Goal: Task Accomplishment & Management: Manage account settings

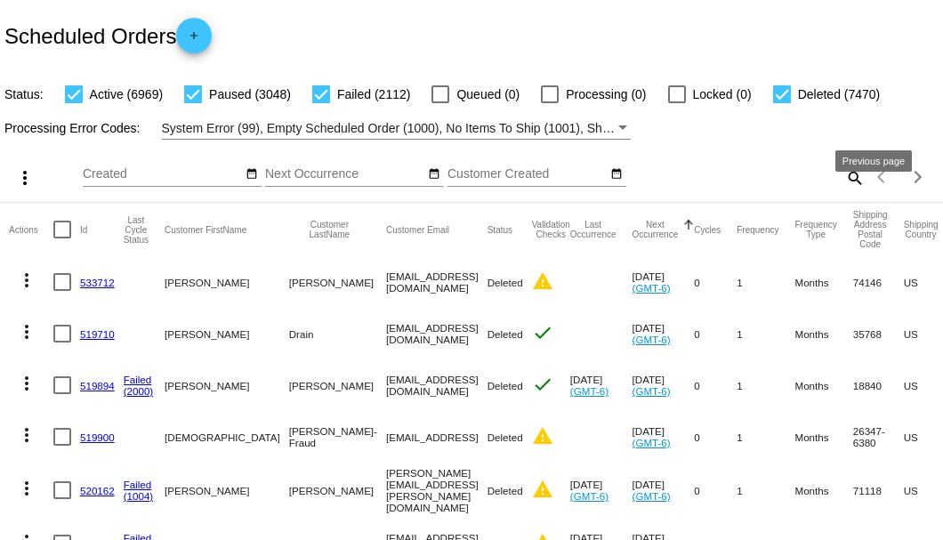
click at [850, 191] on mat-icon "search" at bounding box center [853, 178] width 21 height 28
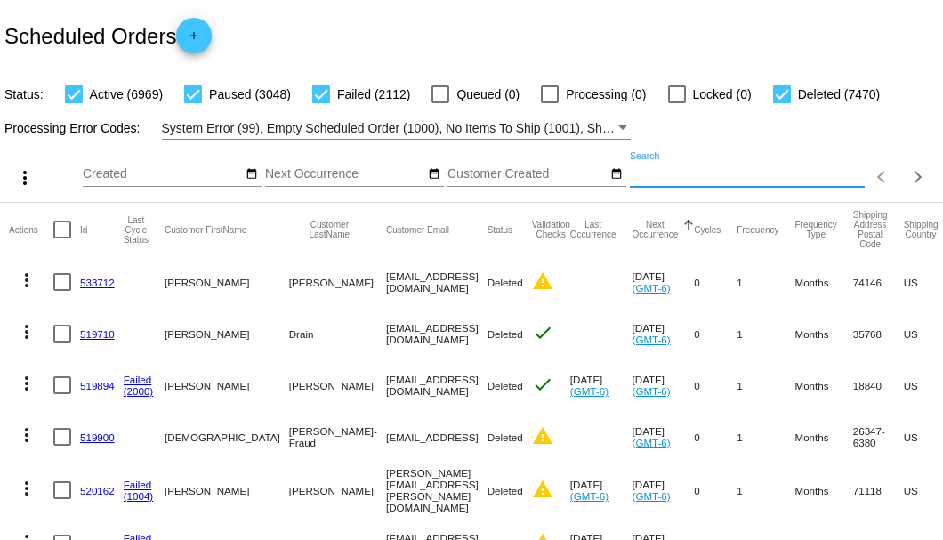
click at [847, 181] on input "Search" at bounding box center [747, 174] width 235 height 14
click at [843, 191] on mat-icon "search" at bounding box center [853, 178] width 21 height 28
click at [842, 181] on input "Search" at bounding box center [747, 174] width 235 height 14
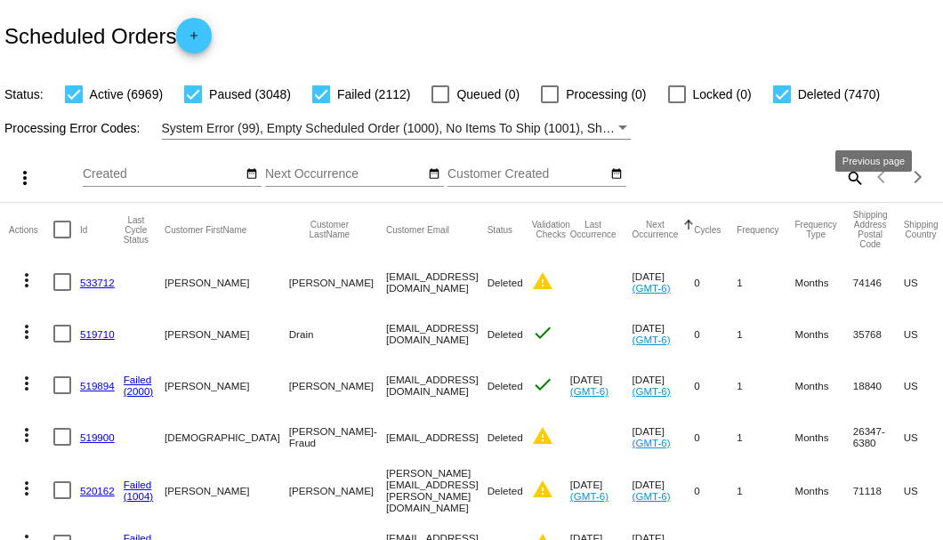
click at [850, 191] on mat-icon "search" at bounding box center [853, 178] width 21 height 28
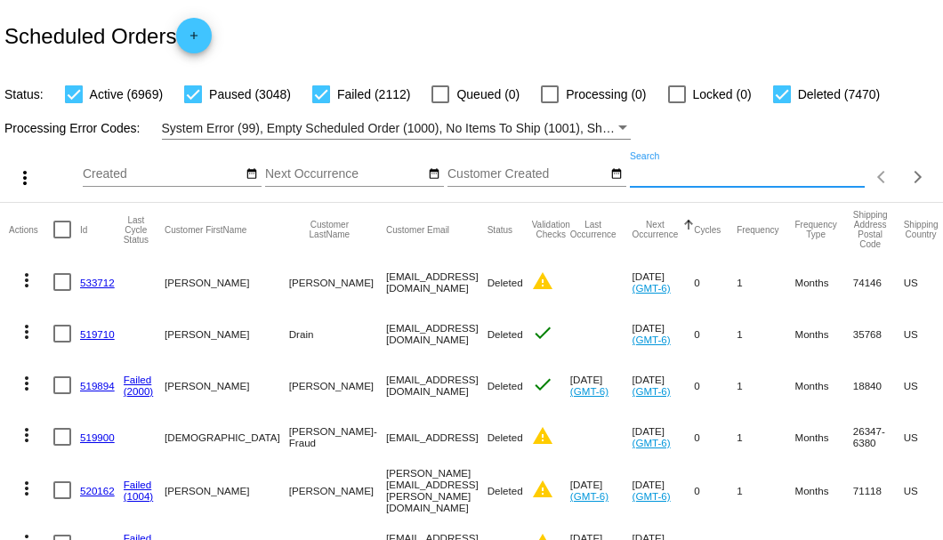
click at [848, 181] on input "Search" at bounding box center [747, 174] width 235 height 14
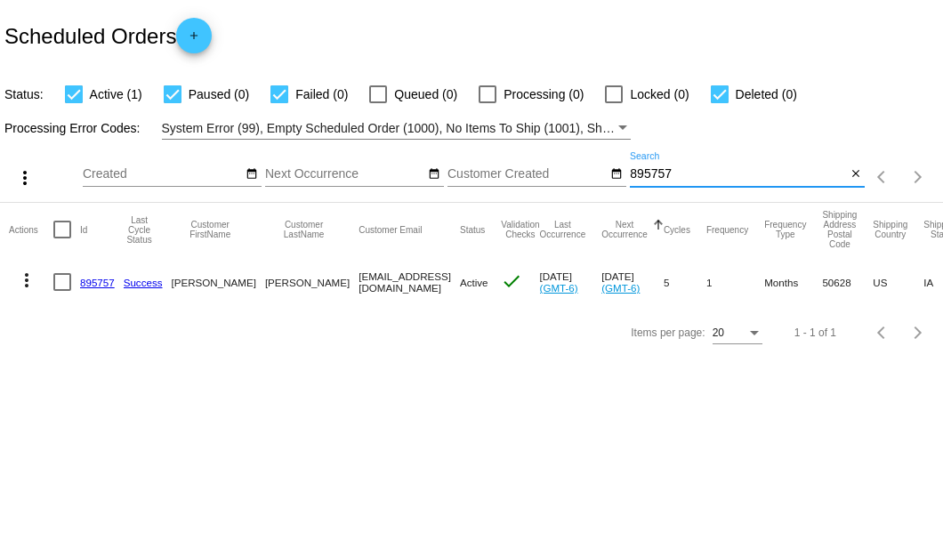
type input "895757"
click at [105, 279] on link "895757" at bounding box center [97, 283] width 35 height 12
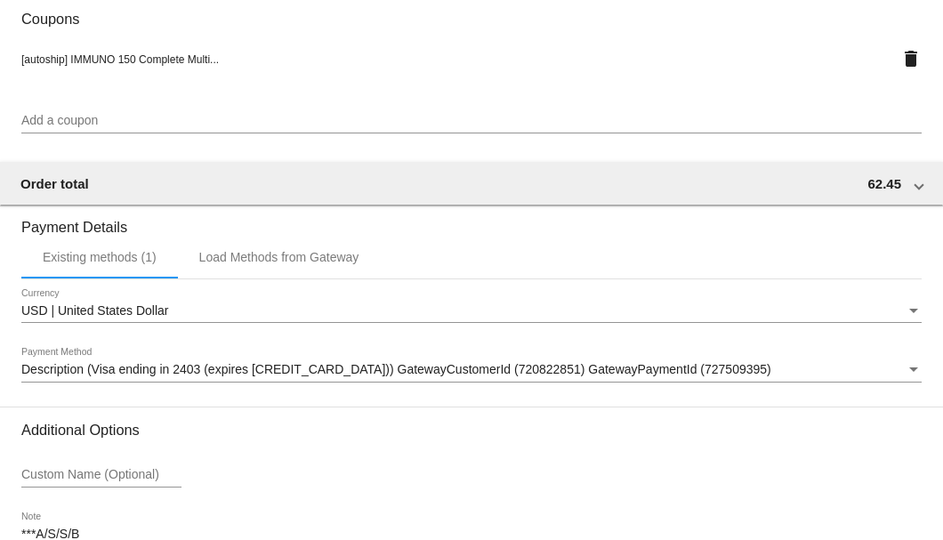
scroll to position [1716, 0]
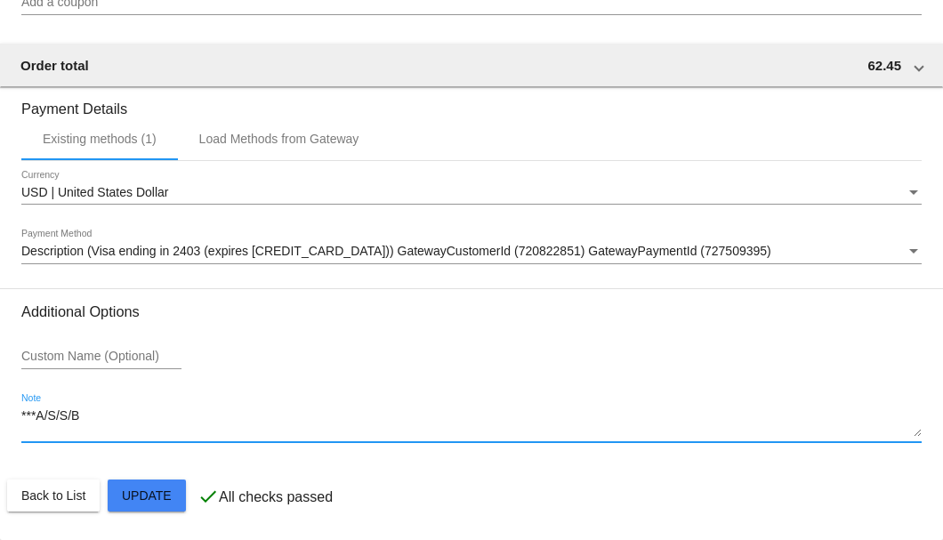
drag, startPoint x: 123, startPoint y: 416, endPoint x: 3, endPoint y: 413, distance: 120.1
type textarea "8-25 Per AP req to cancel A/S can no longer afford-SB"
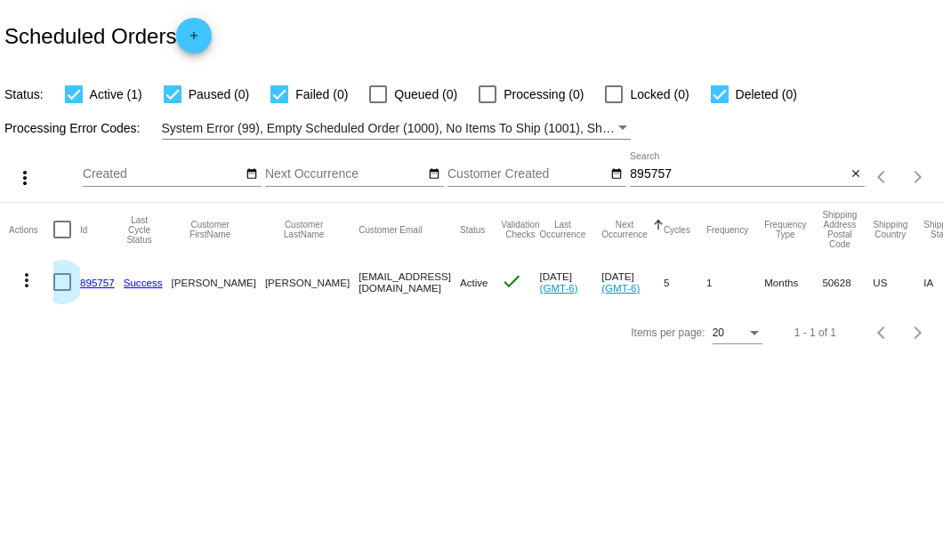
click at [57, 284] on div at bounding box center [62, 282] width 18 height 18
click at [61, 291] on input "checkbox" at bounding box center [61, 291] width 1 height 1
checkbox input "true"
click at [26, 283] on mat-icon "more_vert" at bounding box center [26, 279] width 21 height 21
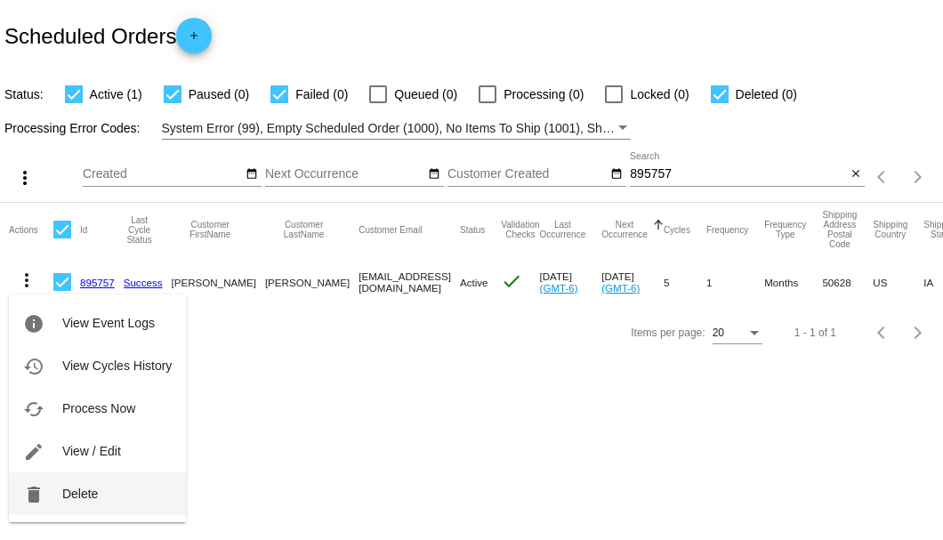
click at [68, 494] on span "Delete" at bounding box center [80, 493] width 36 height 14
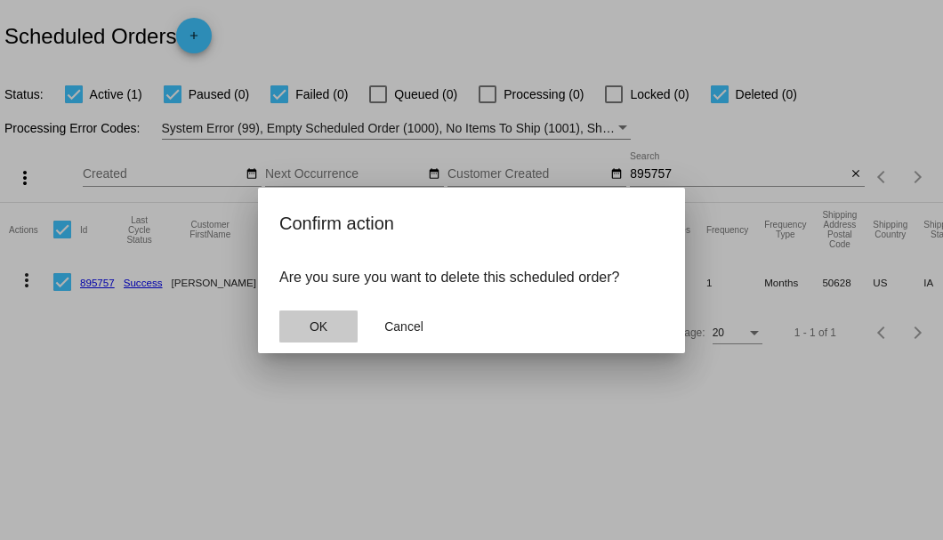
click at [333, 339] on button "OK" at bounding box center [318, 326] width 78 height 32
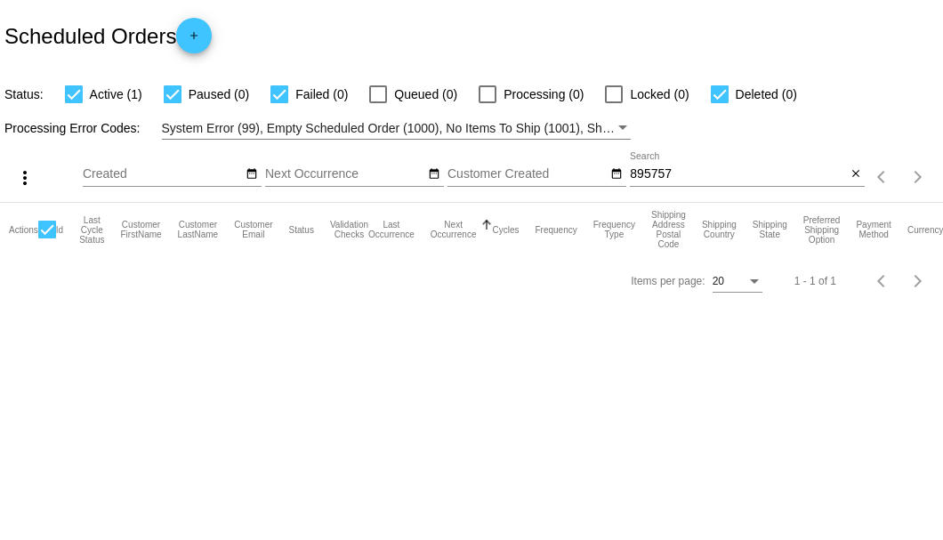
click at [674, 163] on div "895757 Search" at bounding box center [738, 169] width 216 height 35
click at [675, 174] on input "895757" at bounding box center [738, 174] width 216 height 14
type input "895757"
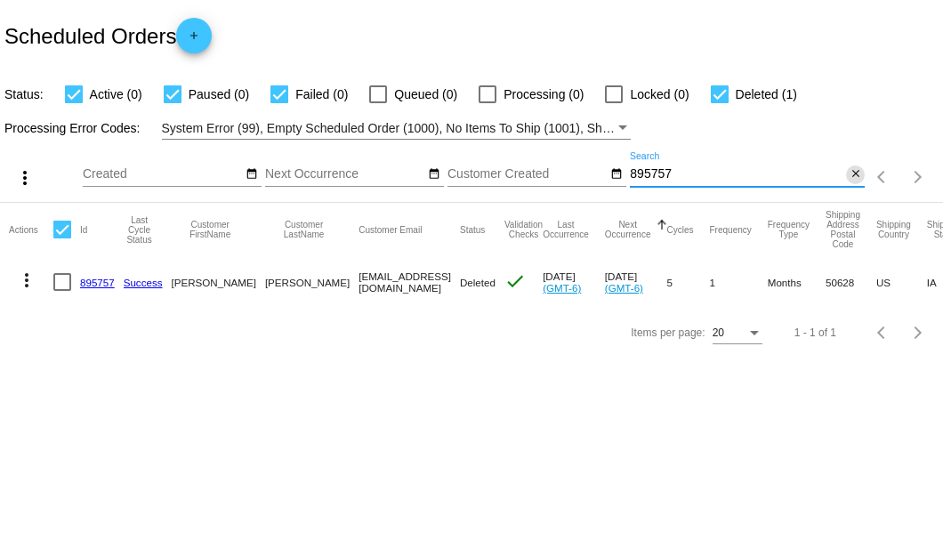
click at [853, 178] on mat-icon "close" at bounding box center [855, 174] width 12 height 14
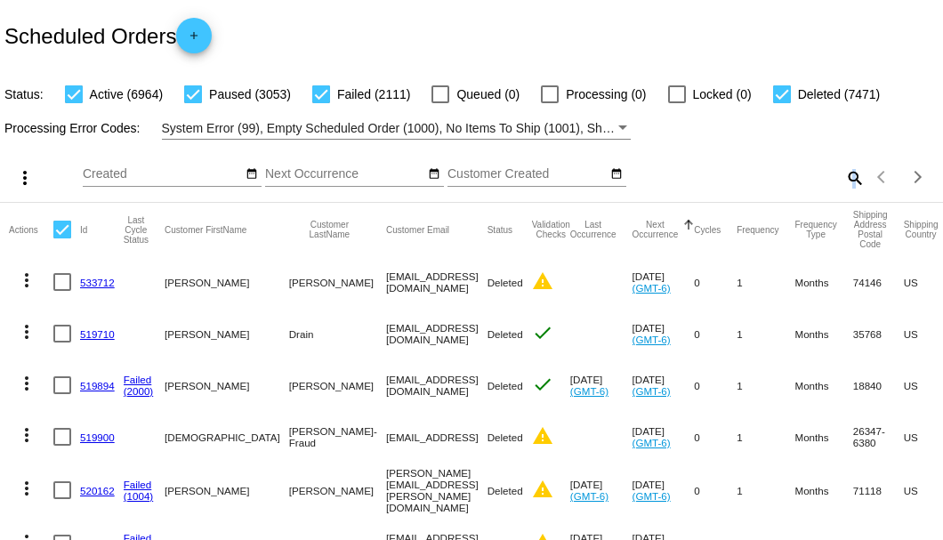
click at [846, 191] on mat-icon "search" at bounding box center [853, 178] width 21 height 28
click at [845, 181] on input "Search" at bounding box center [747, 174] width 235 height 14
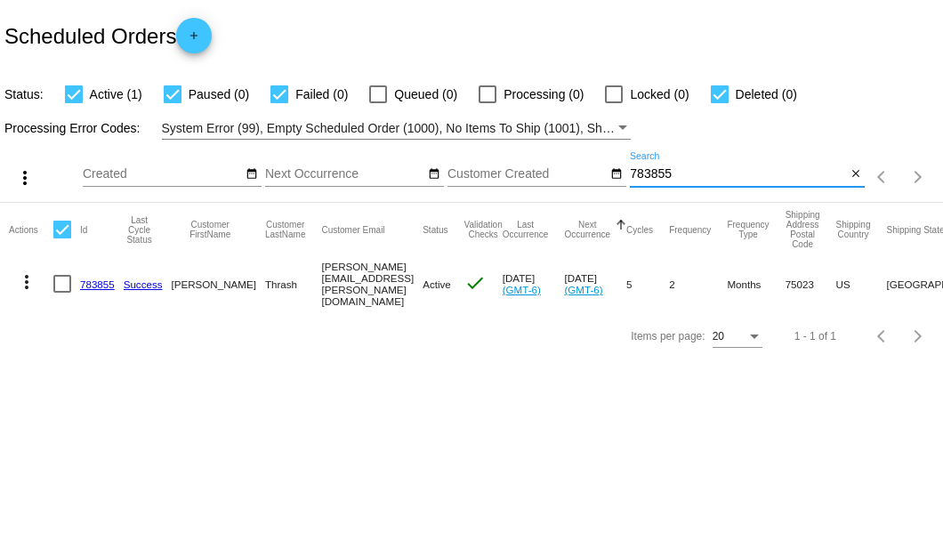
type input "783855"
click at [94, 278] on link "783855" at bounding box center [97, 284] width 35 height 12
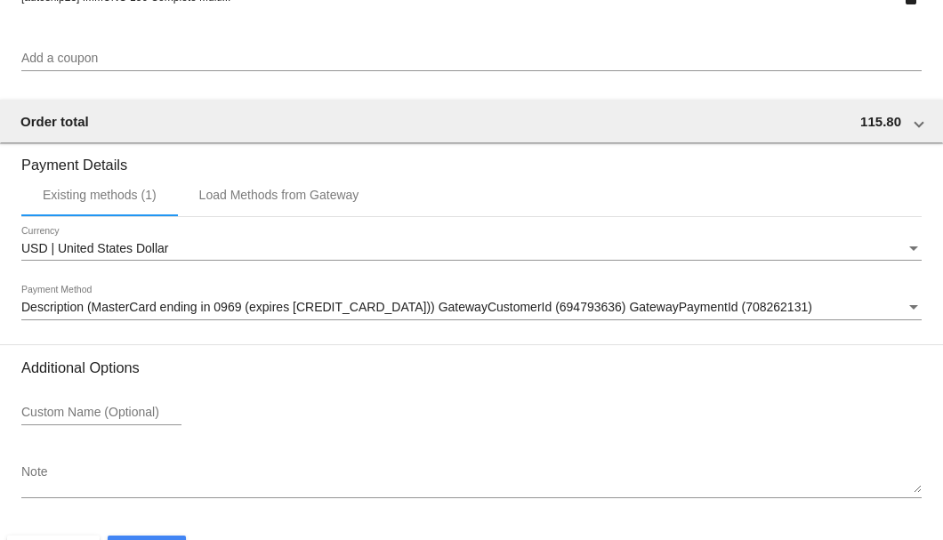
scroll to position [1716, 0]
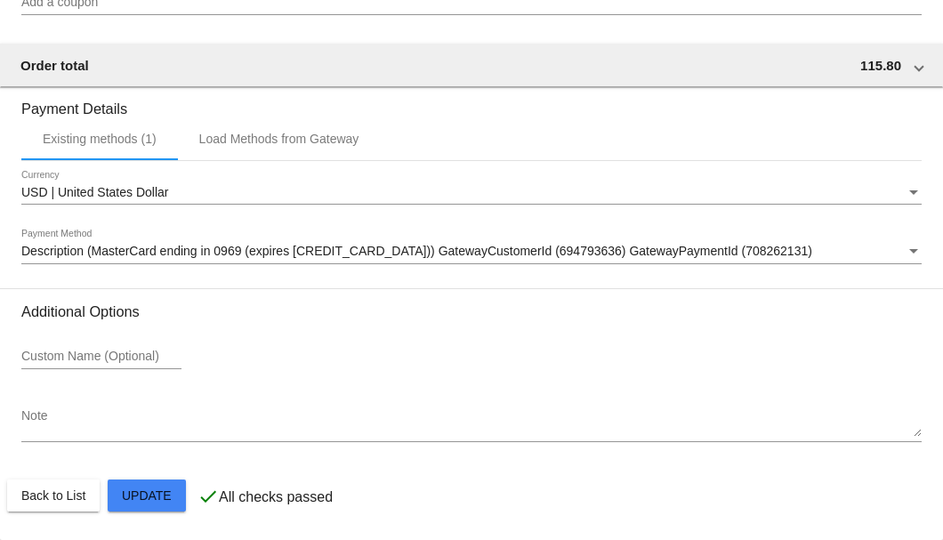
click at [130, 426] on textarea "Note" at bounding box center [471, 423] width 900 height 28
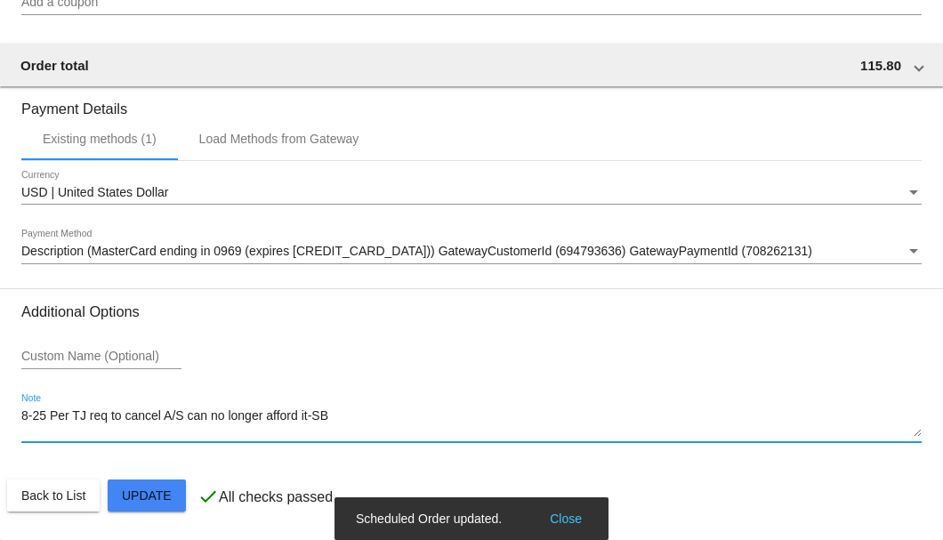
type textarea "8-25 Per TJ req to cancel A/S can no longer afford it-SB"
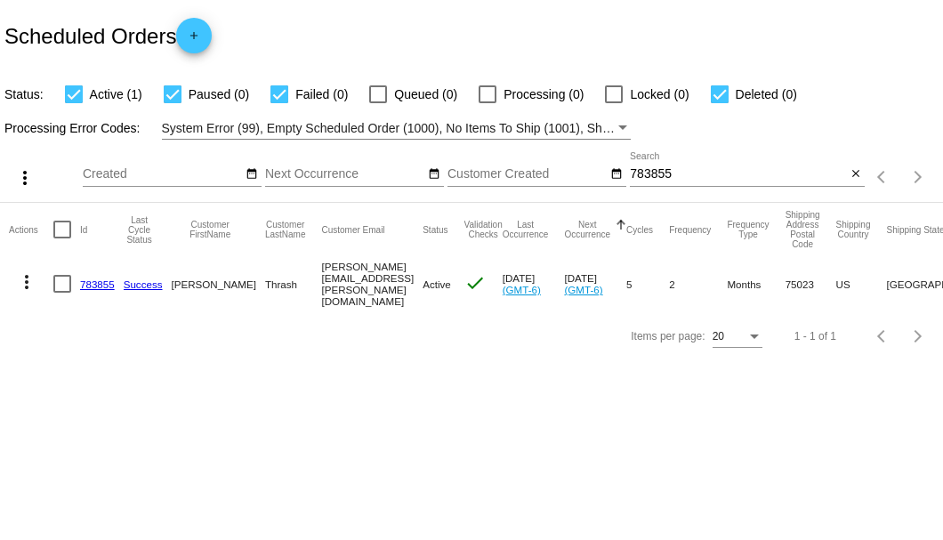
click at [56, 290] on div at bounding box center [62, 284] width 18 height 18
click at [61, 293] on input "checkbox" at bounding box center [61, 293] width 1 height 1
checkbox input "true"
click at [23, 284] on mat-icon "more_vert" at bounding box center [26, 281] width 21 height 21
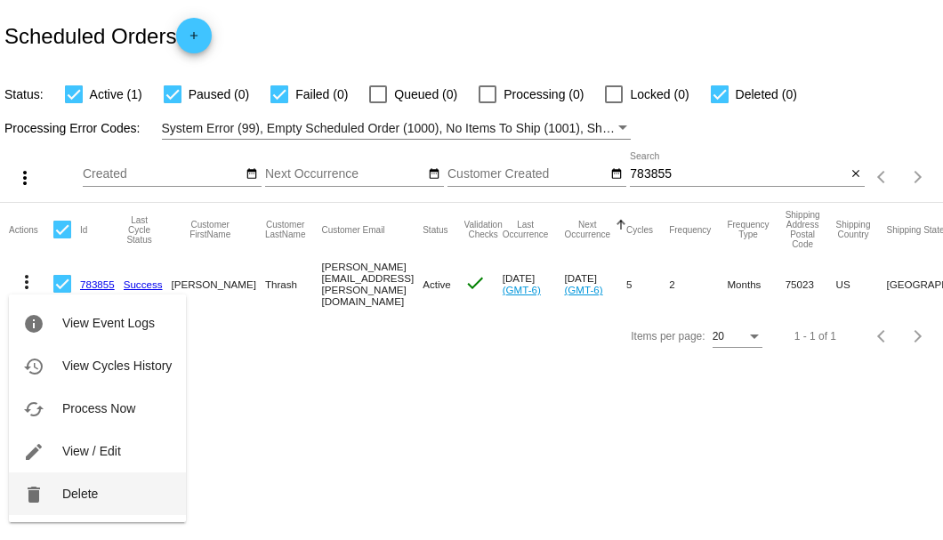
click at [89, 489] on span "Delete" at bounding box center [80, 493] width 36 height 14
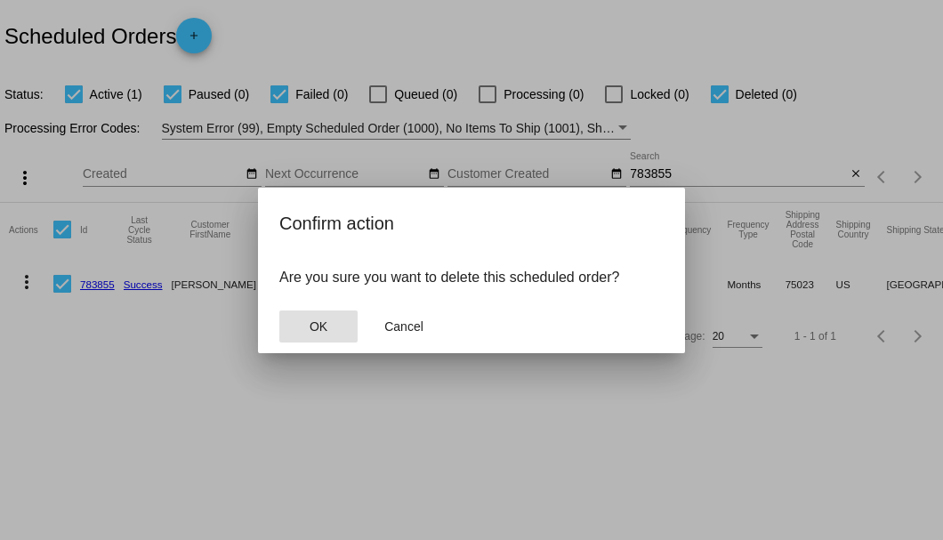
click at [313, 336] on button "OK" at bounding box center [318, 326] width 78 height 32
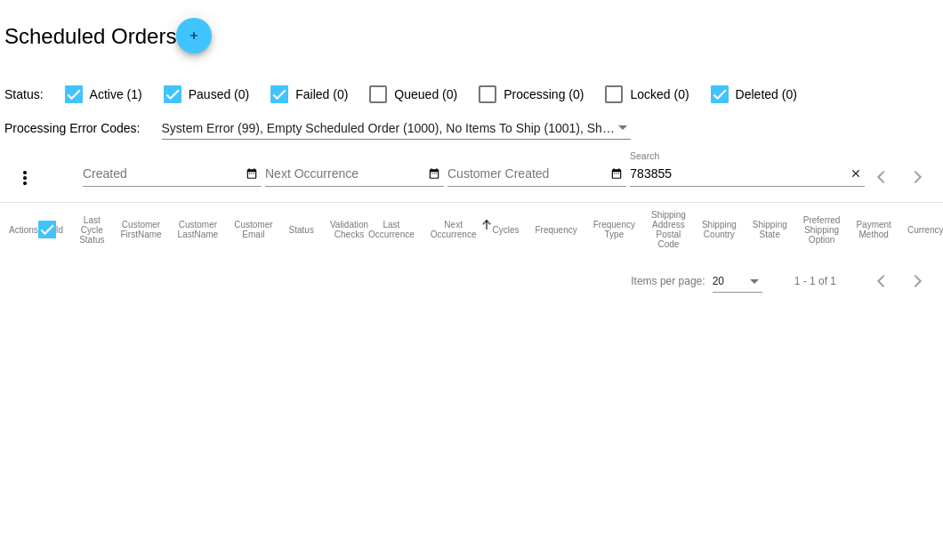
click at [677, 171] on input "783855" at bounding box center [738, 174] width 216 height 14
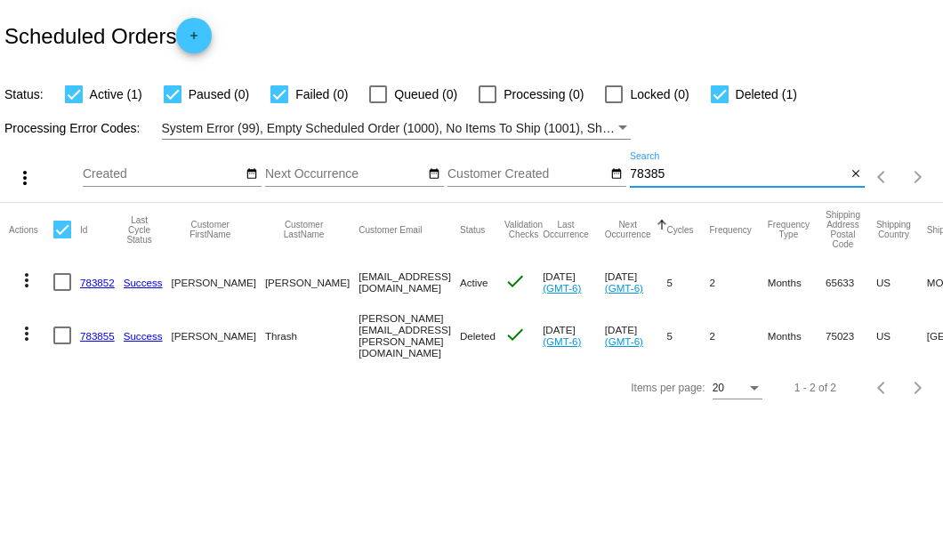
type input "783855"
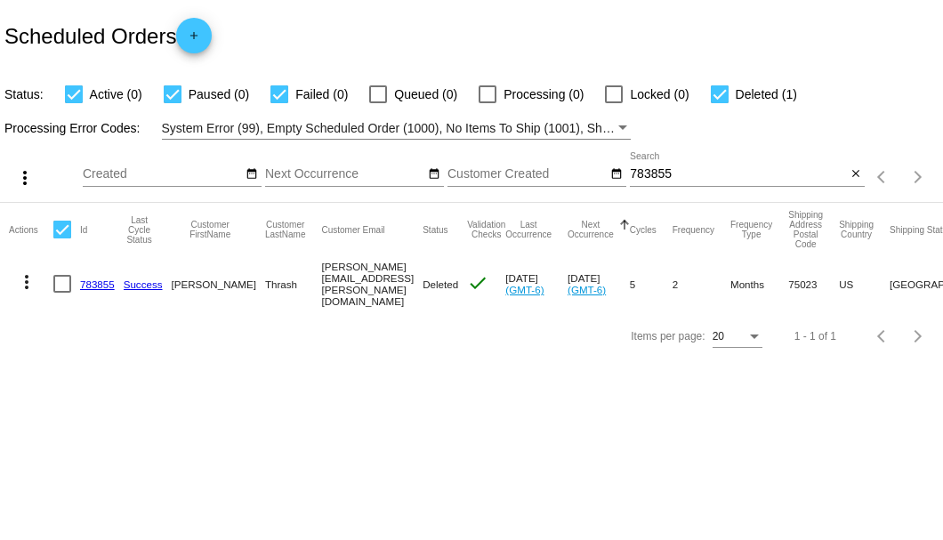
drag, startPoint x: 281, startPoint y: 280, endPoint x: 386, endPoint y: 280, distance: 104.9
click at [386, 280] on mat-row "more_vert 783855 Success [PERSON_NAME] Thrash [EMAIL_ADDRESS][PERSON_NAME][DOMA…" at bounding box center [669, 283] width 1320 height 55
copy mat-row "[PERSON_NAME][EMAIL_ADDRESS][PERSON_NAME][DOMAIN_NAME]"
click at [854, 176] on mat-icon "close" at bounding box center [855, 174] width 12 height 14
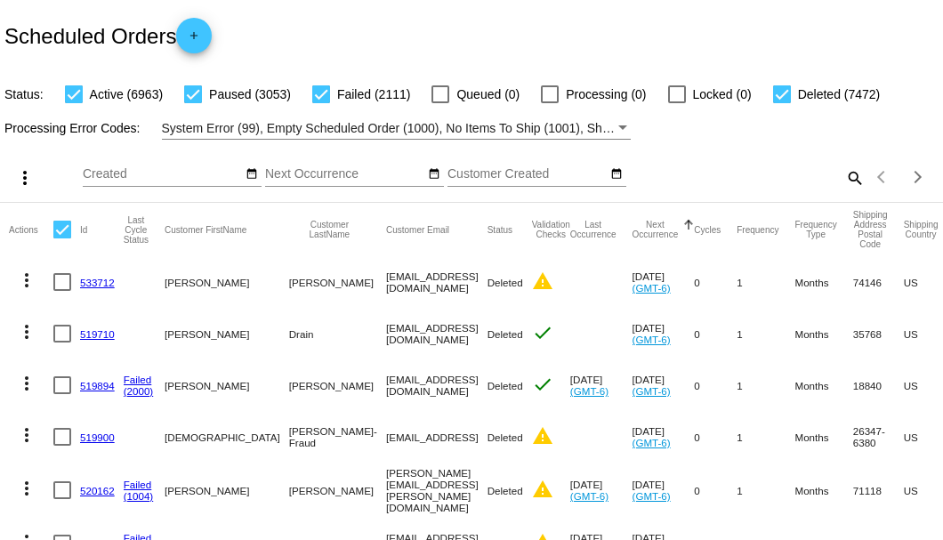
click at [843, 191] on mat-icon "search" at bounding box center [853, 178] width 21 height 28
click at [839, 181] on input "Search" at bounding box center [747, 174] width 235 height 14
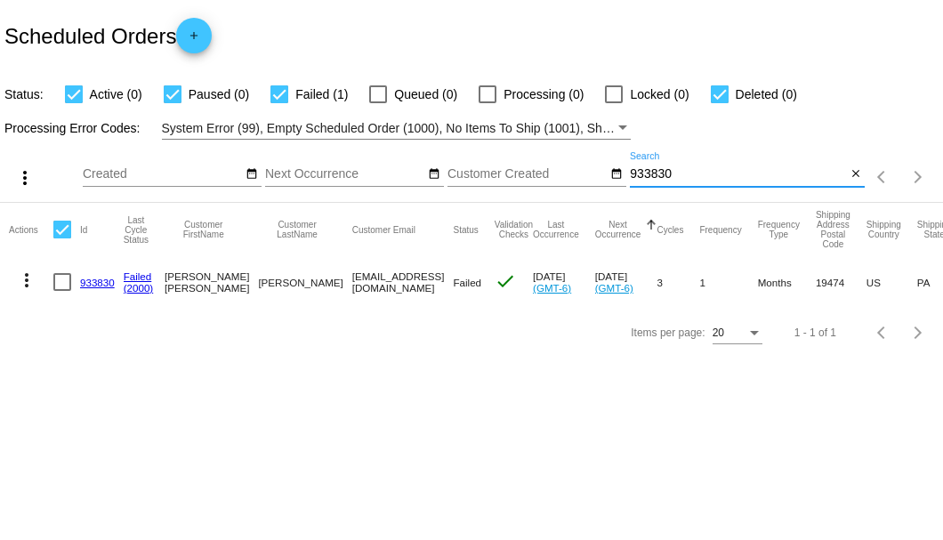
type input "933830"
click at [107, 285] on link "933830" at bounding box center [97, 283] width 35 height 12
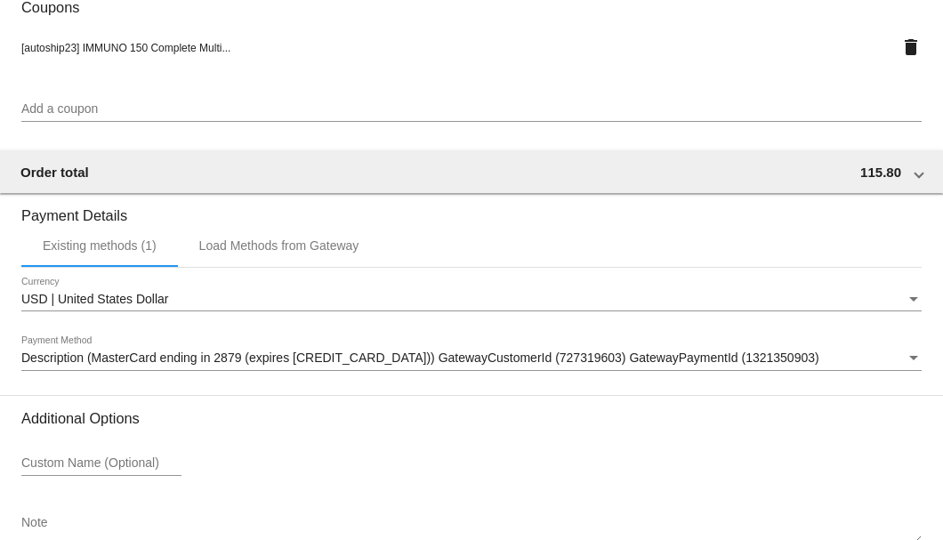
scroll to position [1766, 0]
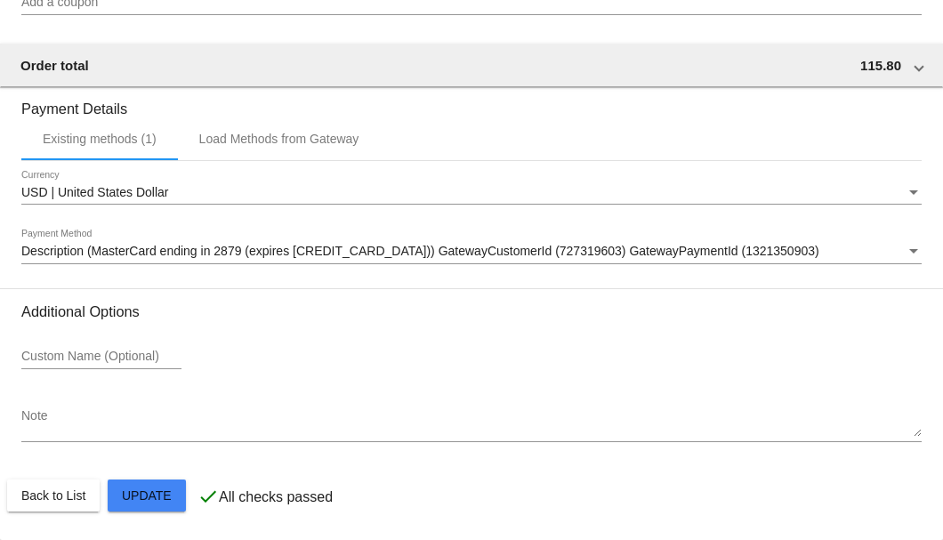
click at [140, 261] on div "Description (MasterCard ending in 2879 (expires 07/29)) GatewayCustomerId (7273…" at bounding box center [471, 246] width 900 height 35
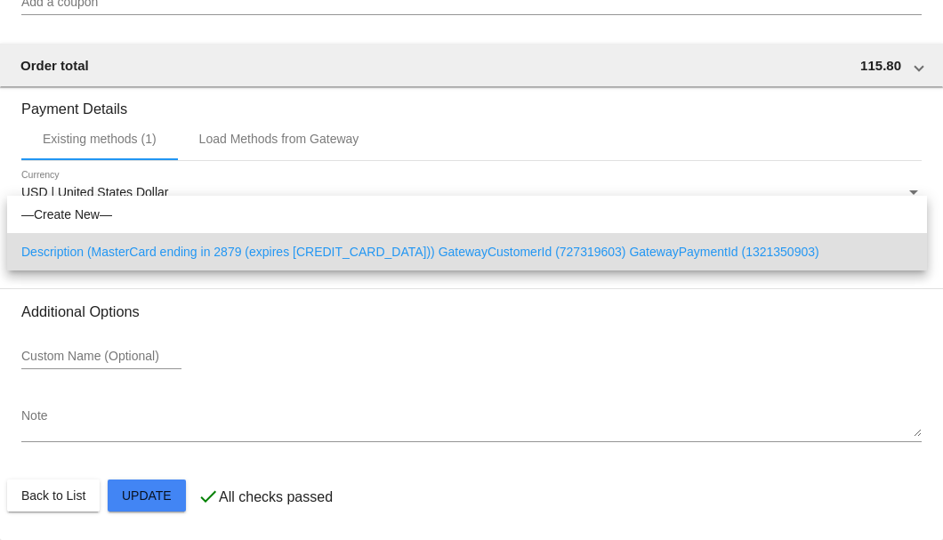
click at [91, 432] on div at bounding box center [471, 270] width 943 height 540
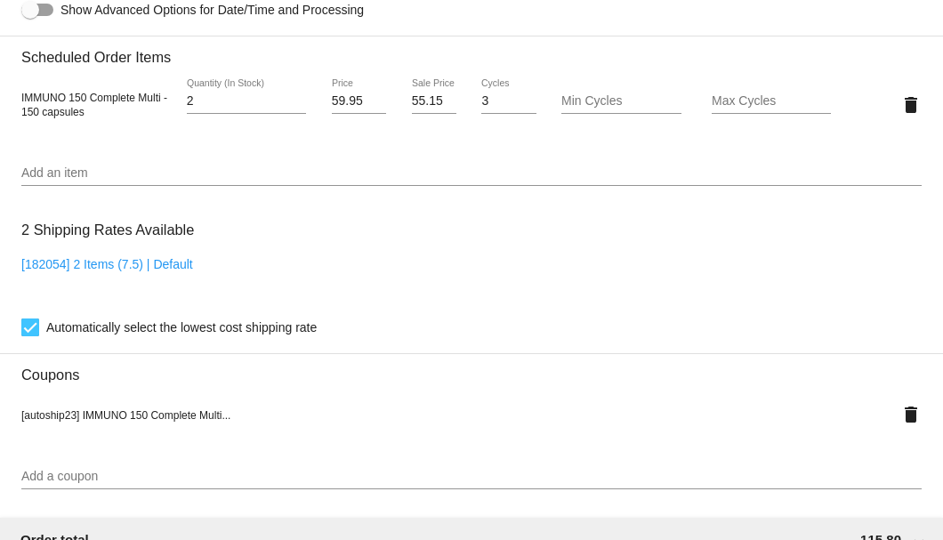
scroll to position [1114, 0]
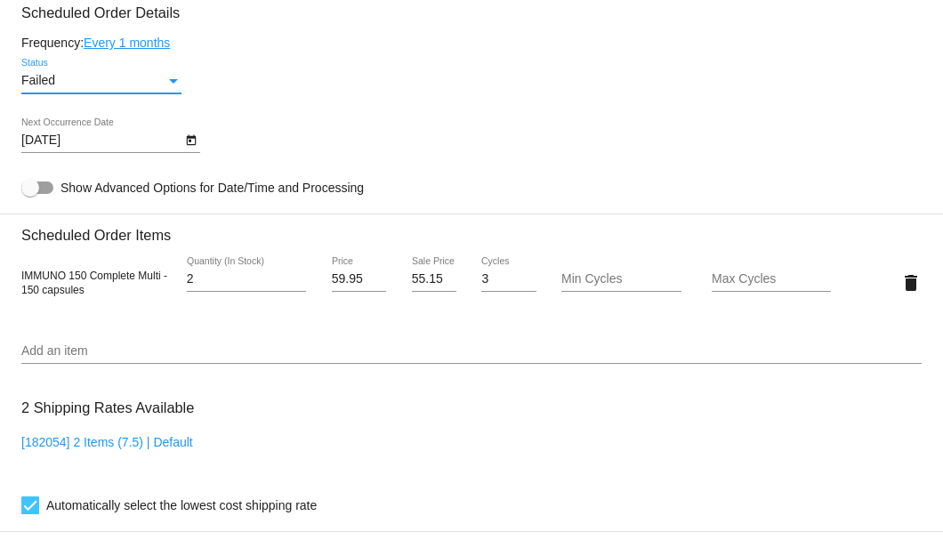
click at [180, 84] on div "Status" at bounding box center [173, 81] width 16 height 14
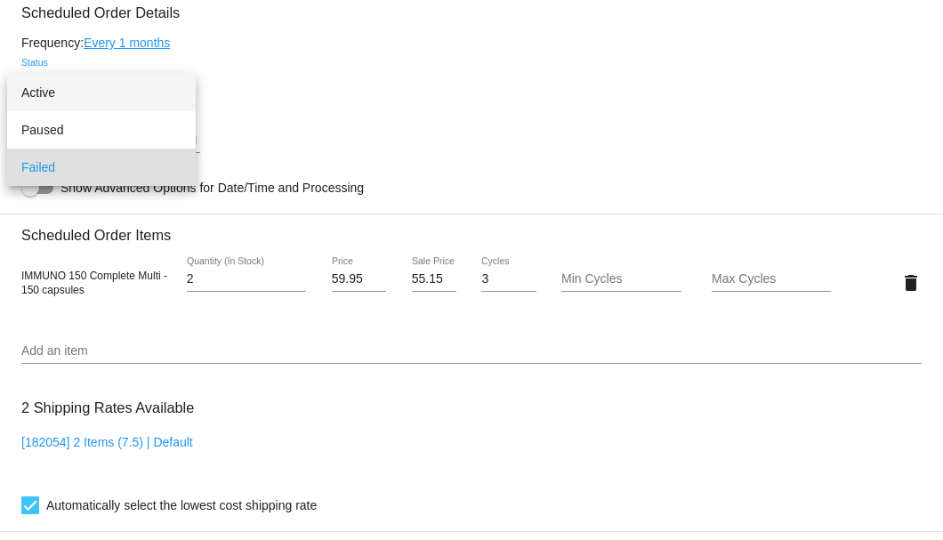
click at [110, 96] on span "Active" at bounding box center [101, 92] width 160 height 37
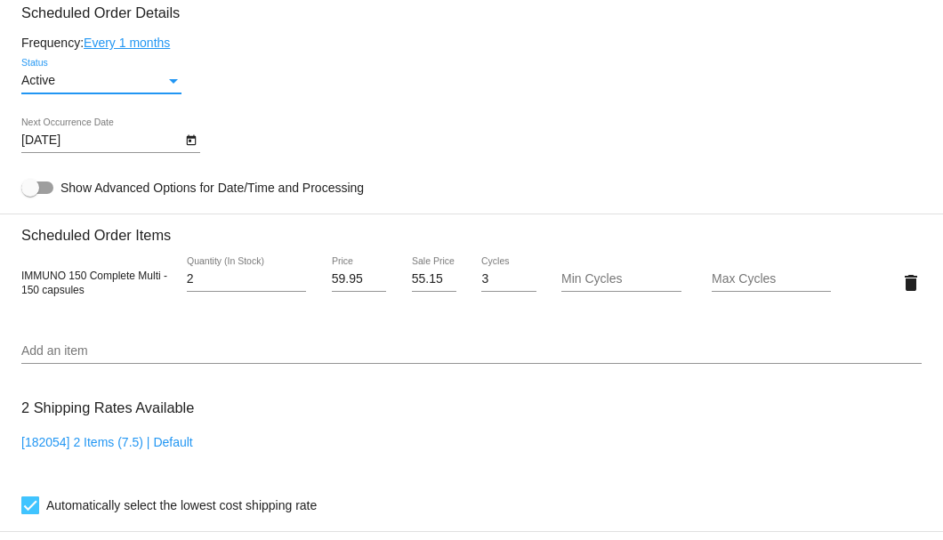
click at [195, 143] on icon "Open calendar" at bounding box center [191, 140] width 12 height 21
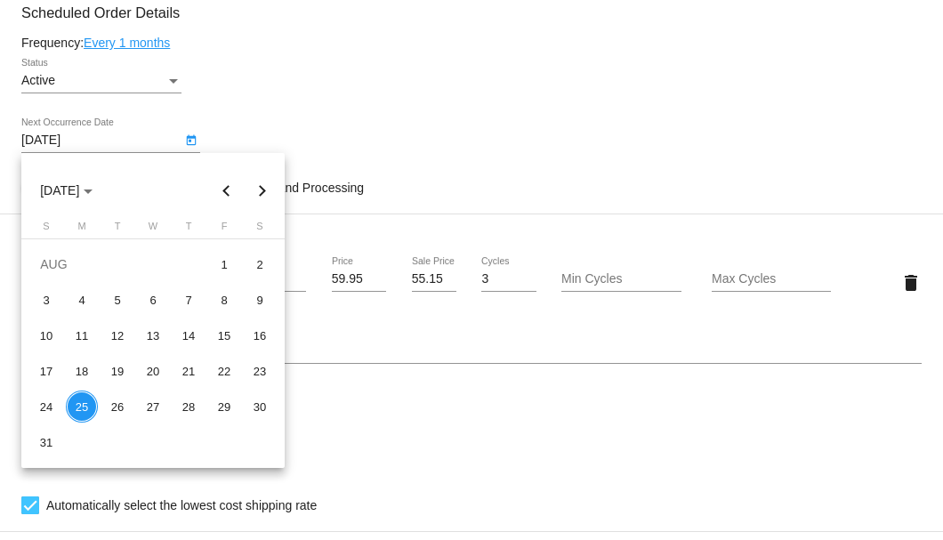
click at [86, 405] on div "25" at bounding box center [82, 406] width 32 height 32
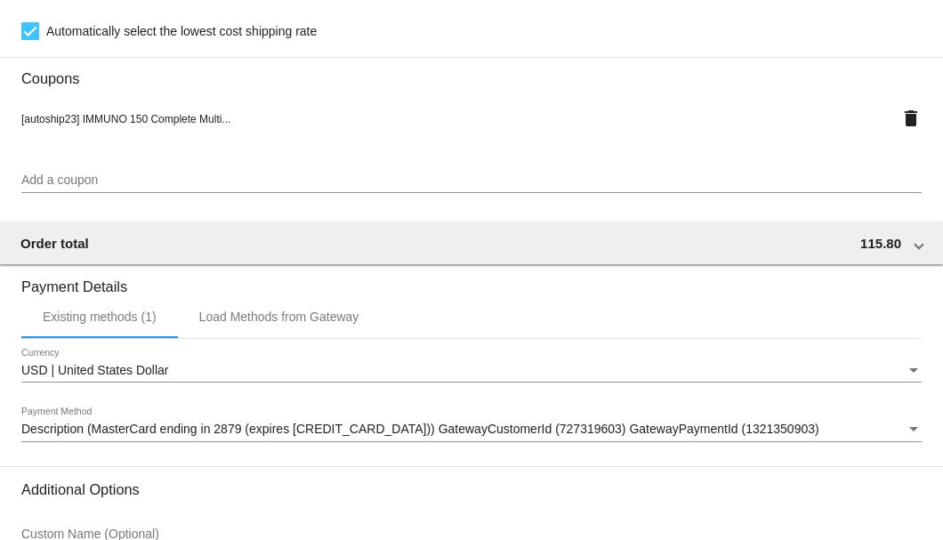
scroll to position [1766, 0]
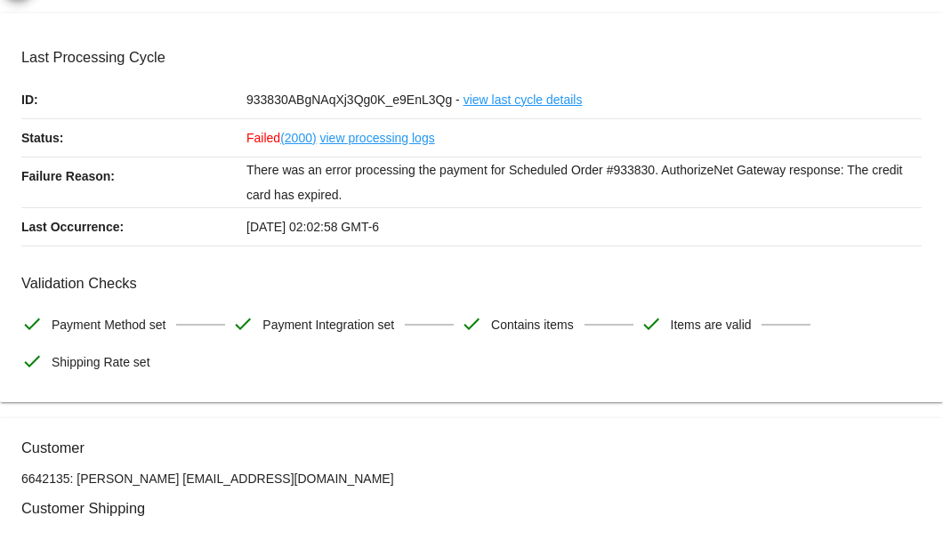
scroll to position [0, 0]
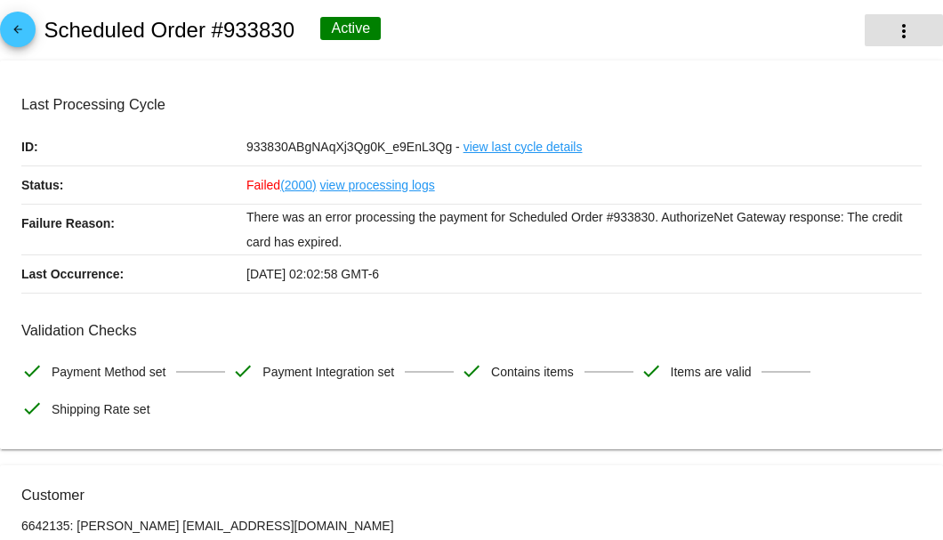
click at [895, 36] on mat-icon "more_vert" at bounding box center [903, 30] width 21 height 21
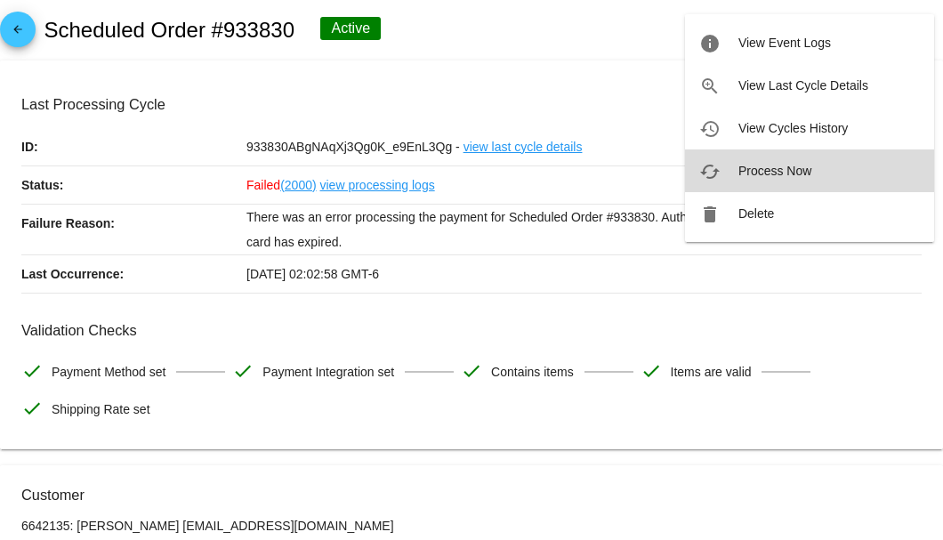
click at [756, 169] on span "Process Now" at bounding box center [774, 171] width 73 height 14
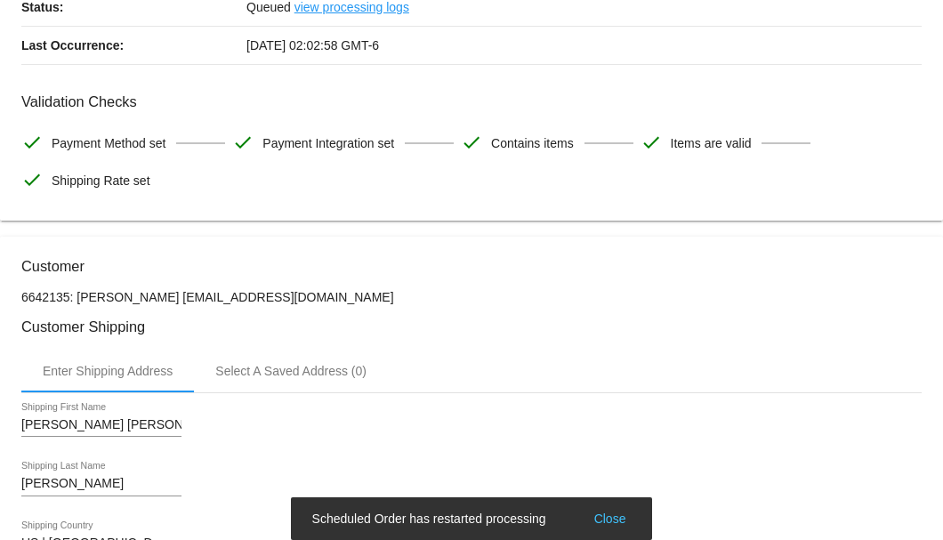
scroll to position [356, 0]
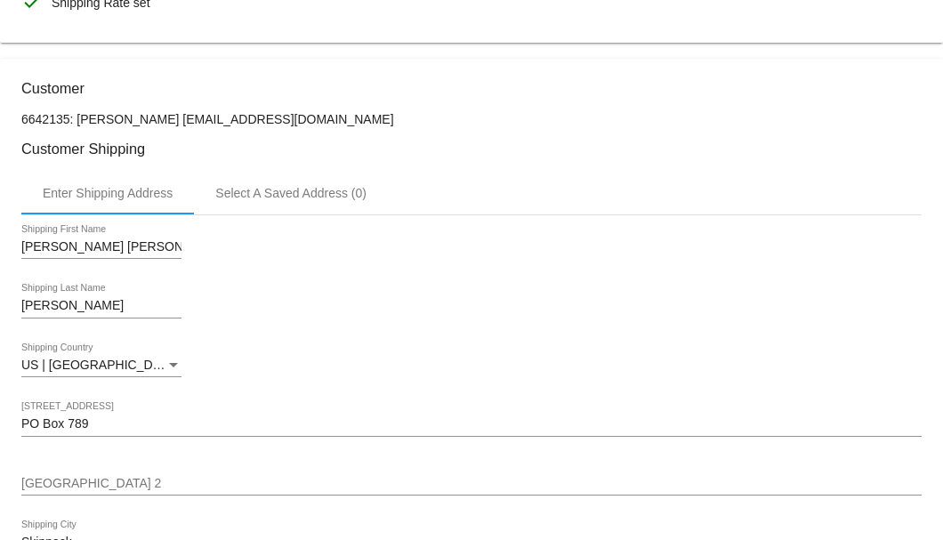
drag, startPoint x: 311, startPoint y: 117, endPoint x: 200, endPoint y: 119, distance: 111.2
click at [200, 119] on p "6642135: Mary Ann Crouthamel drcfin@comcast.net" at bounding box center [471, 119] width 900 height 14
copy p "drcfin@comcast.net"
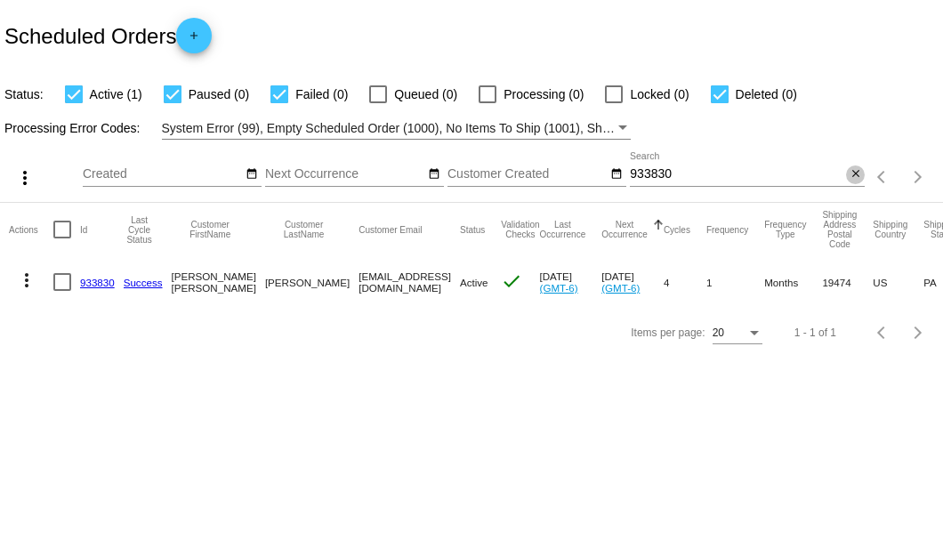
click at [853, 174] on mat-icon "close" at bounding box center [855, 174] width 12 height 14
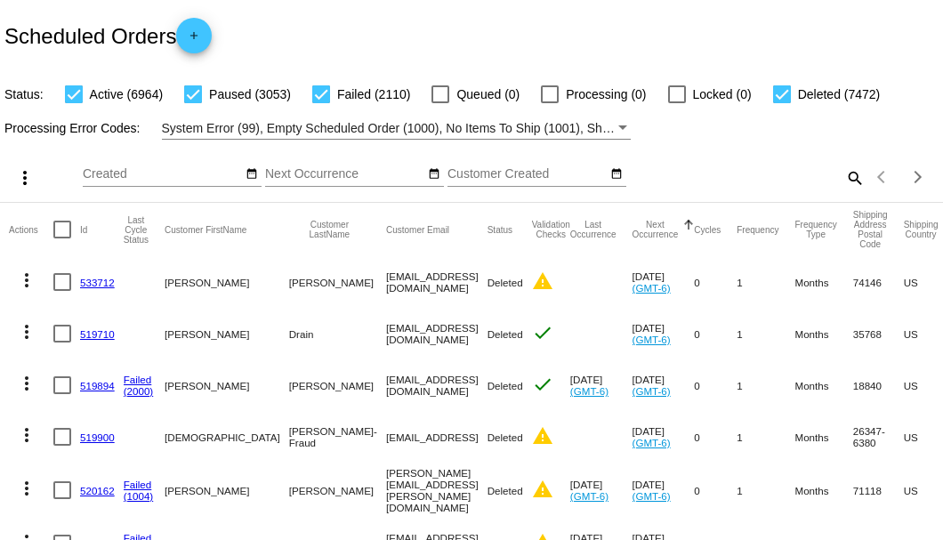
click at [848, 191] on mat-icon "search" at bounding box center [853, 178] width 21 height 28
click at [720, 187] on div "Search" at bounding box center [747, 169] width 235 height 35
click at [718, 181] on input "Search" at bounding box center [747, 174] width 235 height 14
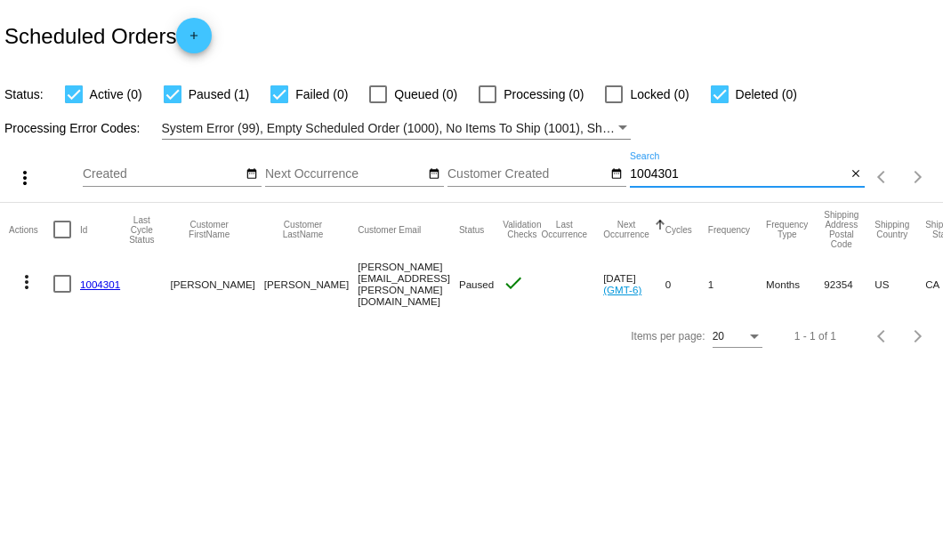
type input "1004301"
click at [102, 278] on link "1004301" at bounding box center [100, 284] width 40 height 12
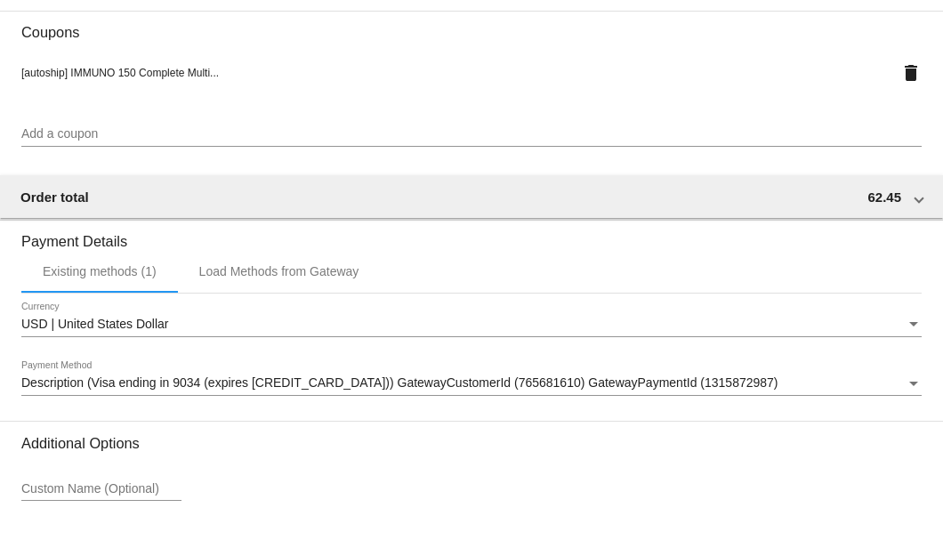
scroll to position [1556, 0]
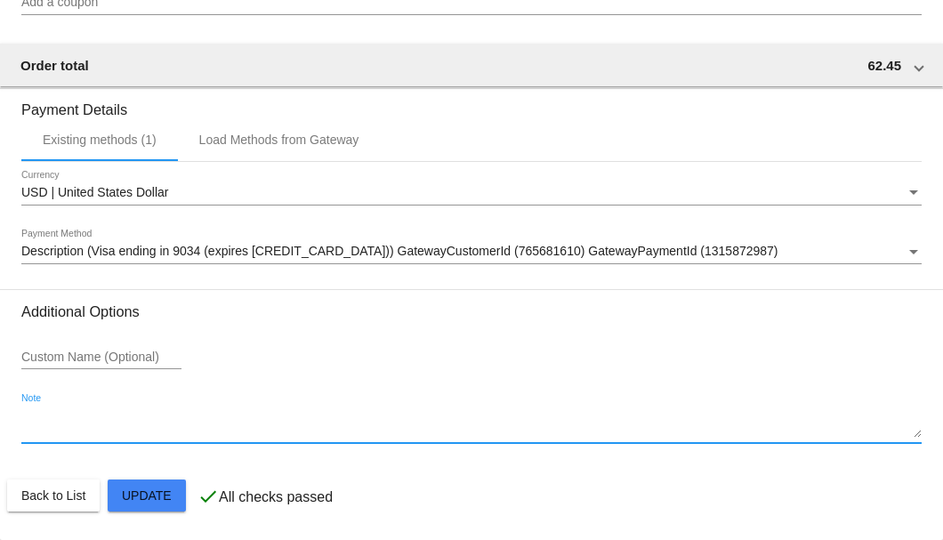
click at [124, 423] on textarea "Note" at bounding box center [471, 423] width 900 height 28
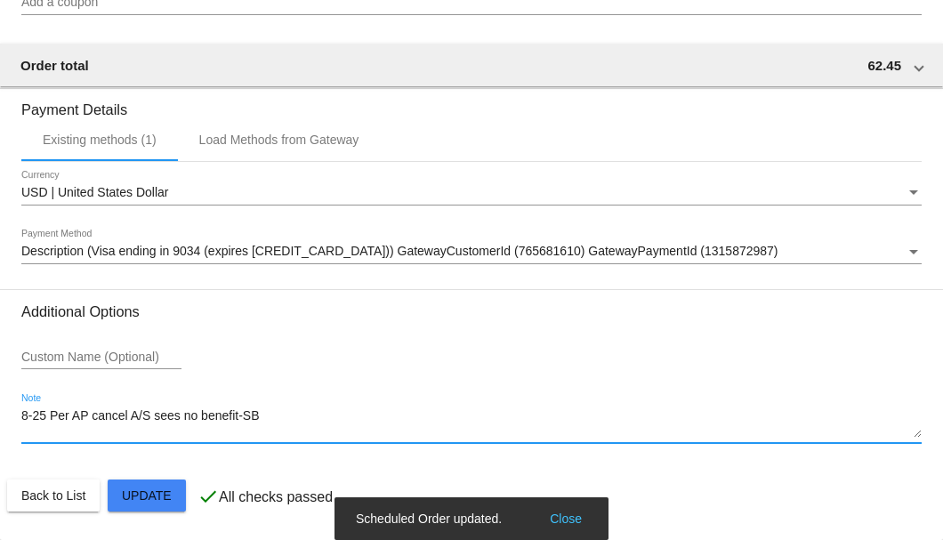
type textarea "8-25 Per AP cancel A/S sees no benefit-SB"
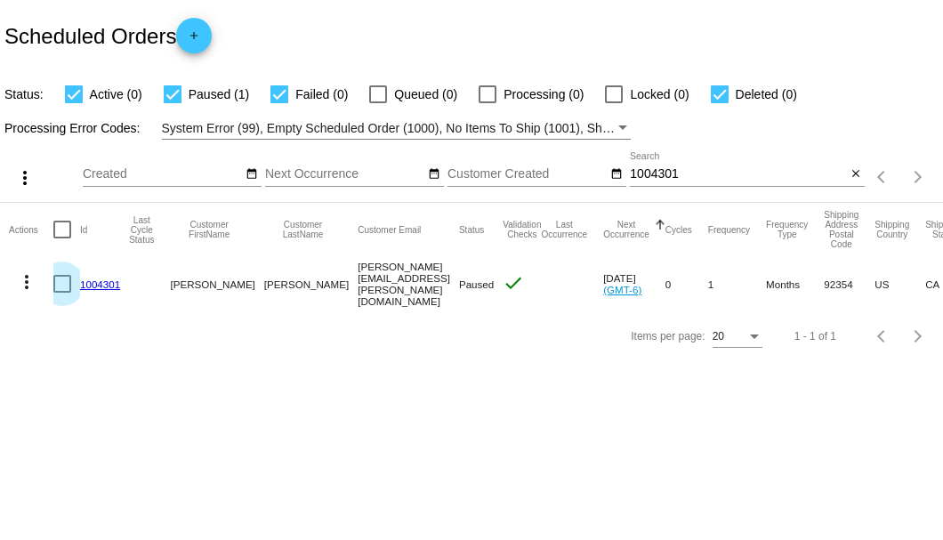
click at [61, 285] on div at bounding box center [62, 284] width 18 height 18
click at [61, 293] on input "checkbox" at bounding box center [61, 293] width 1 height 1
checkbox input "true"
click at [28, 281] on mat-icon "more_vert" at bounding box center [26, 281] width 21 height 21
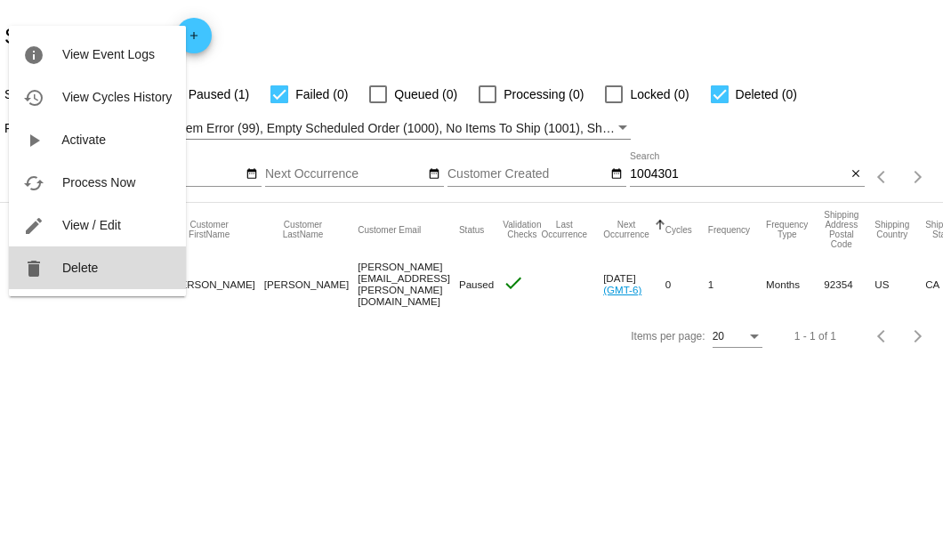
click at [81, 271] on span "Delete" at bounding box center [80, 268] width 36 height 14
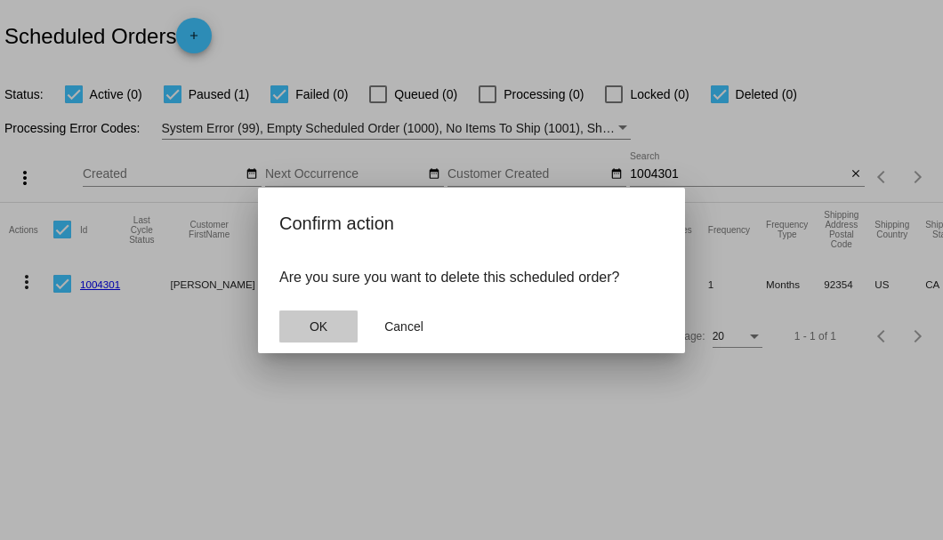
click at [326, 331] on span "OK" at bounding box center [318, 326] width 18 height 14
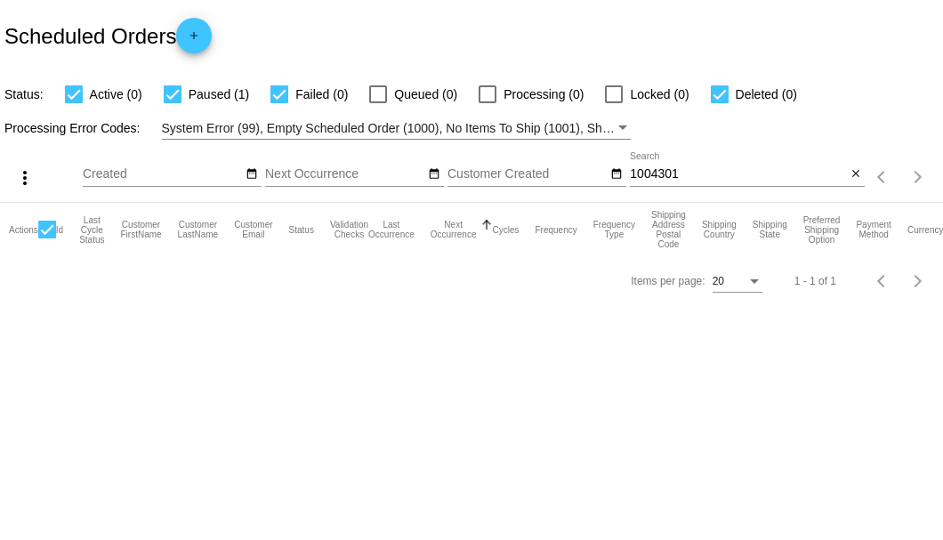
click at [644, 179] on input "1004301" at bounding box center [738, 174] width 216 height 14
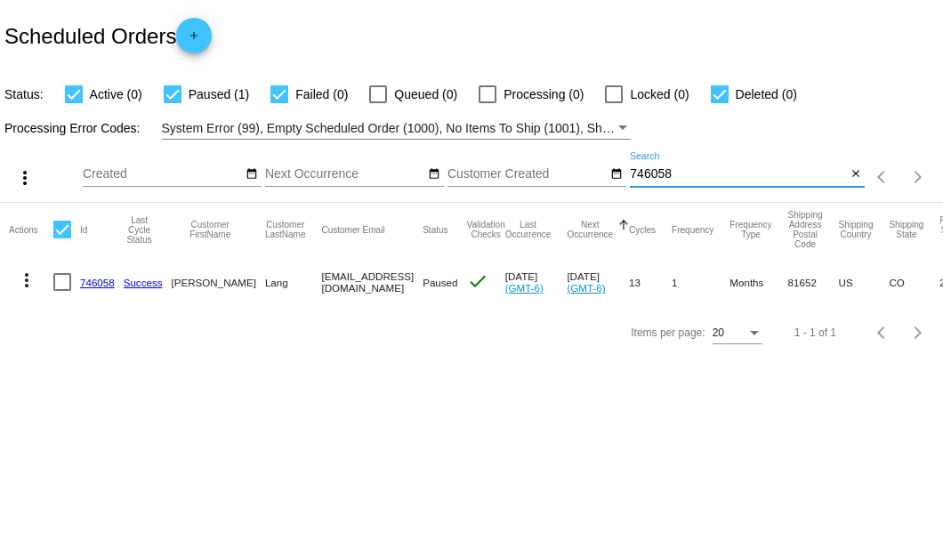
type input "746058"
click at [95, 281] on link "746058" at bounding box center [97, 283] width 35 height 12
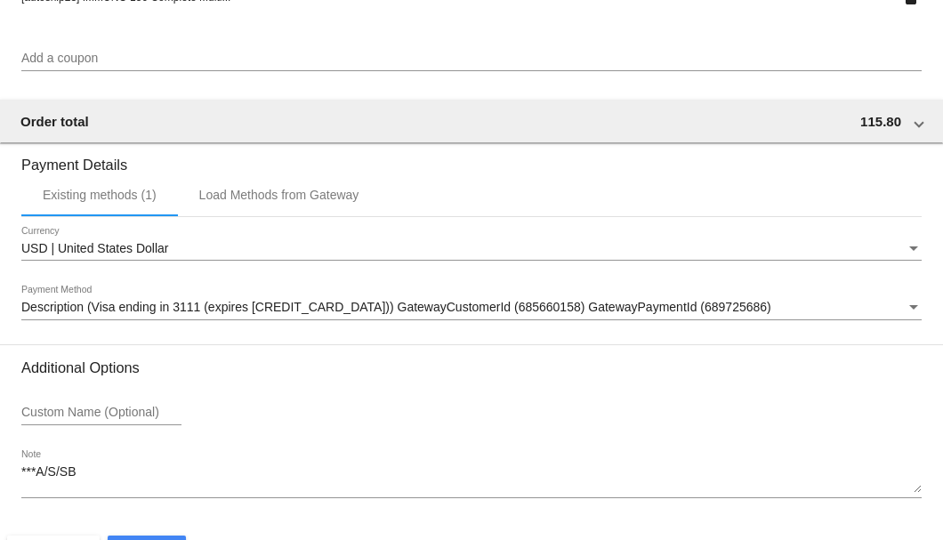
scroll to position [1716, 0]
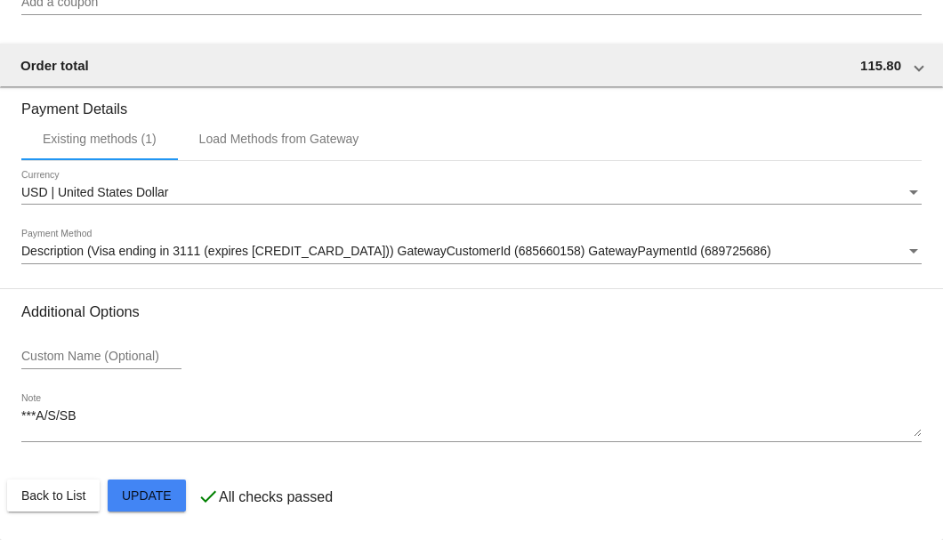
click at [116, 414] on textarea "***A/S/SB" at bounding box center [471, 423] width 900 height 28
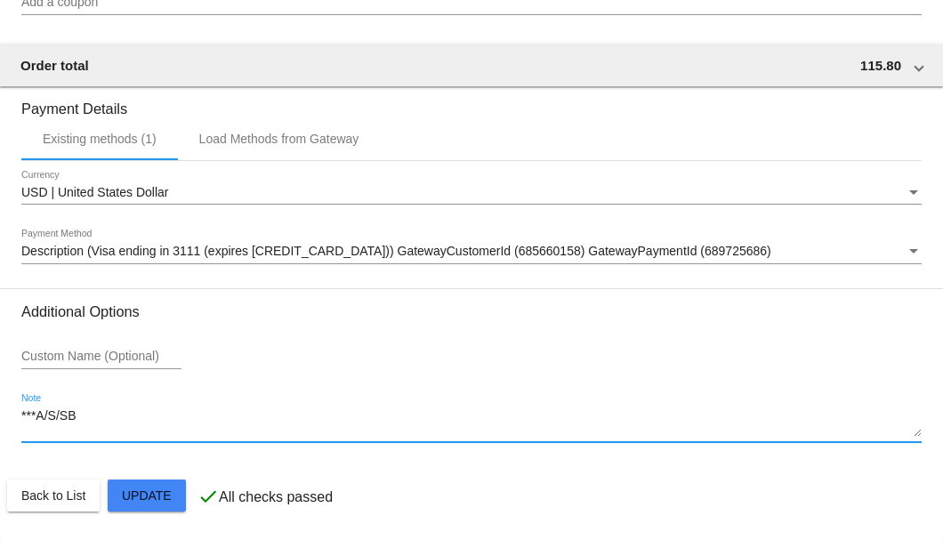
drag, startPoint x: 104, startPoint y: 420, endPoint x: -7, endPoint y: 418, distance: 111.2
click at [0, 418] on html "arrow_back Scheduled Order #746058 Paused more_vert Last Processing Cycle ID: 7…" at bounding box center [471, 270] width 943 height 540
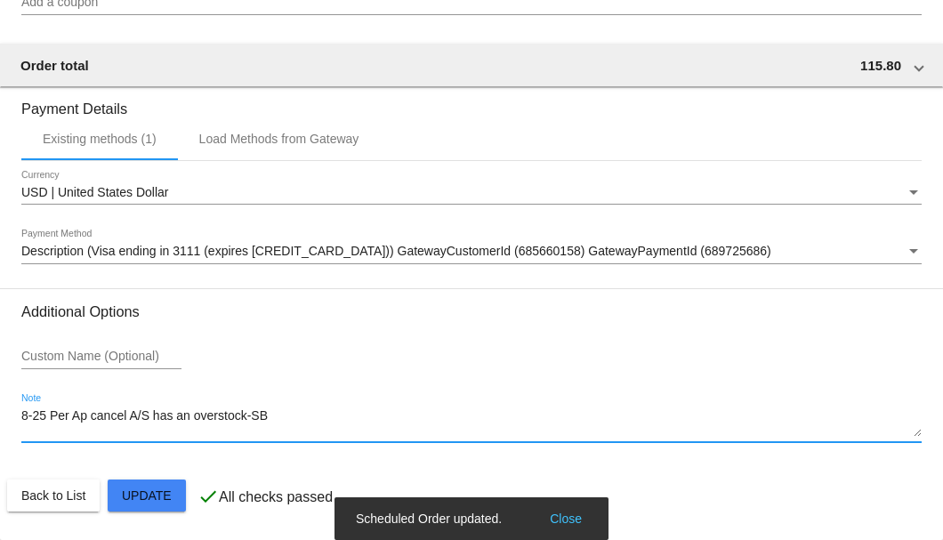
type textarea "8-25 Per Ap cancel A/S has an overstock-SB"
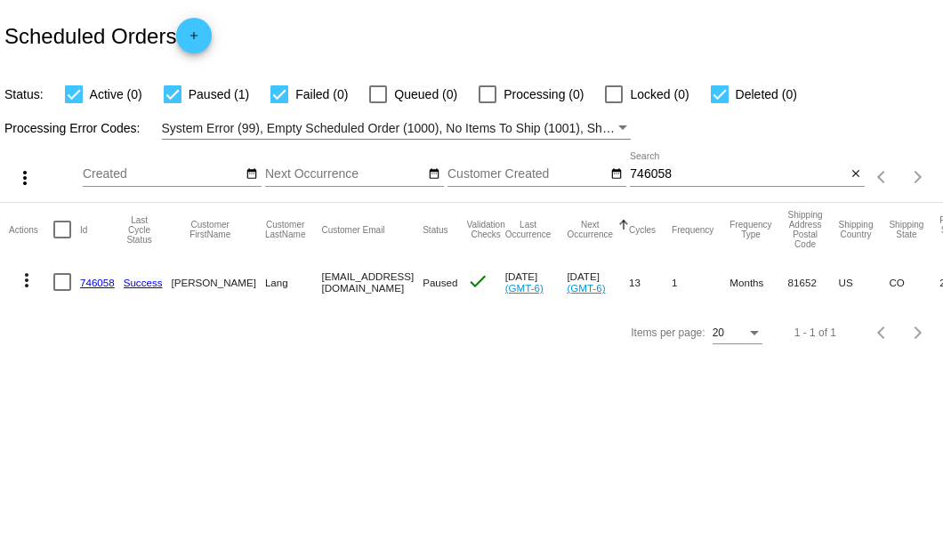
click at [66, 281] on div at bounding box center [62, 282] width 18 height 18
click at [62, 291] on input "checkbox" at bounding box center [61, 291] width 1 height 1
checkbox input "true"
click at [30, 279] on mat-icon "more_vert" at bounding box center [26, 279] width 21 height 21
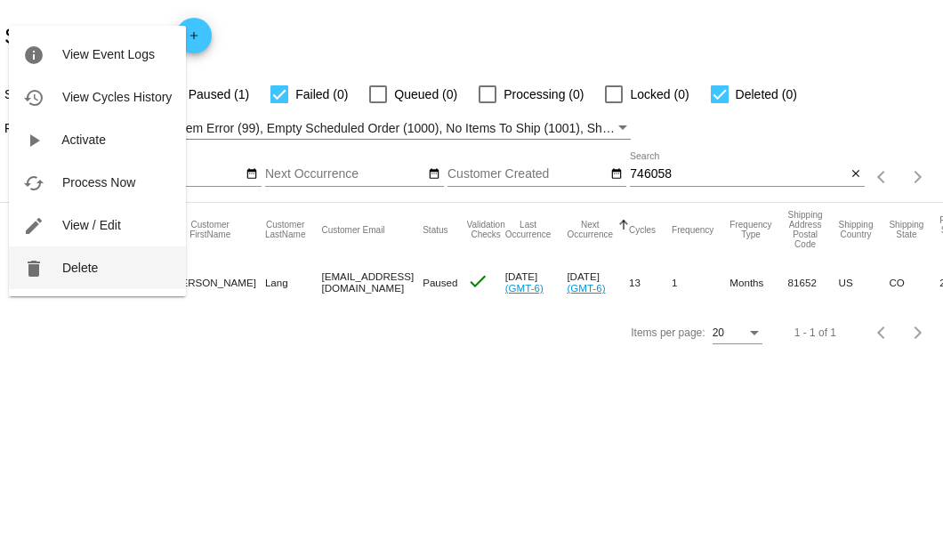
click at [79, 264] on span "Delete" at bounding box center [80, 268] width 36 height 14
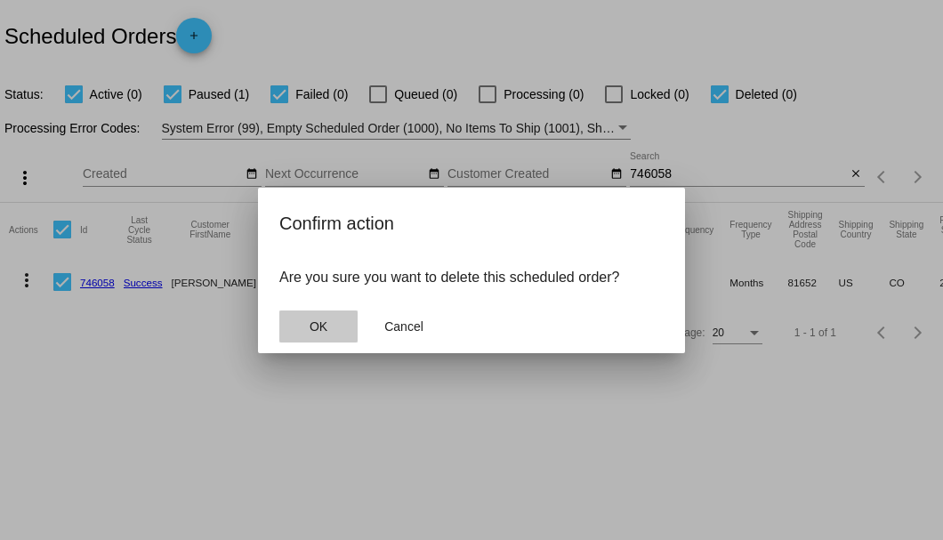
click at [321, 322] on span "OK" at bounding box center [318, 326] width 18 height 14
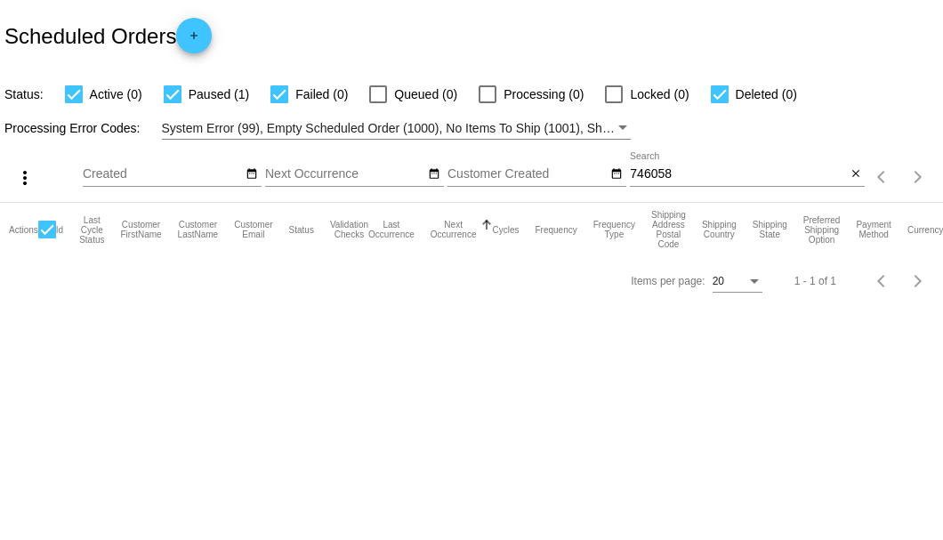
click at [708, 178] on input "746058" at bounding box center [738, 174] width 216 height 14
type input "746058"
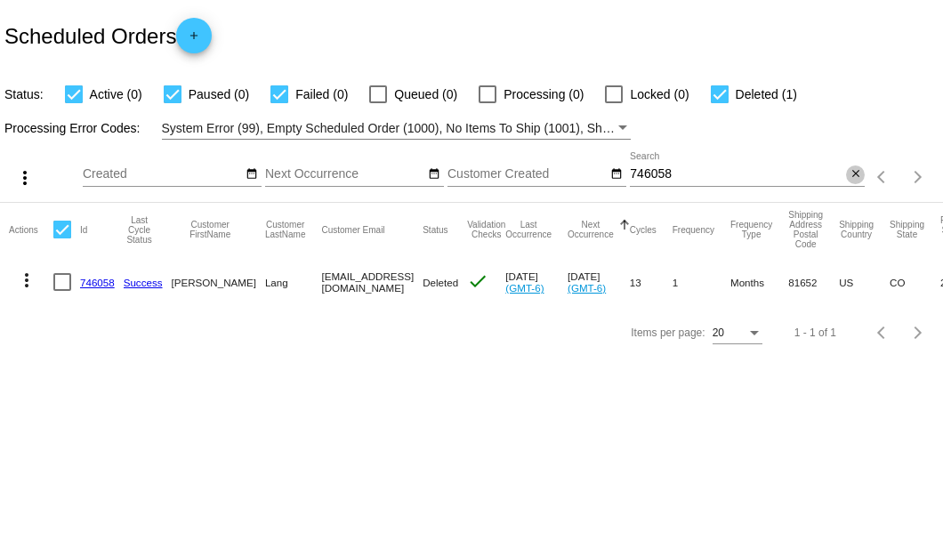
click at [855, 175] on mat-icon "close" at bounding box center [855, 174] width 12 height 14
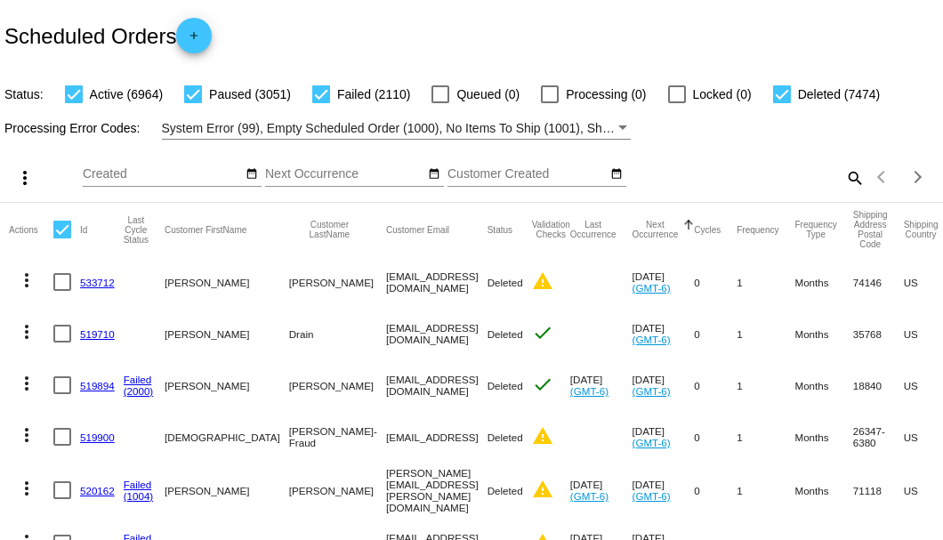
click at [847, 191] on mat-icon "search" at bounding box center [853, 178] width 21 height 28
click at [844, 181] on input "Search" at bounding box center [747, 174] width 235 height 14
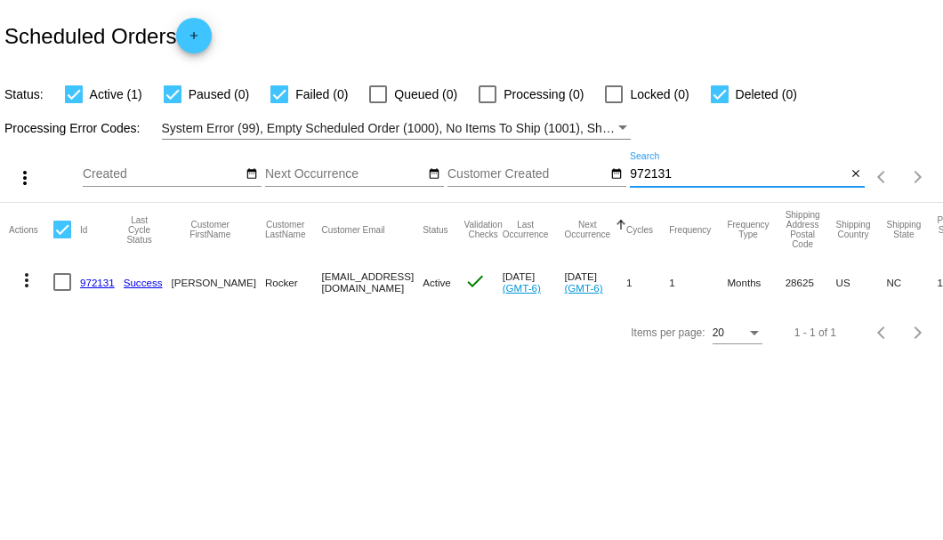
type input "972131"
click at [98, 284] on link "972131" at bounding box center [97, 283] width 35 height 12
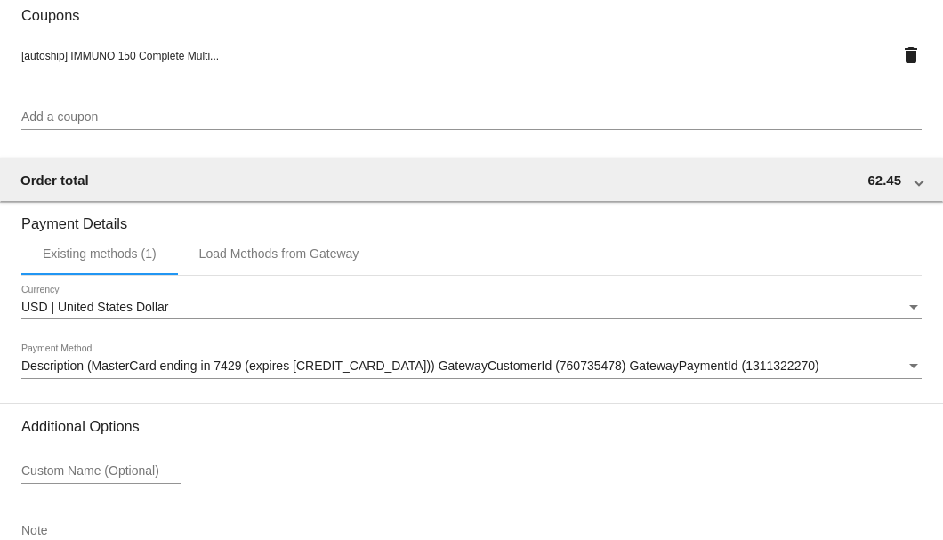
scroll to position [1716, 0]
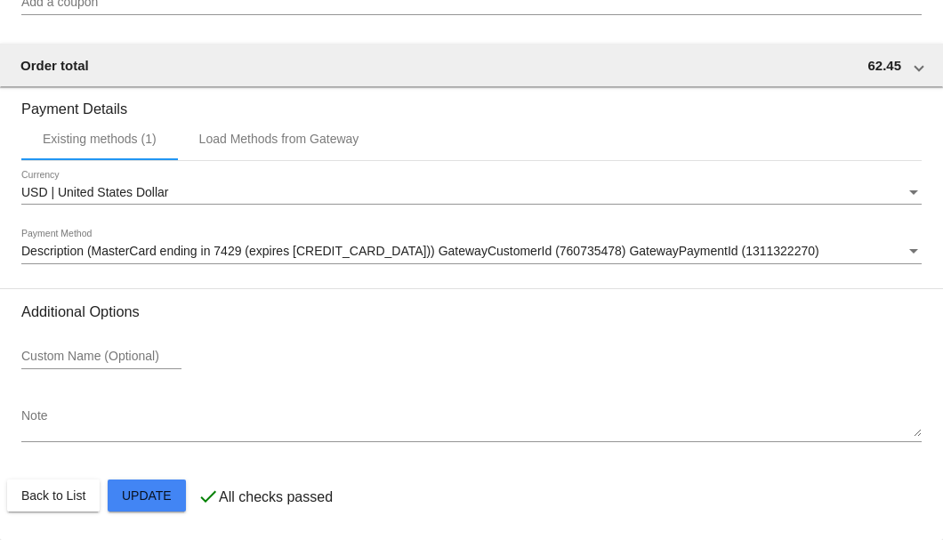
click at [317, 425] on textarea "Note" at bounding box center [471, 423] width 900 height 28
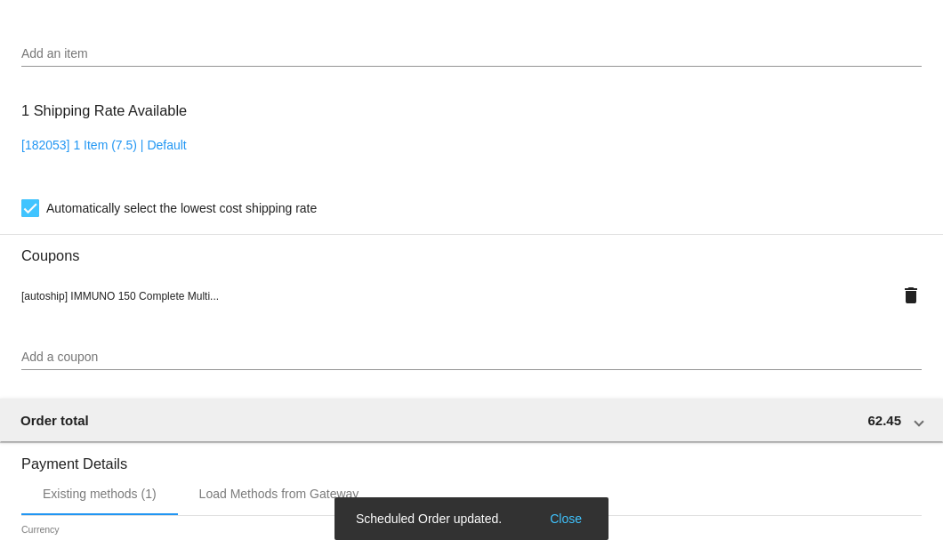
scroll to position [1241, 0]
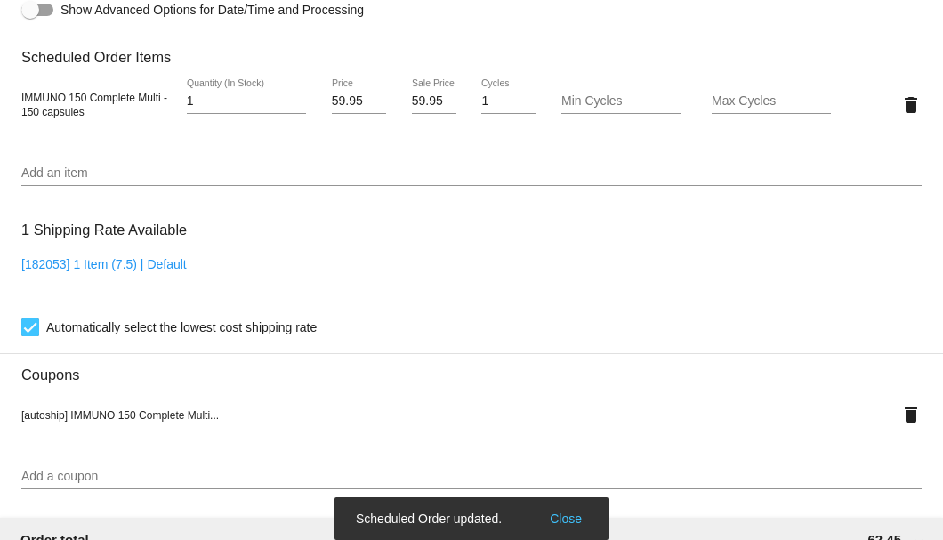
type textarea "Per AP req to cancel A/S can no longer afford it-SB"
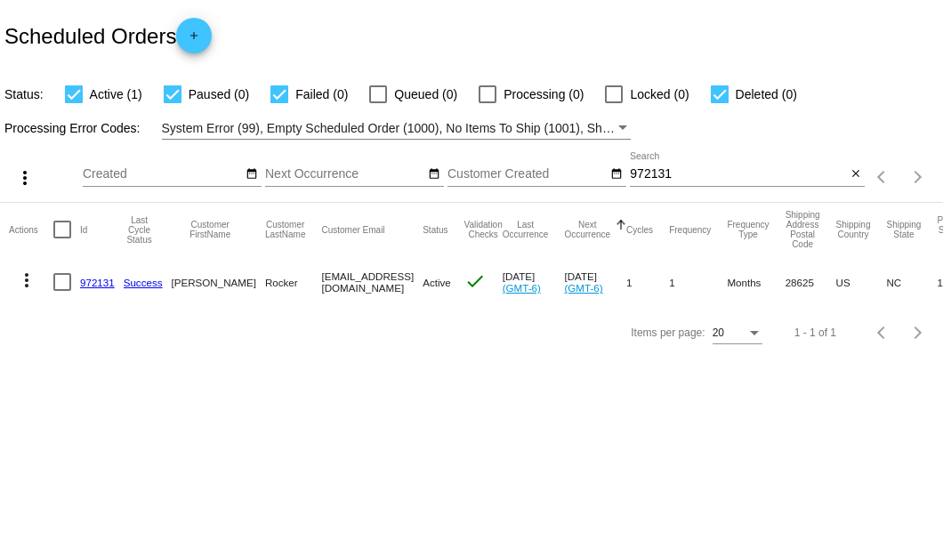
click at [52, 283] on mat-cell "more_vert" at bounding box center [31, 282] width 44 height 52
click at [59, 283] on div at bounding box center [62, 282] width 18 height 18
click at [61, 291] on input "checkbox" at bounding box center [61, 291] width 1 height 1
checkbox input "true"
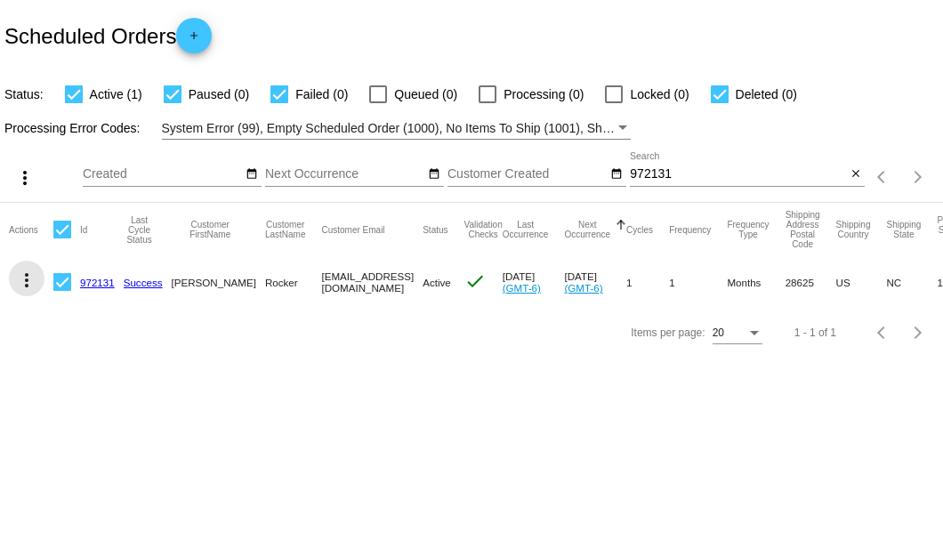
click at [23, 280] on mat-icon "more_vert" at bounding box center [26, 279] width 21 height 21
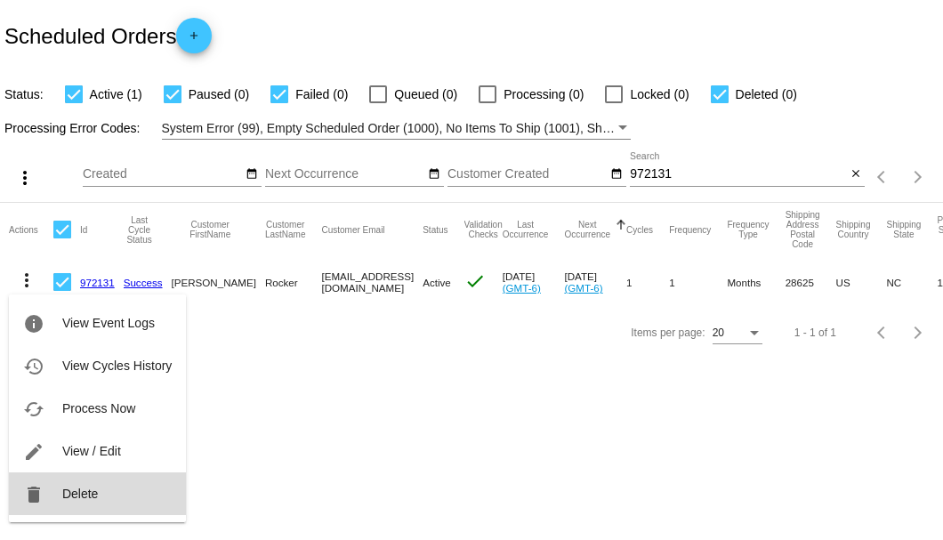
click at [76, 484] on button "delete Delete" at bounding box center [97, 493] width 177 height 43
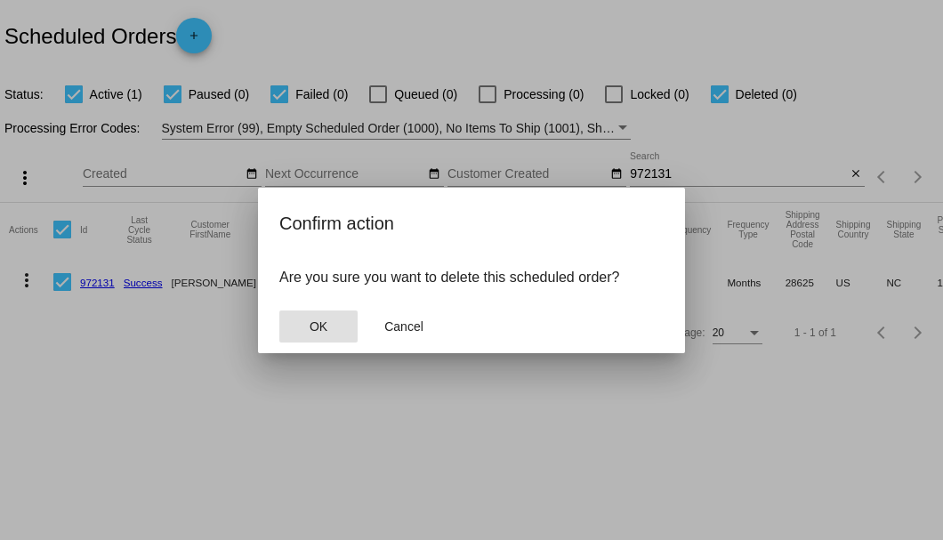
click at [325, 327] on span "OK" at bounding box center [318, 326] width 18 height 14
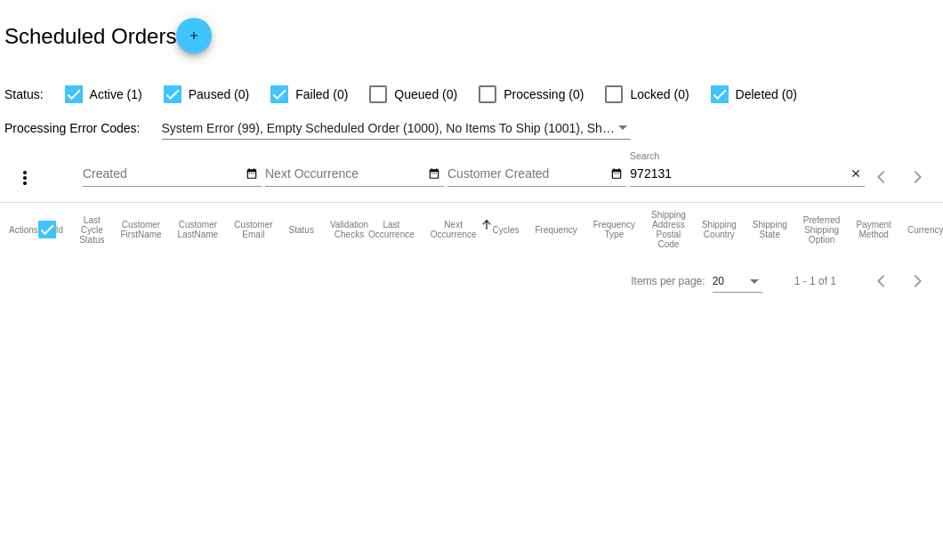
click at [684, 173] on input "972131" at bounding box center [738, 174] width 216 height 14
type input "972131"
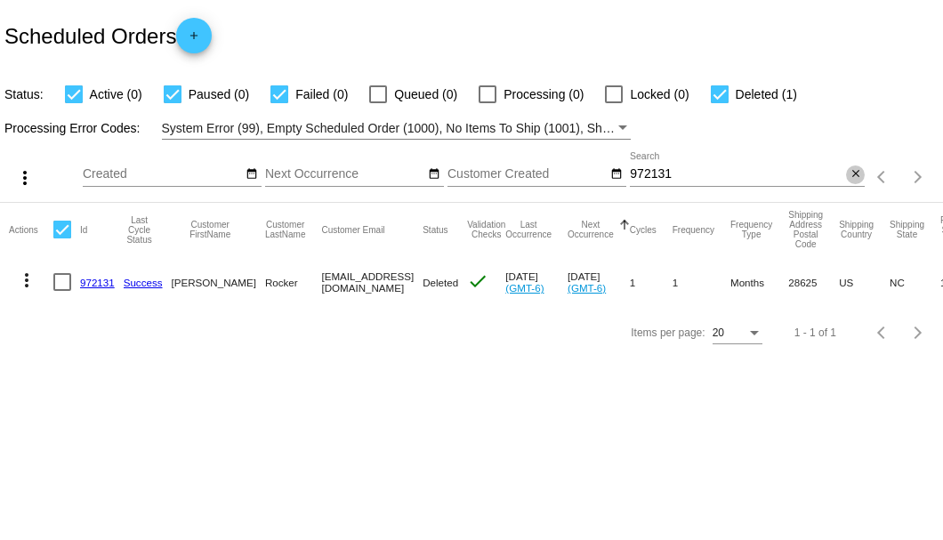
click at [855, 173] on mat-icon "close" at bounding box center [855, 174] width 12 height 14
click at [855, 173] on mat-icon "search" at bounding box center [853, 178] width 21 height 28
click at [854, 173] on input "Search" at bounding box center [747, 174] width 235 height 14
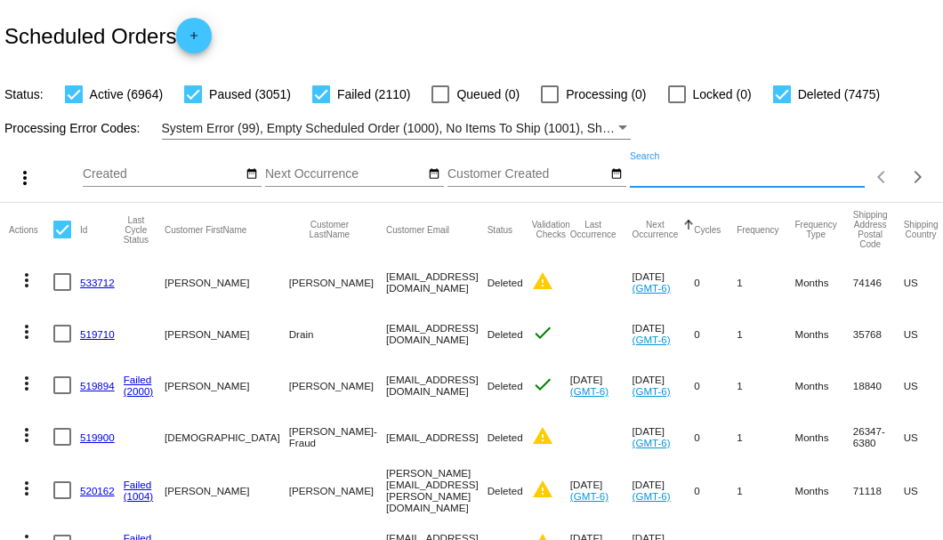
click at [802, 181] on input "Search" at bounding box center [747, 174] width 235 height 14
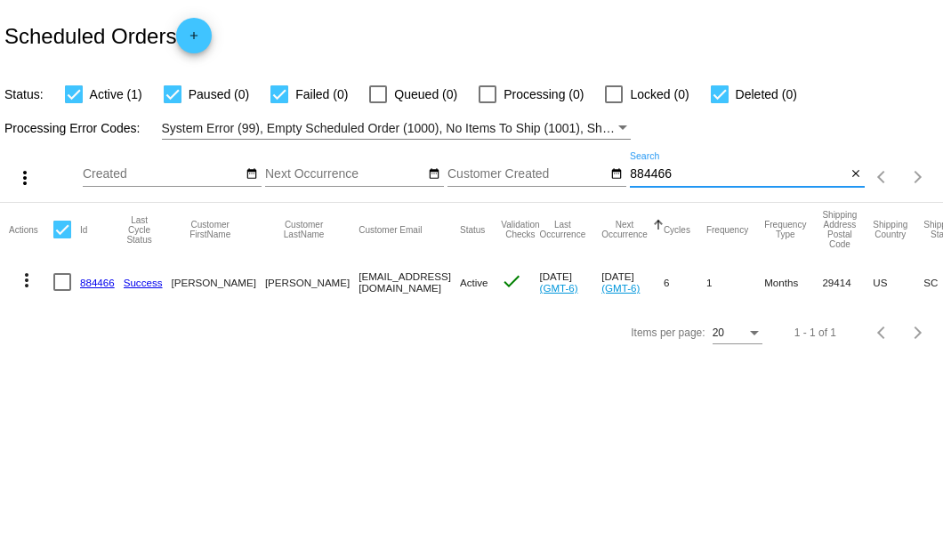
type input "884466"
click at [98, 279] on link "884466" at bounding box center [97, 283] width 35 height 12
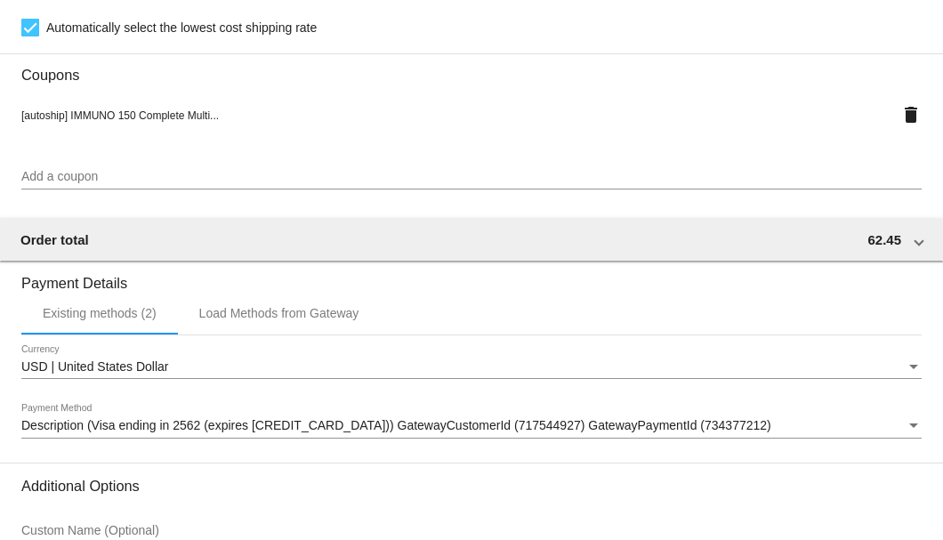
scroll to position [1716, 0]
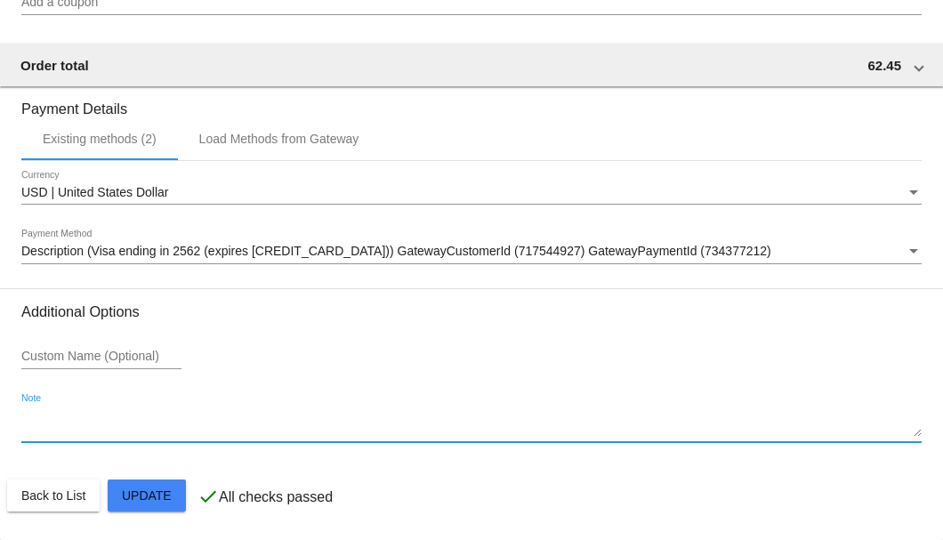
click at [93, 421] on textarea "Note" at bounding box center [471, 423] width 900 height 28
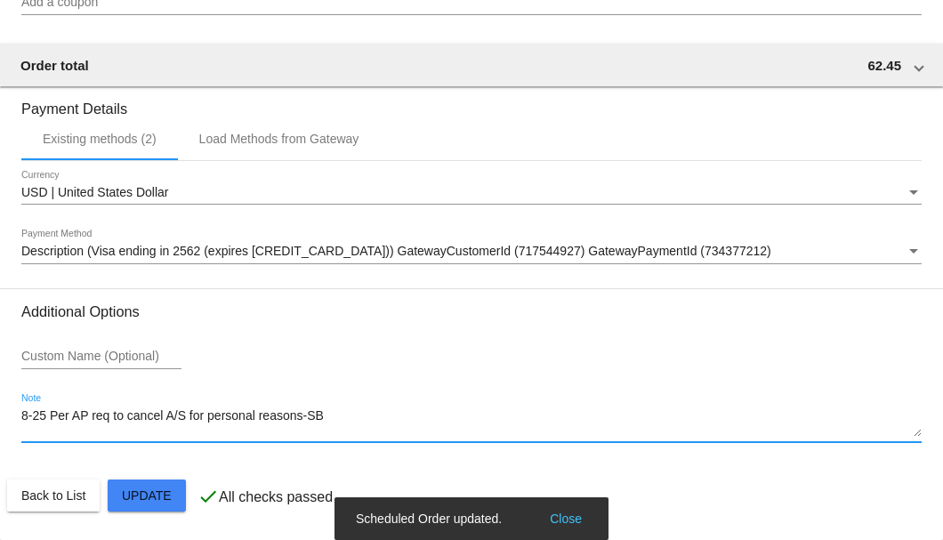
type textarea "8-25 Per AP req to cancel A/S for personal reasons-SB"
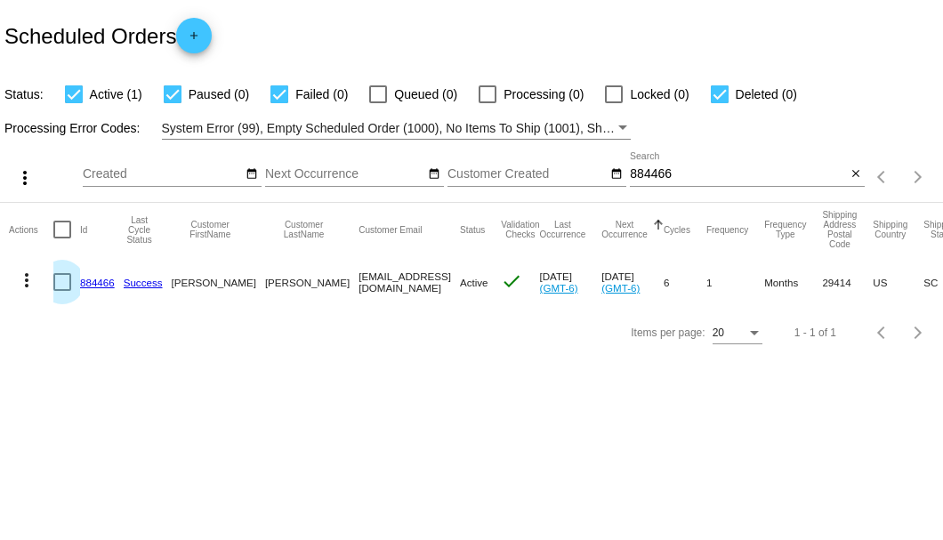
click at [64, 277] on div at bounding box center [62, 282] width 18 height 18
click at [62, 291] on input "checkbox" at bounding box center [61, 291] width 1 height 1
checkbox input "true"
click at [14, 285] on button "more_vert" at bounding box center [27, 279] width 36 height 36
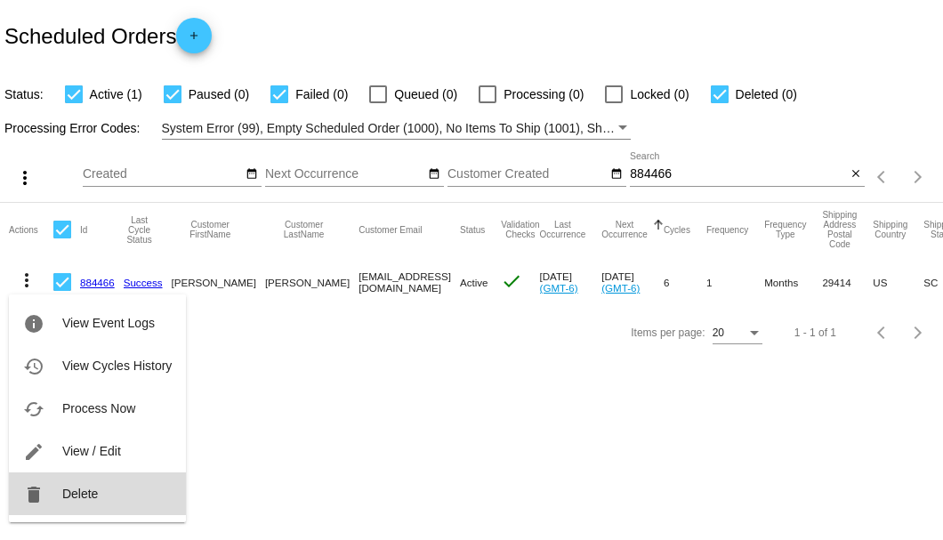
click at [89, 494] on span "Delete" at bounding box center [80, 493] width 36 height 14
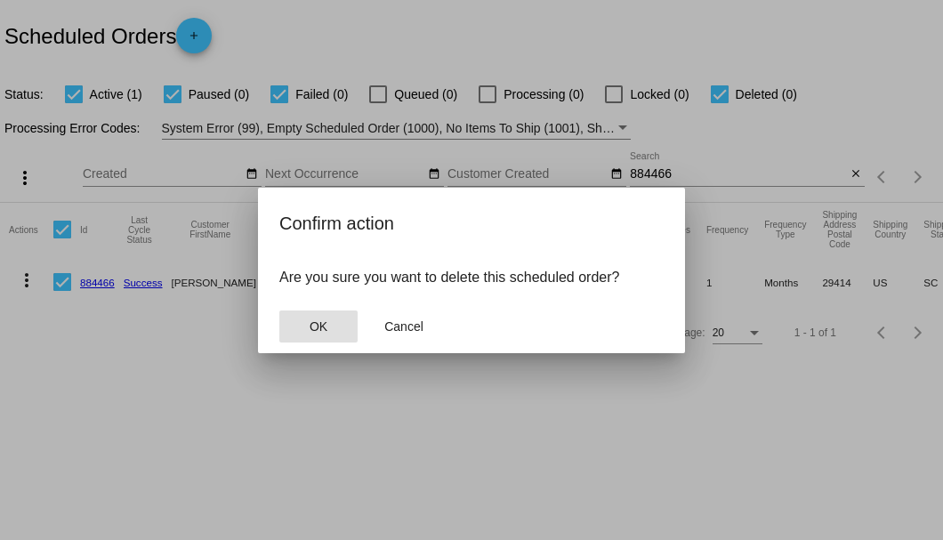
click at [301, 324] on button "OK" at bounding box center [318, 326] width 78 height 32
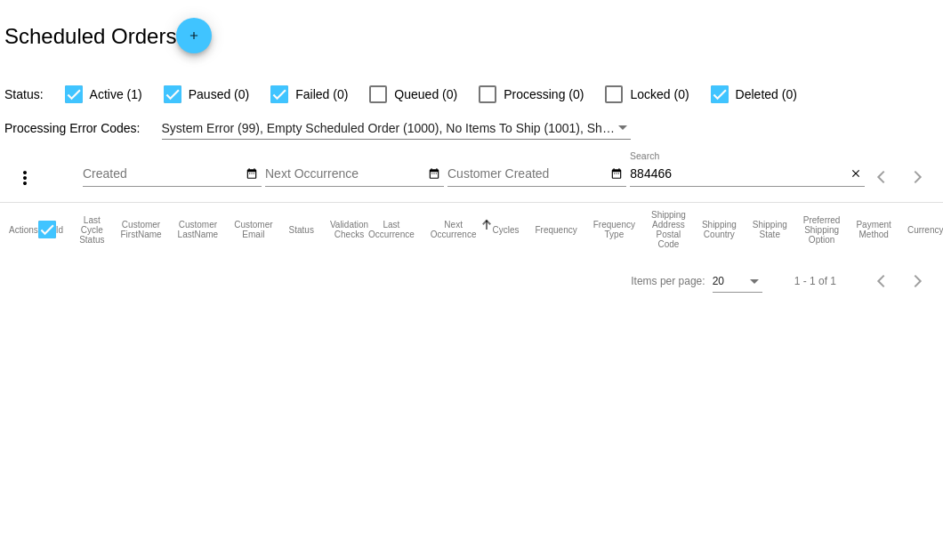
click at [685, 178] on input "884466" at bounding box center [738, 174] width 216 height 14
type input "884466"
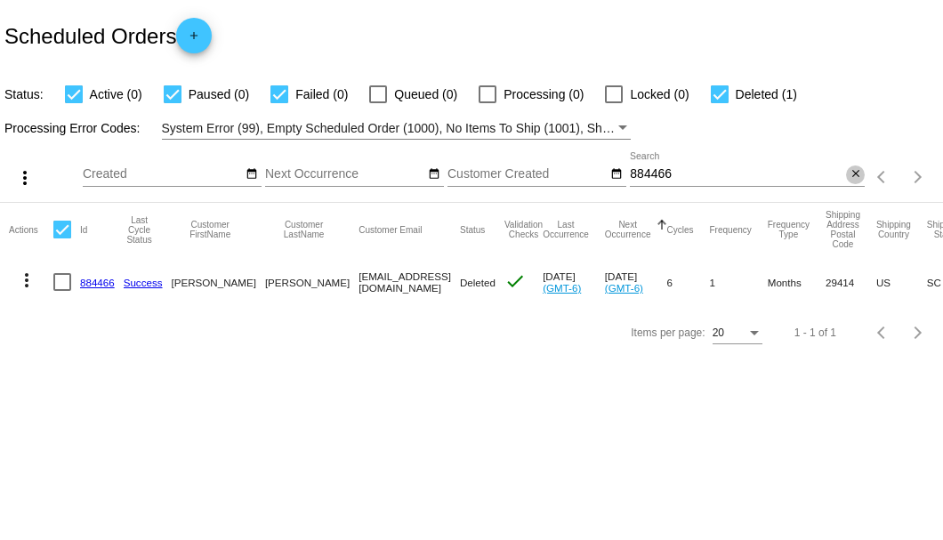
click at [856, 175] on mat-icon "close" at bounding box center [855, 174] width 12 height 14
click at [850, 175] on mat-icon "search" at bounding box center [853, 178] width 21 height 28
click at [850, 175] on input "Search" at bounding box center [747, 174] width 235 height 14
type input "884466"
click at [854, 177] on mat-icon "close" at bounding box center [855, 174] width 12 height 14
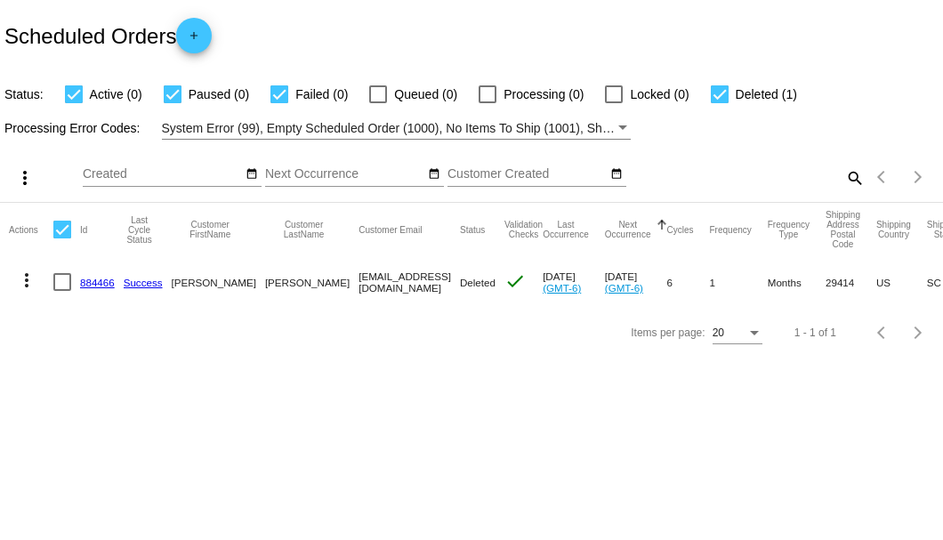
click at [854, 177] on mat-icon "search" at bounding box center [853, 178] width 21 height 28
click at [854, 177] on input "Search" at bounding box center [747, 174] width 235 height 14
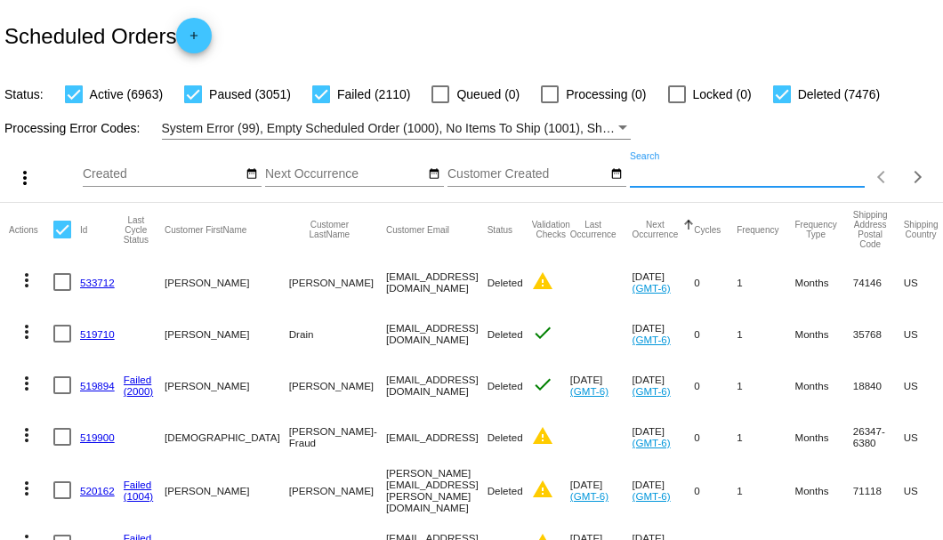
click at [771, 181] on input "Search" at bounding box center [747, 174] width 235 height 14
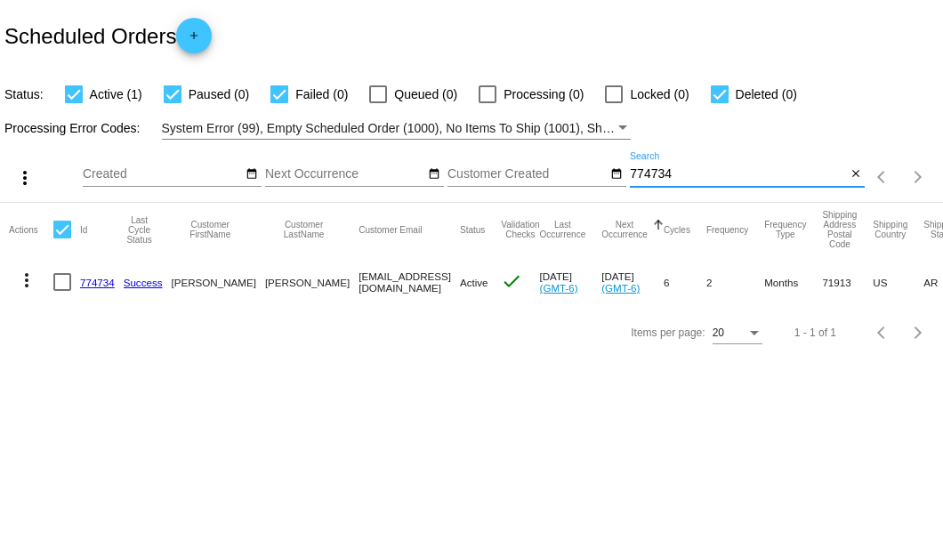
type input "774734"
click at [95, 279] on link "774734" at bounding box center [97, 283] width 35 height 12
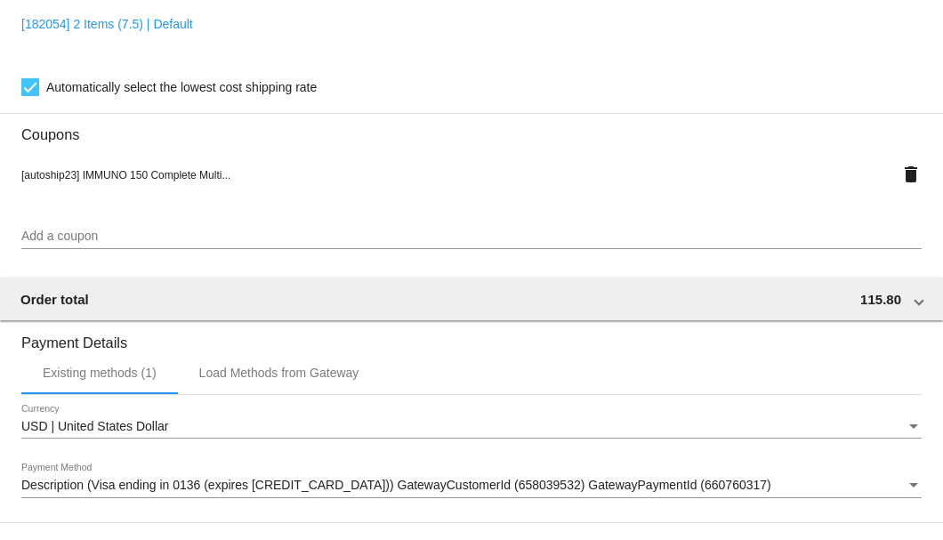
scroll to position [1716, 0]
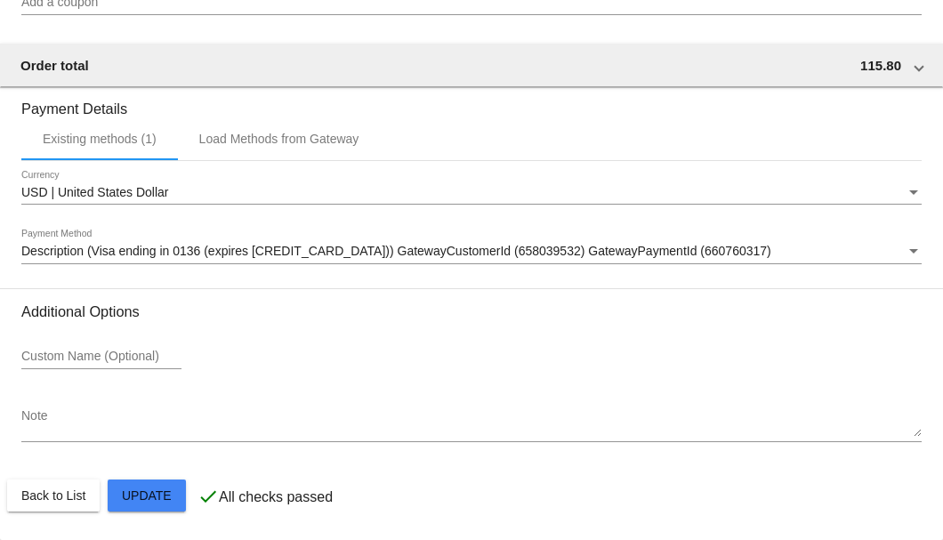
click at [113, 420] on textarea "Note" at bounding box center [471, 423] width 900 height 28
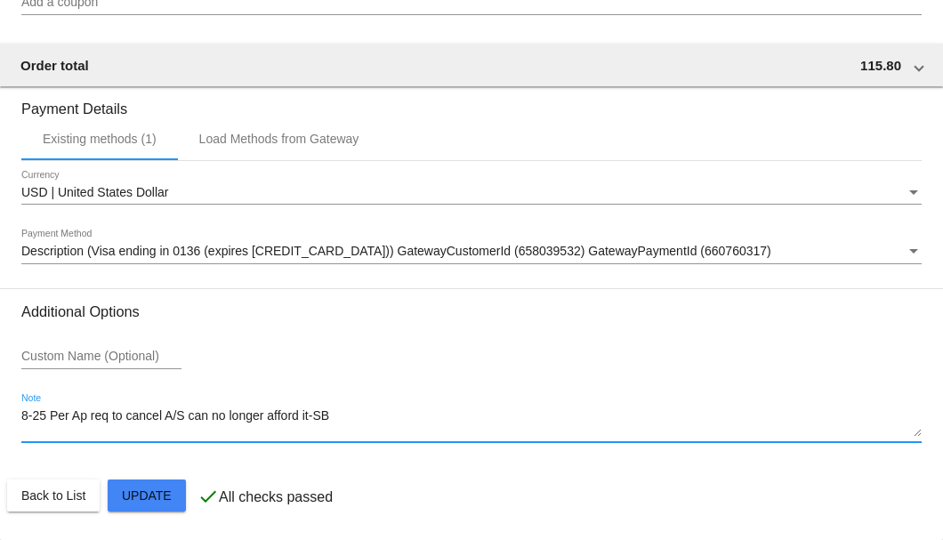
type textarea "8-25 Per Ap req to cancel A/S can no longer afford it-SB"
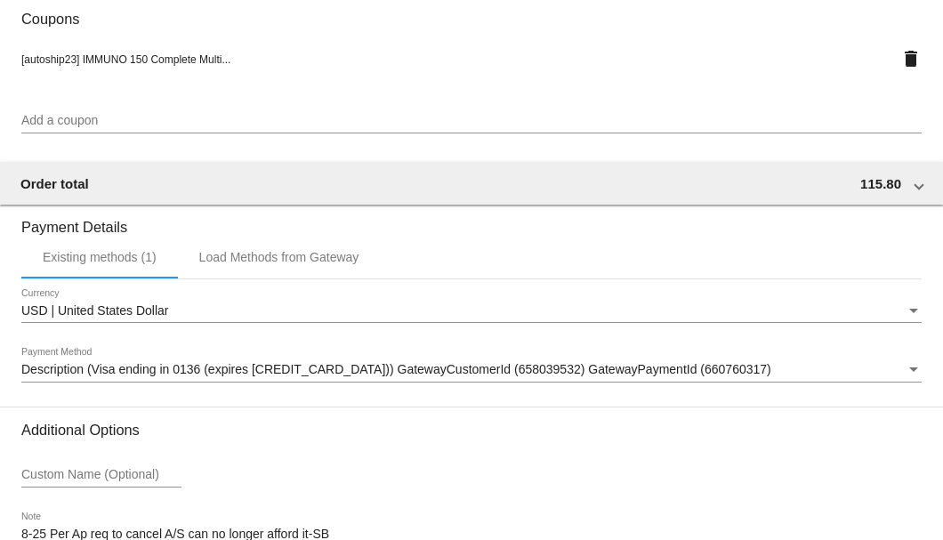
scroll to position [1538, 0]
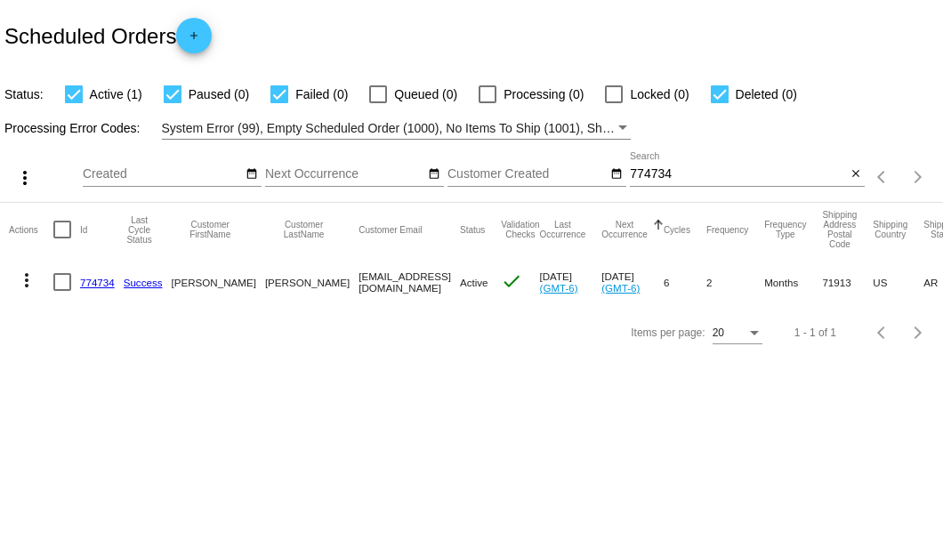
click at [60, 283] on div at bounding box center [62, 282] width 18 height 18
click at [61, 291] on input "checkbox" at bounding box center [61, 291] width 1 height 1
checkbox input "true"
click at [23, 274] on mat-icon "more_vert" at bounding box center [26, 279] width 21 height 21
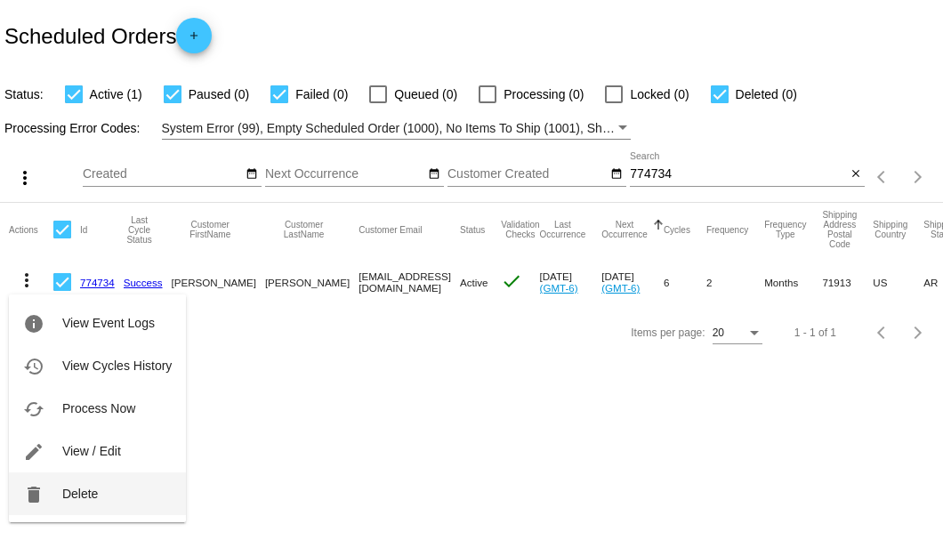
click at [82, 486] on span "Delete" at bounding box center [80, 493] width 36 height 14
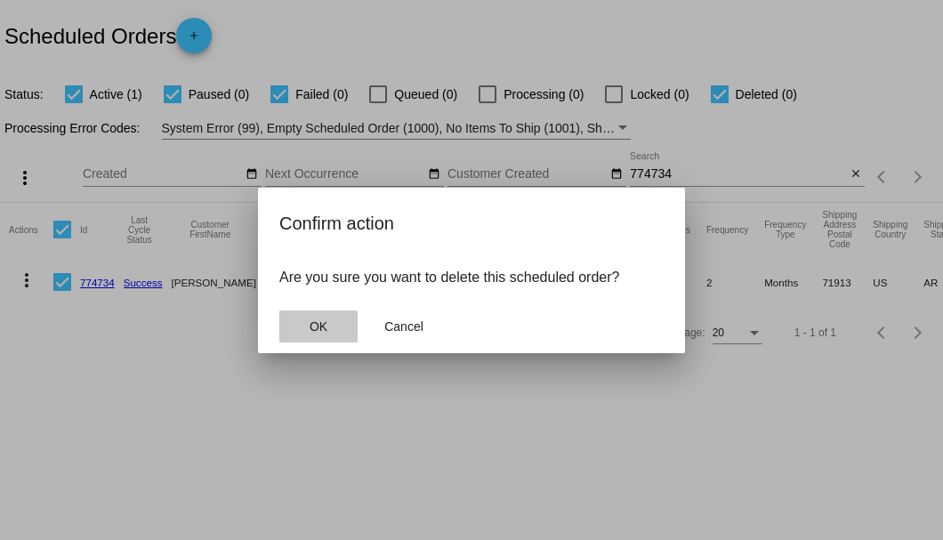
click at [301, 331] on button "OK" at bounding box center [318, 326] width 78 height 32
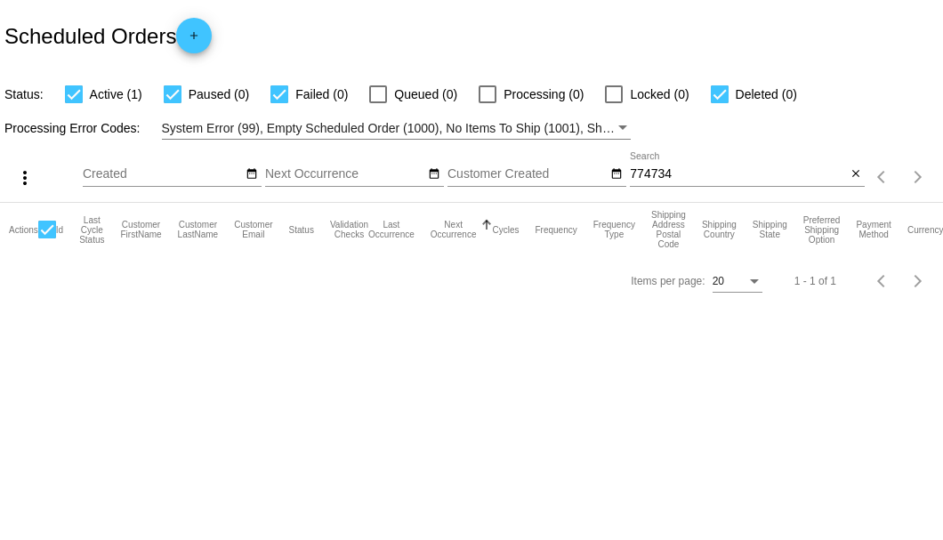
click at [651, 182] on div "774734 Search" at bounding box center [738, 169] width 216 height 35
click at [651, 173] on input "774734" at bounding box center [738, 174] width 216 height 14
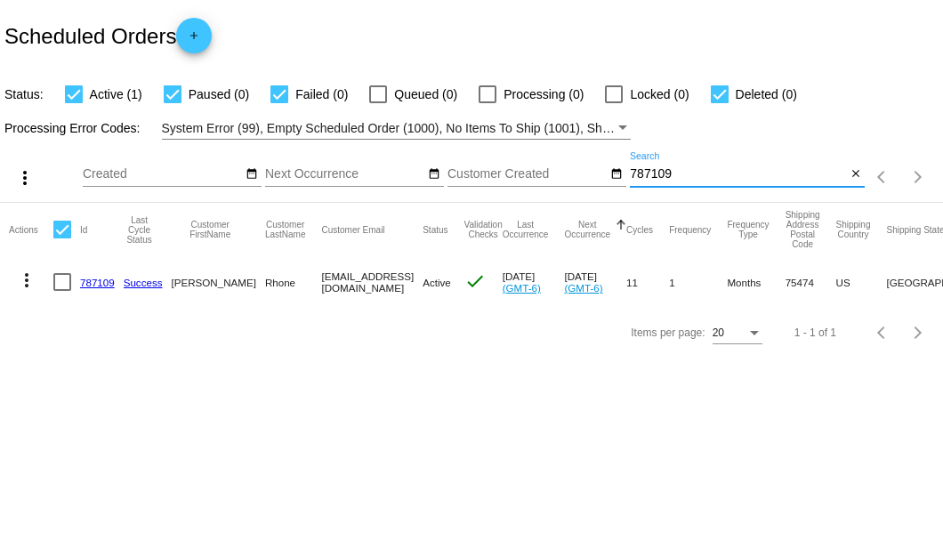
type input "787109"
click at [96, 285] on link "787109" at bounding box center [97, 283] width 35 height 12
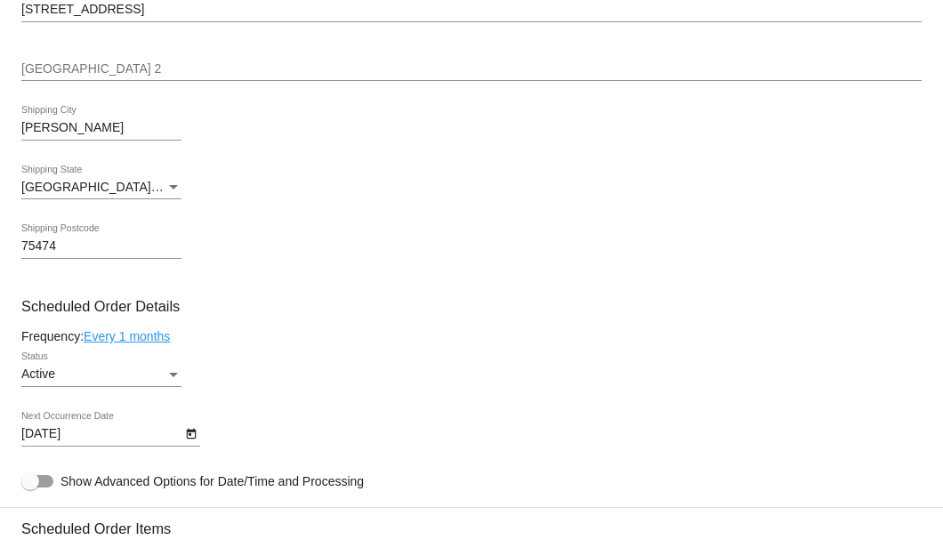
scroll to position [1007, 0]
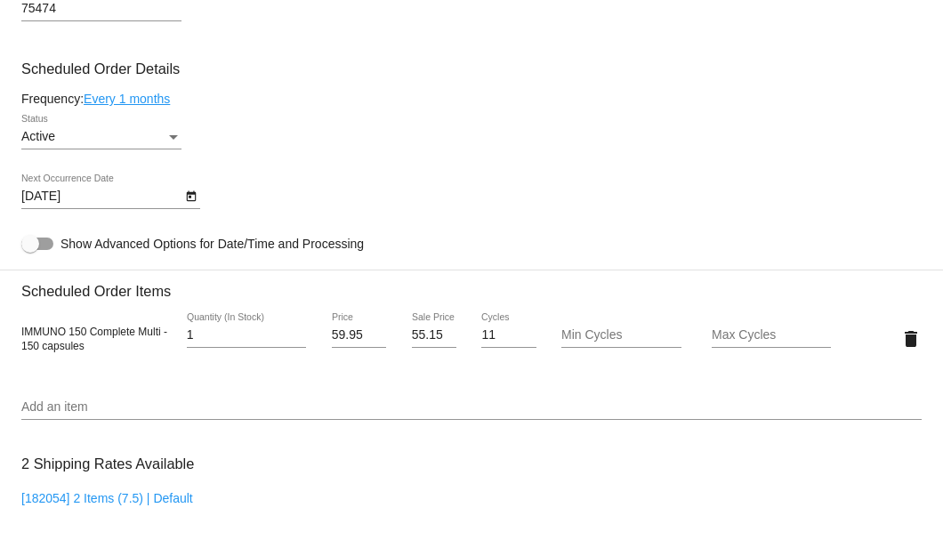
type input "1"
click at [298, 337] on input "1" at bounding box center [246, 335] width 119 height 14
drag, startPoint x: 409, startPoint y: 334, endPoint x: 441, endPoint y: 334, distance: 32.0
click at [441, 334] on input "55.15" at bounding box center [434, 335] width 44 height 14
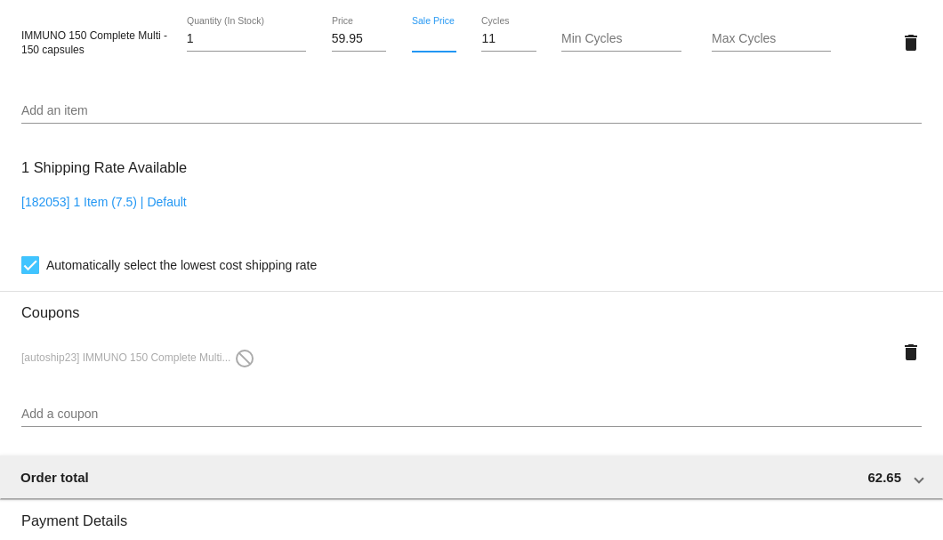
scroll to position [1541, 0]
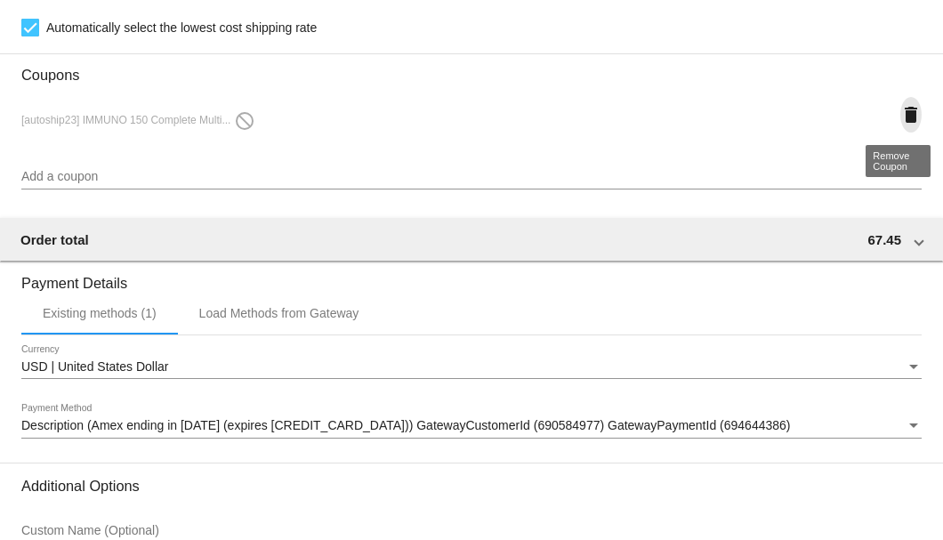
click at [903, 120] on mat-icon "delete" at bounding box center [910, 114] width 21 height 21
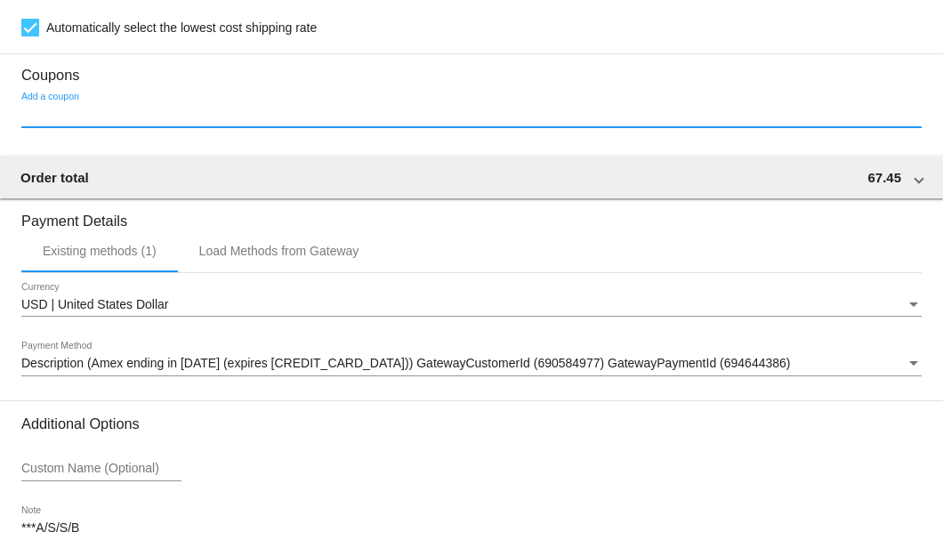
click at [136, 110] on input "Add a coupon" at bounding box center [471, 115] width 900 height 14
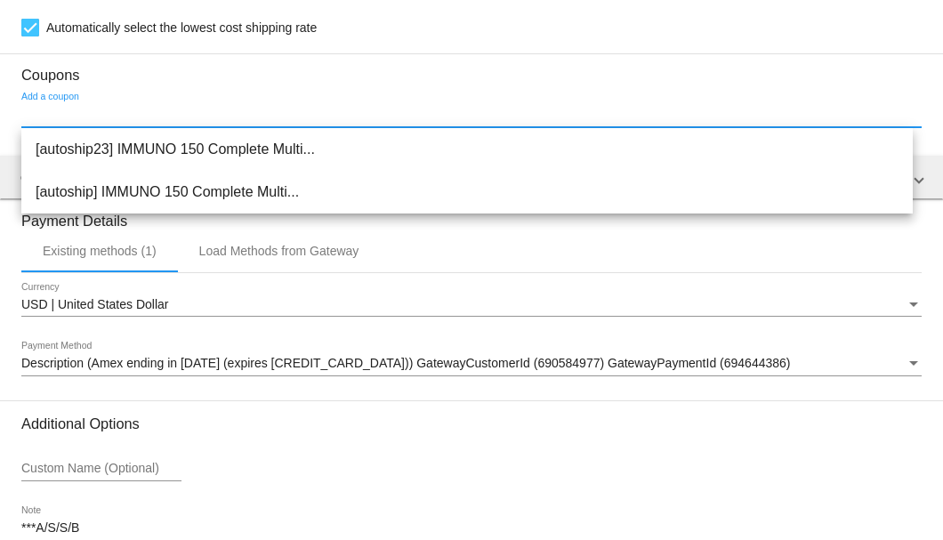
scroll to position [1363, 0]
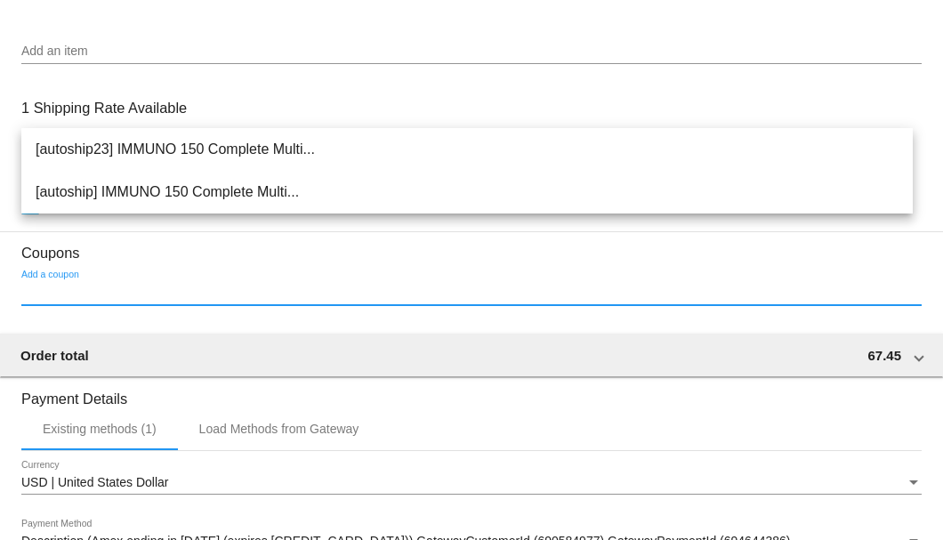
click at [94, 297] on input "Add a coupon" at bounding box center [471, 292] width 900 height 14
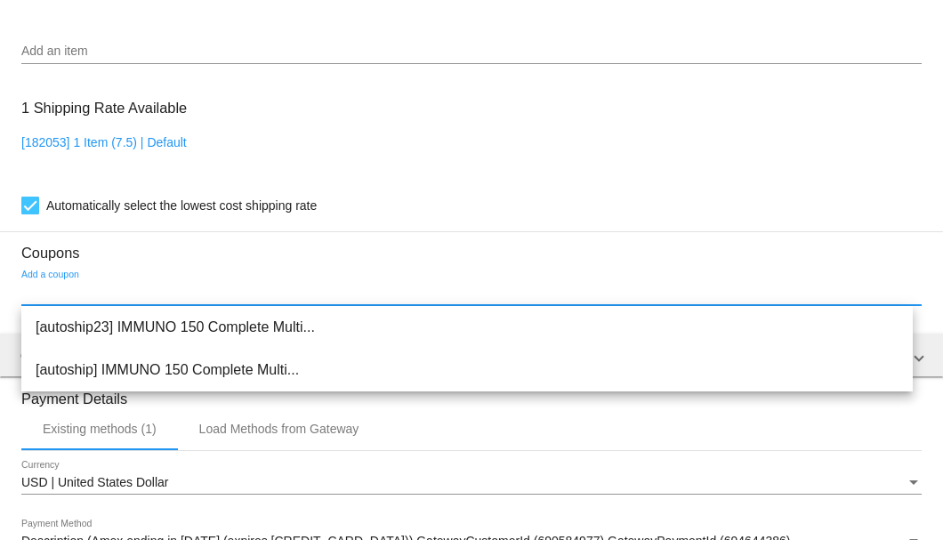
click at [385, 117] on div "1 Shipping Rate Available [182053] 1 Item (7.5) | Default Automatically select …" at bounding box center [471, 153] width 900 height 128
click at [113, 294] on input "Add a coupon" at bounding box center [471, 292] width 900 height 14
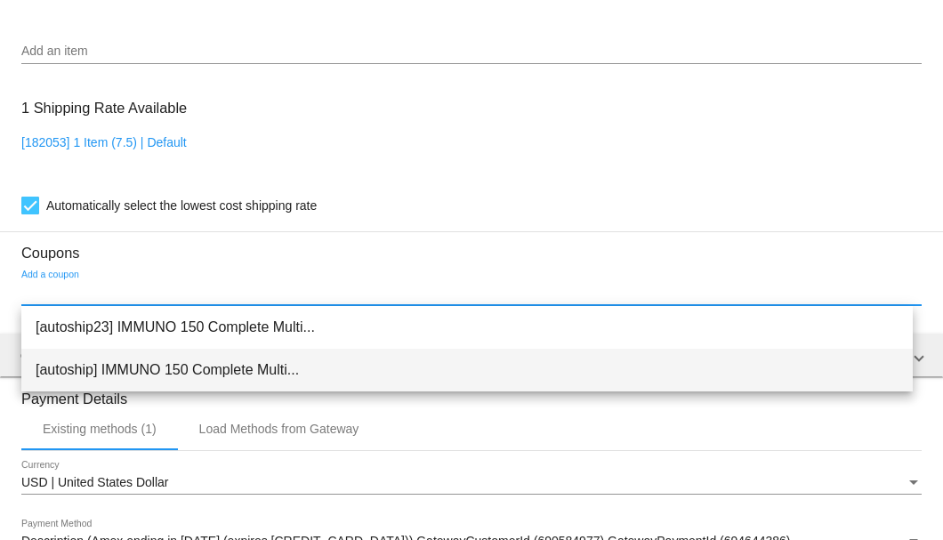
click at [121, 368] on span "[autoship] IMMUNO 150 Complete Multi..." at bounding box center [467, 370] width 863 height 43
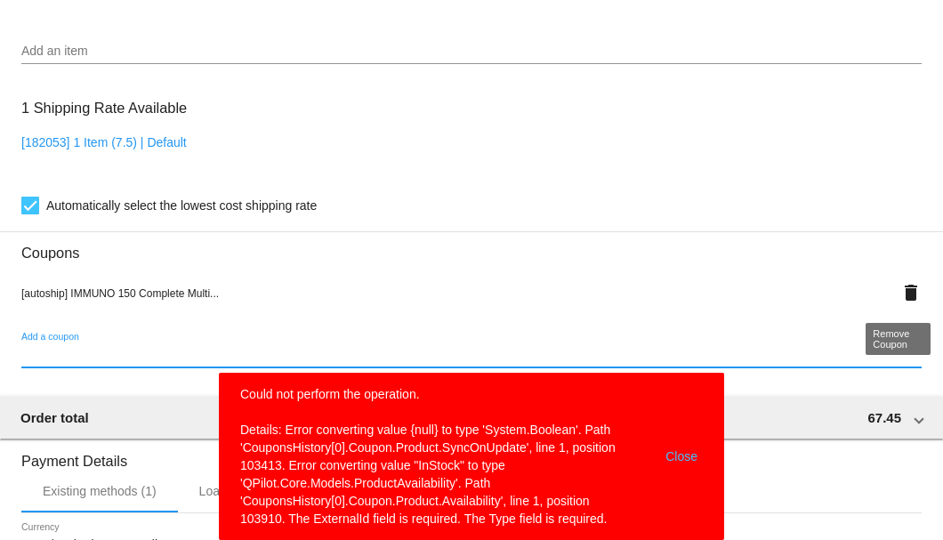
click at [901, 292] on mat-icon "delete" at bounding box center [910, 292] width 21 height 21
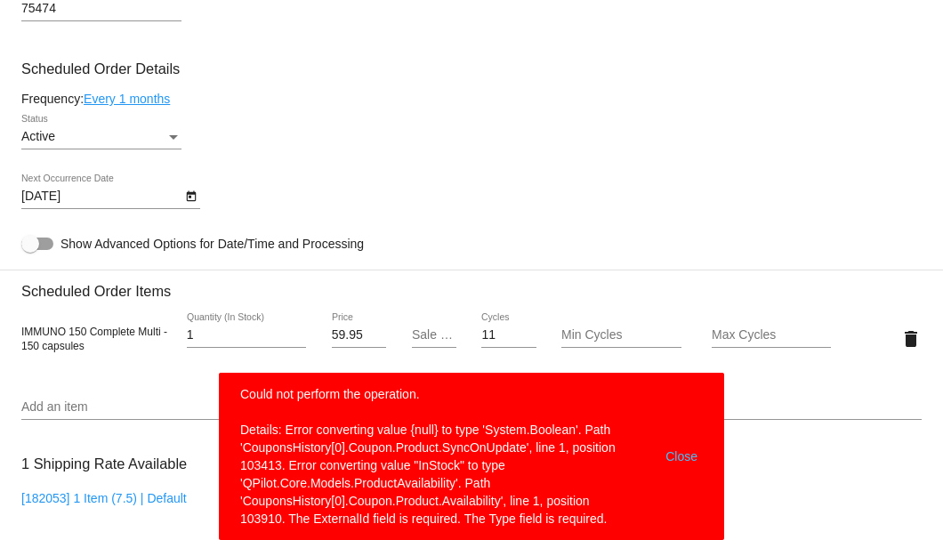
scroll to position [1126, 0]
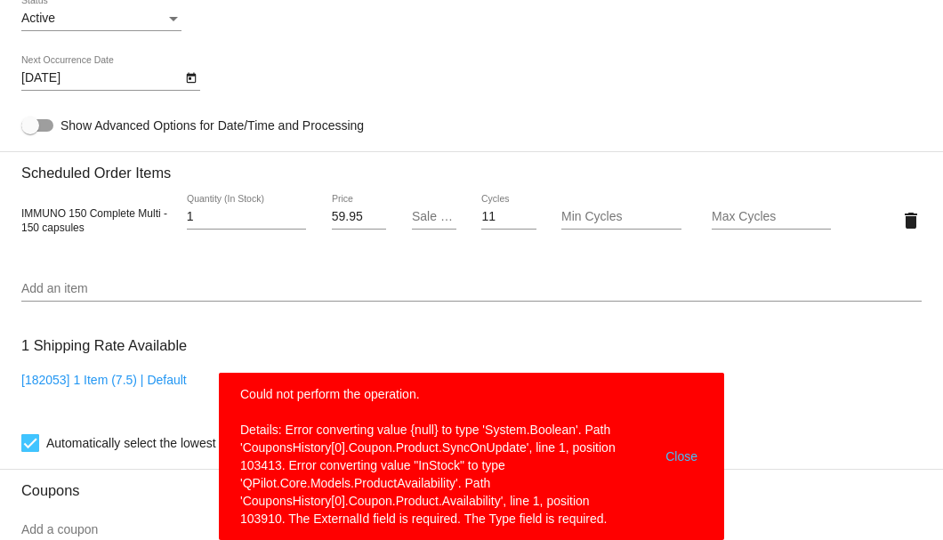
click at [420, 219] on input "Sale Price" at bounding box center [434, 217] width 44 height 14
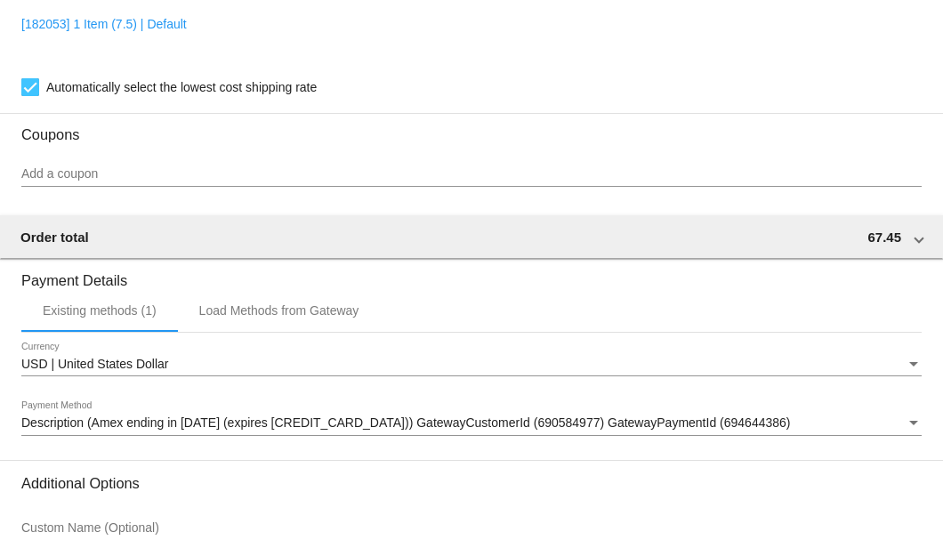
scroll to position [1654, 0]
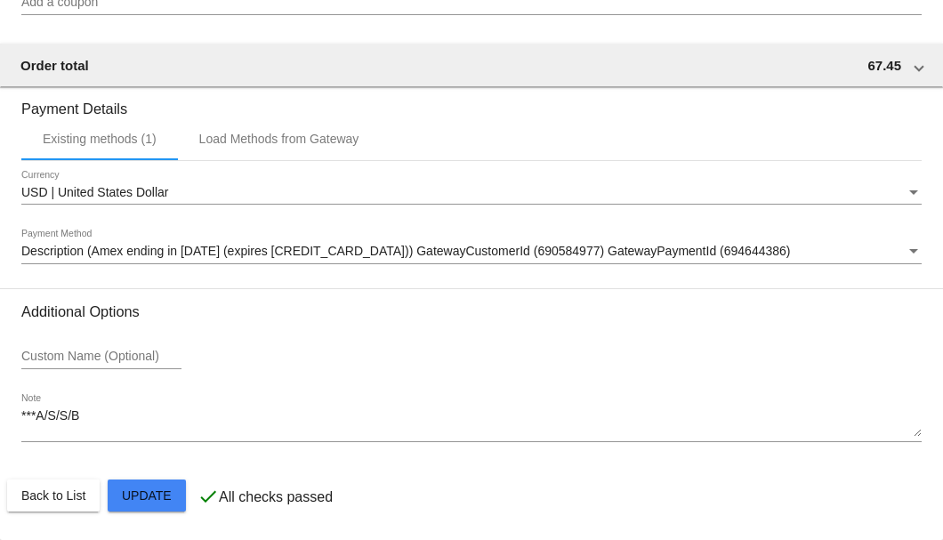
type input "54.95"
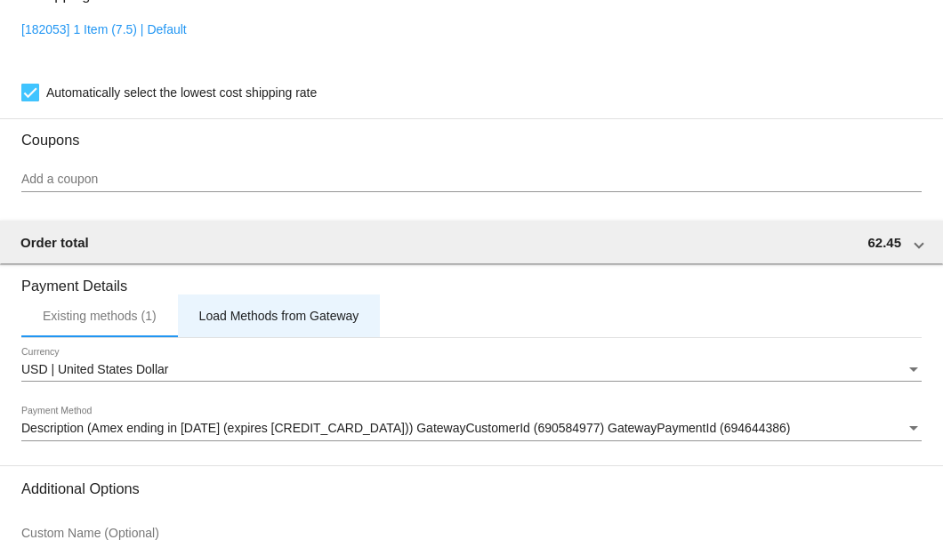
scroll to position [1654, 0]
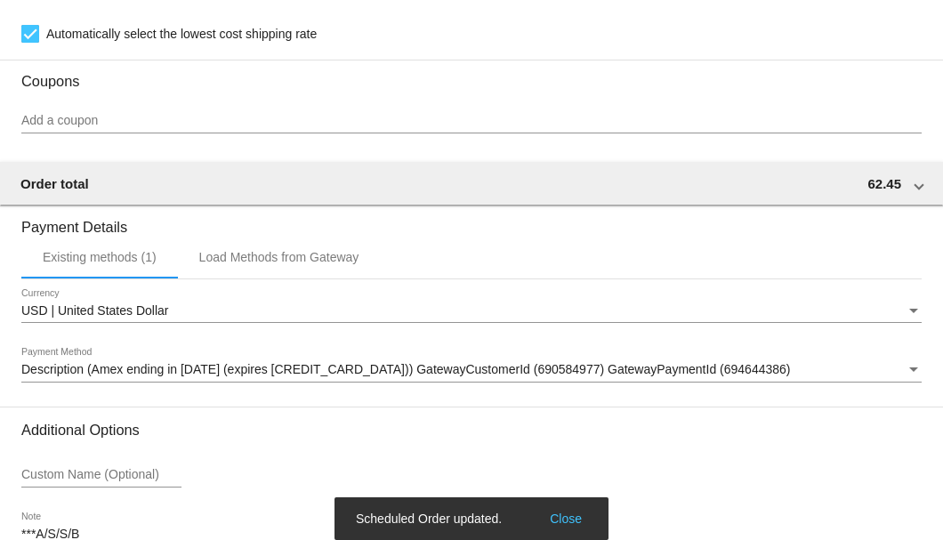
scroll to position [1476, 0]
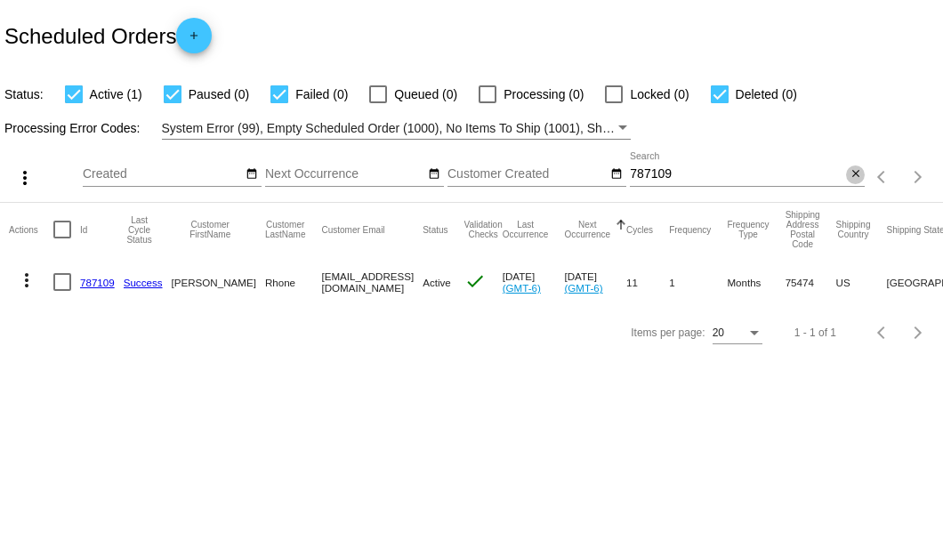
click at [852, 176] on mat-icon "close" at bounding box center [855, 174] width 12 height 14
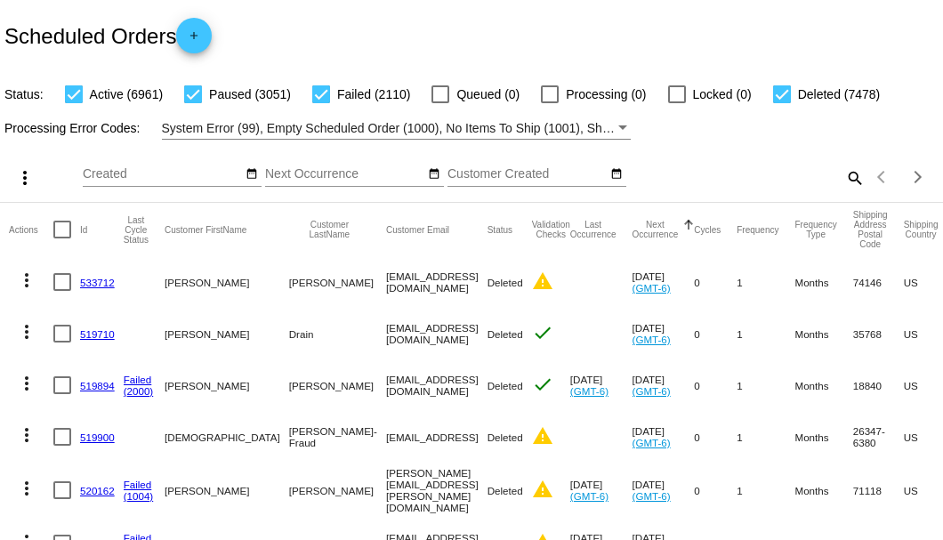
click at [843, 191] on mat-icon "search" at bounding box center [853, 178] width 21 height 28
click at [841, 181] on input "Search" at bounding box center [747, 174] width 235 height 14
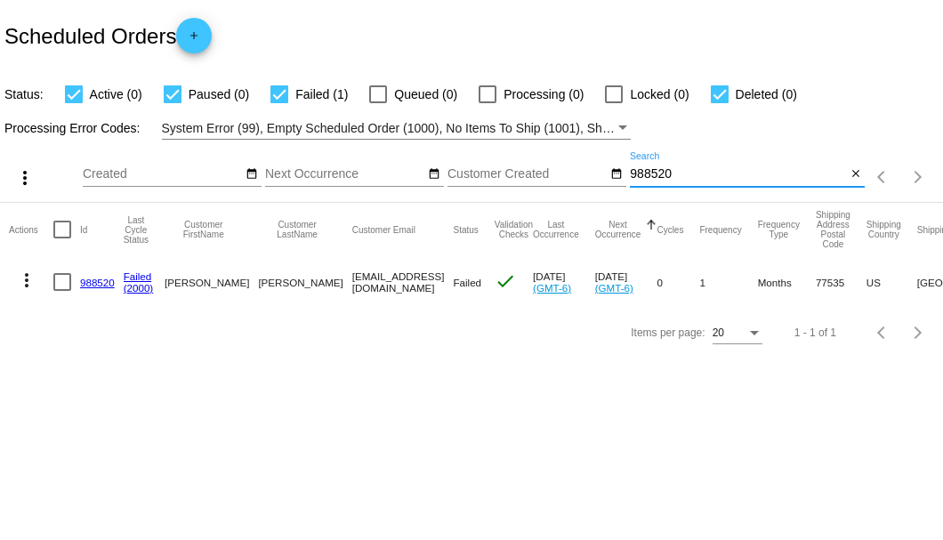
type input "988520"
click at [98, 285] on link "988520" at bounding box center [97, 283] width 35 height 12
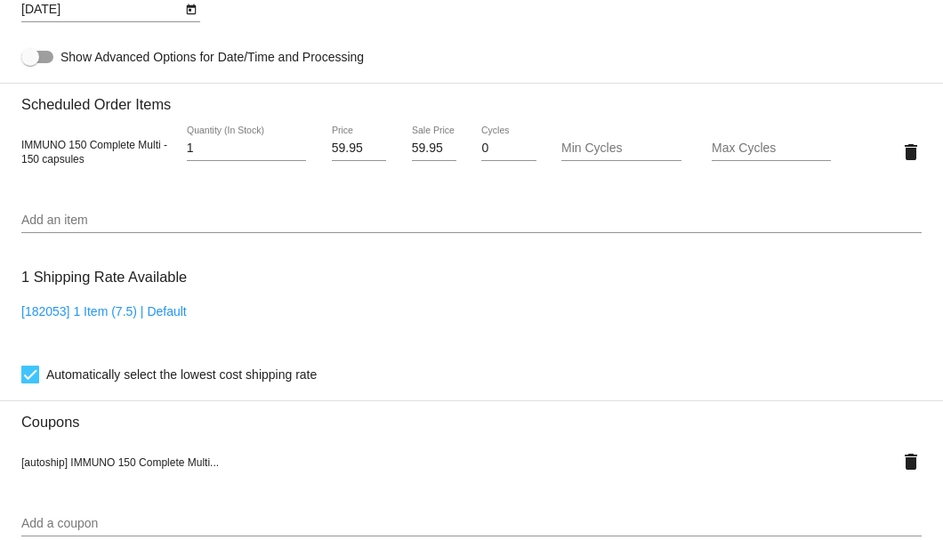
scroll to position [1126, 0]
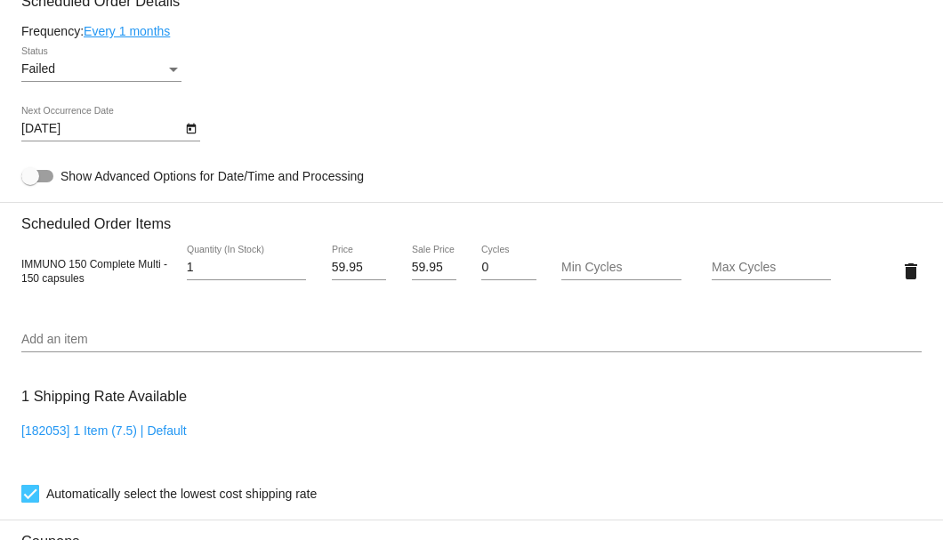
click at [181, 128] on button "Open calendar" at bounding box center [190, 127] width 19 height 19
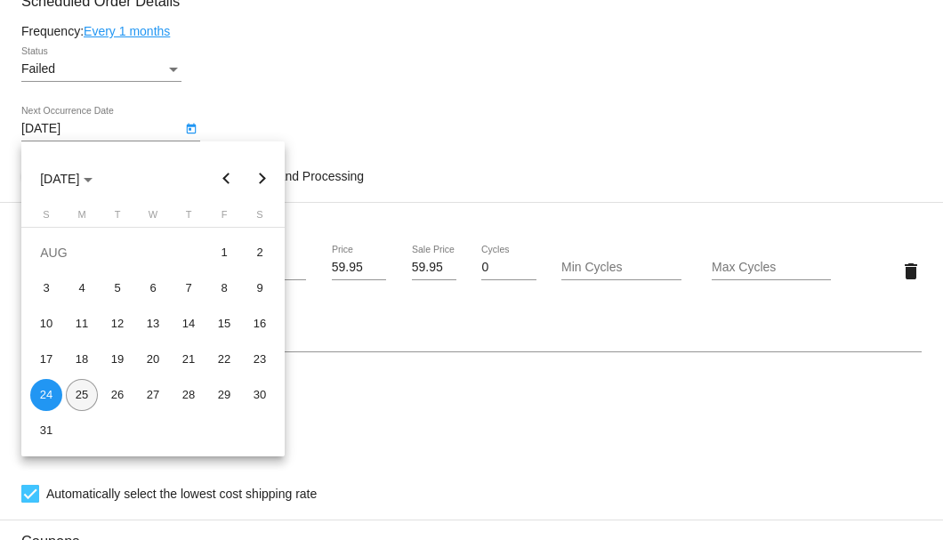
click at [87, 387] on div "25" at bounding box center [82, 395] width 32 height 32
type input "8/25/2025"
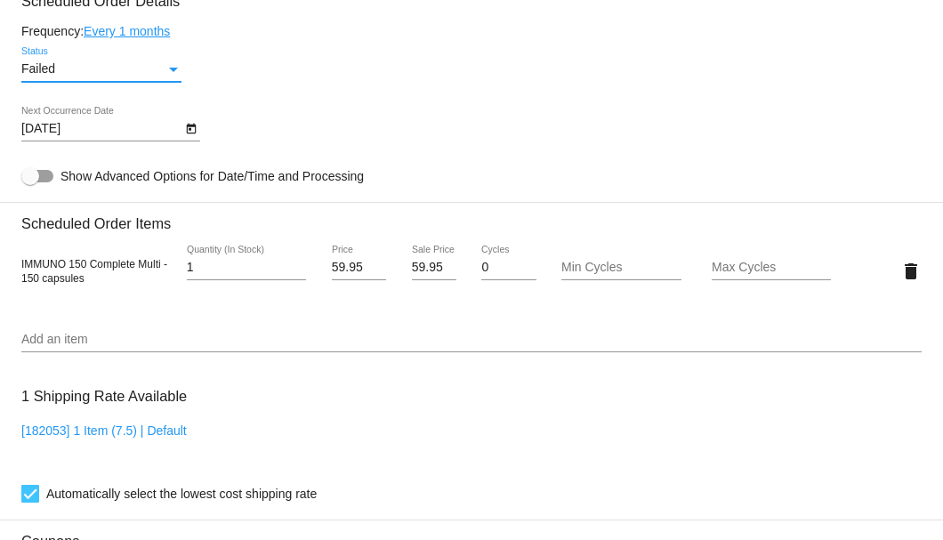
click at [174, 64] on div "Status" at bounding box center [173, 69] width 16 height 14
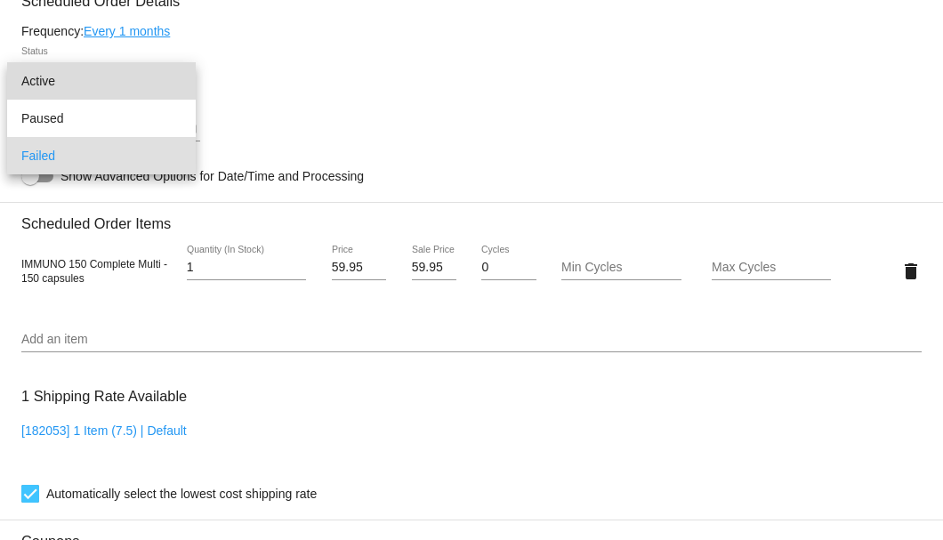
click at [155, 95] on span "Active" at bounding box center [101, 80] width 160 height 37
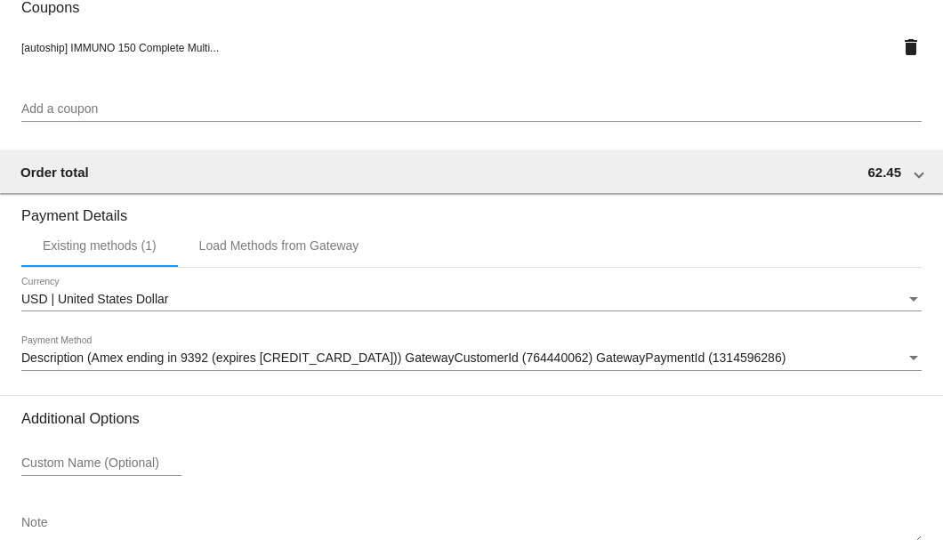
scroll to position [1766, 0]
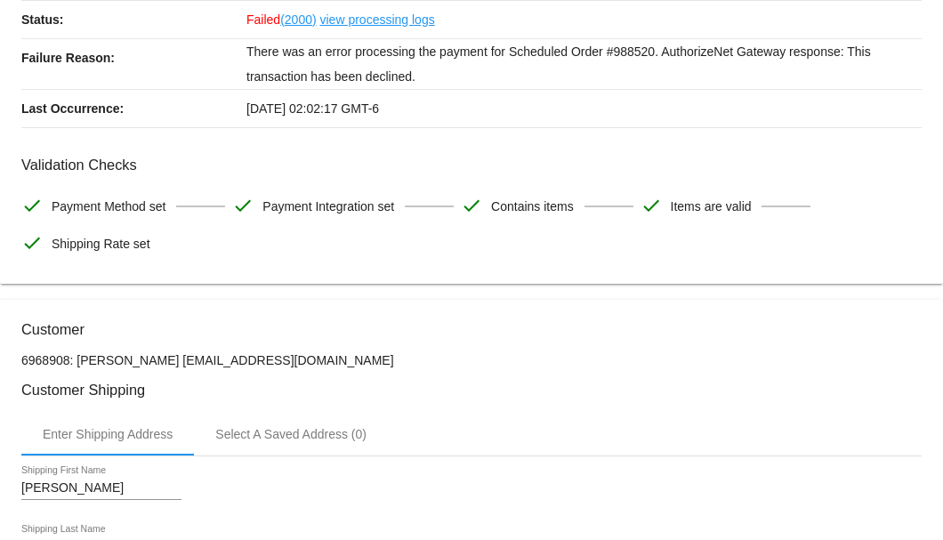
scroll to position [0, 0]
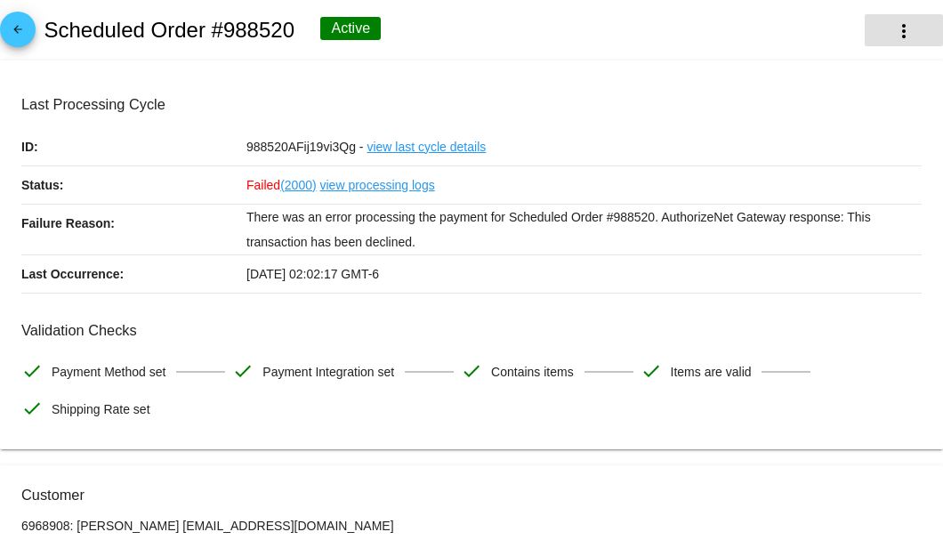
click at [895, 37] on mat-icon "more_vert" at bounding box center [903, 30] width 21 height 21
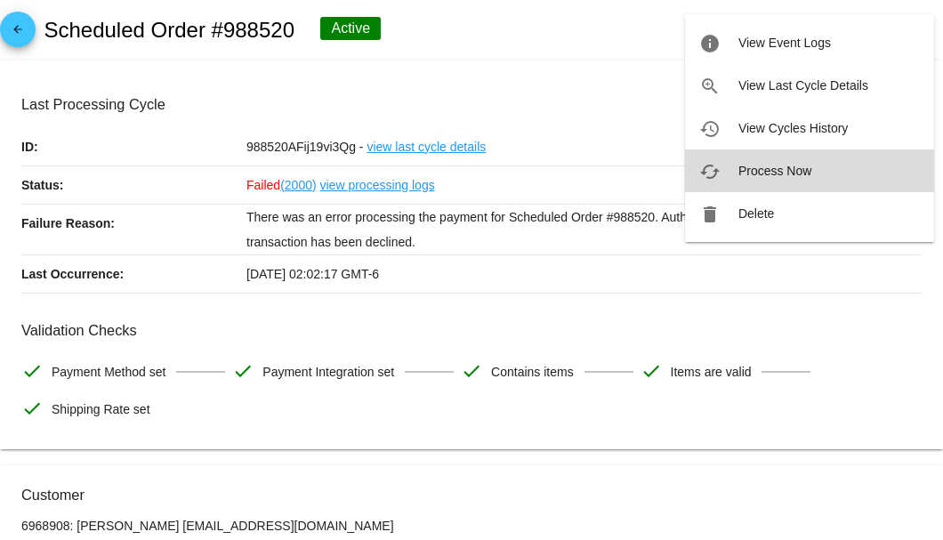
click at [775, 173] on span "Process Now" at bounding box center [774, 171] width 73 height 14
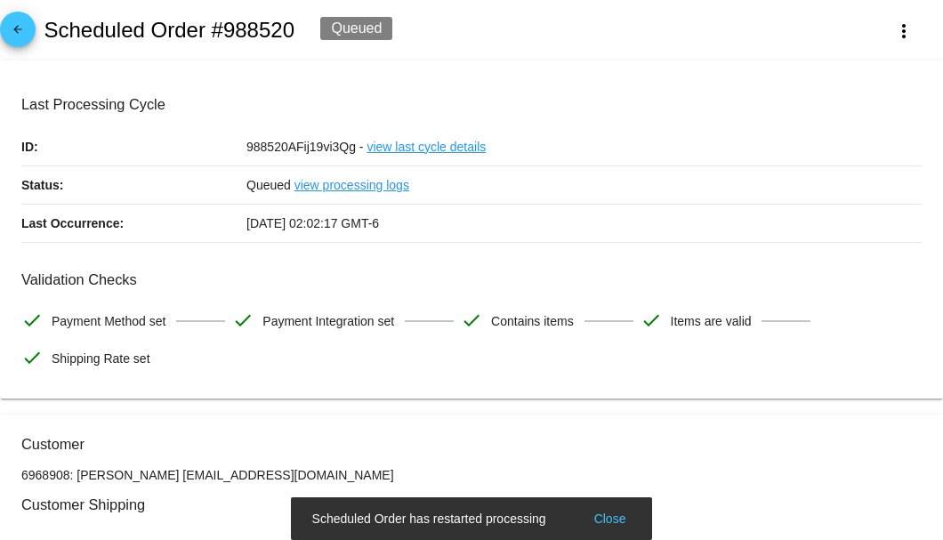
scroll to position [237, 0]
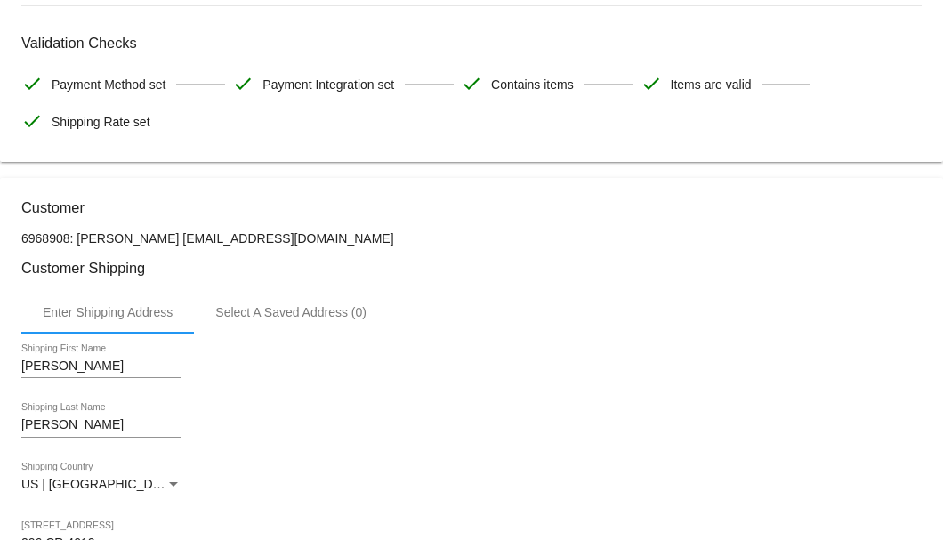
drag, startPoint x: 297, startPoint y: 239, endPoint x: 164, endPoint y: 237, distance: 133.4
click at [164, 237] on p "6968908: Travis McBride temcbride1@yahoo.com" at bounding box center [471, 238] width 900 height 14
copy p "temcbride1@yahoo.com"
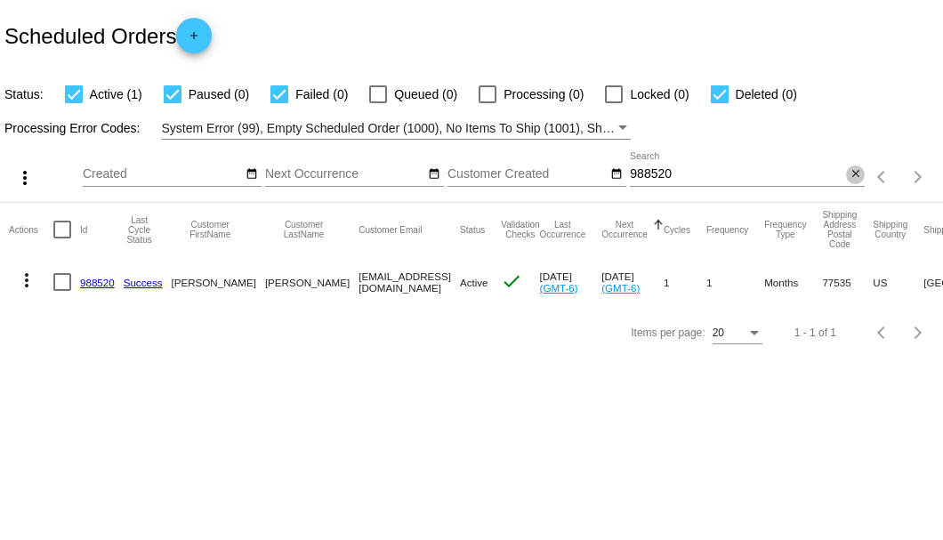
click at [851, 178] on mat-icon "close" at bounding box center [855, 174] width 12 height 14
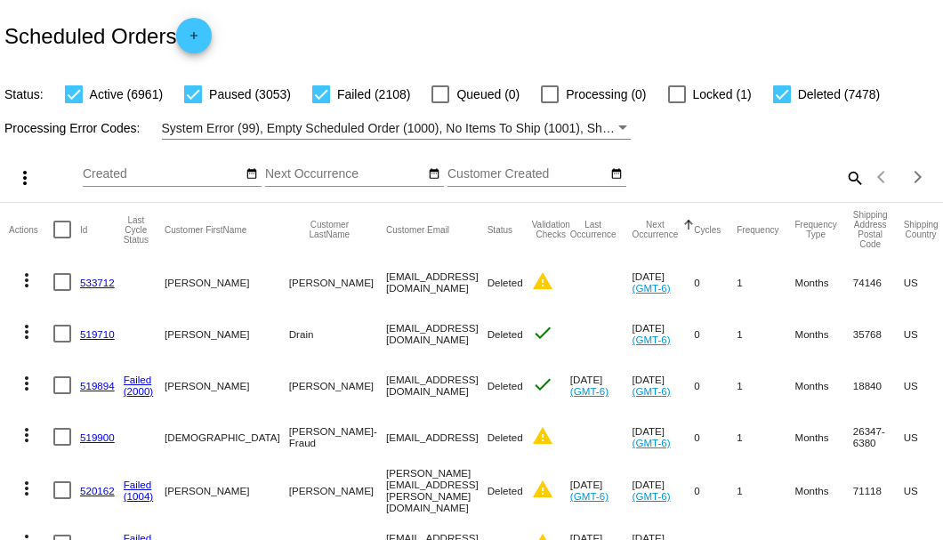
click at [843, 191] on mat-icon "search" at bounding box center [853, 178] width 21 height 28
click at [842, 181] on input "Search" at bounding box center [747, 174] width 235 height 14
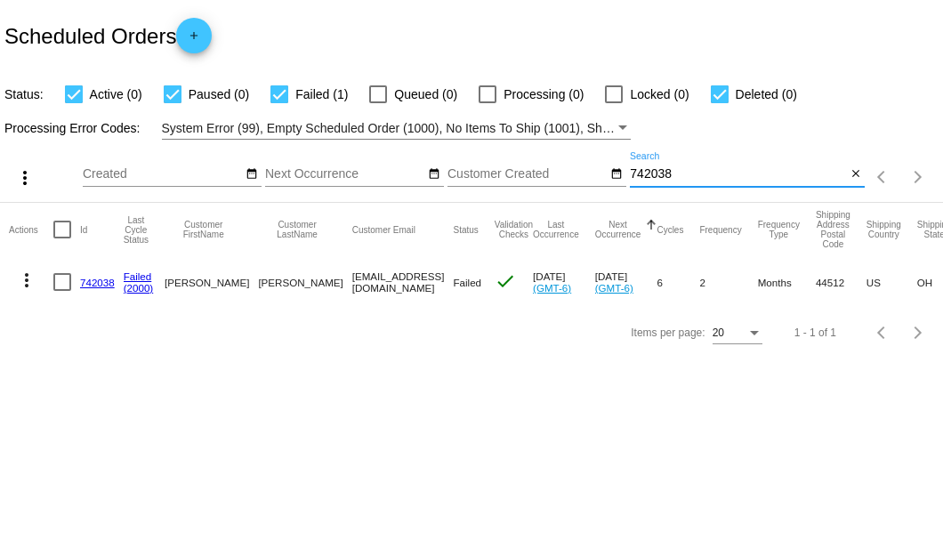
type input "742038"
click at [108, 283] on link "742038" at bounding box center [97, 283] width 35 height 12
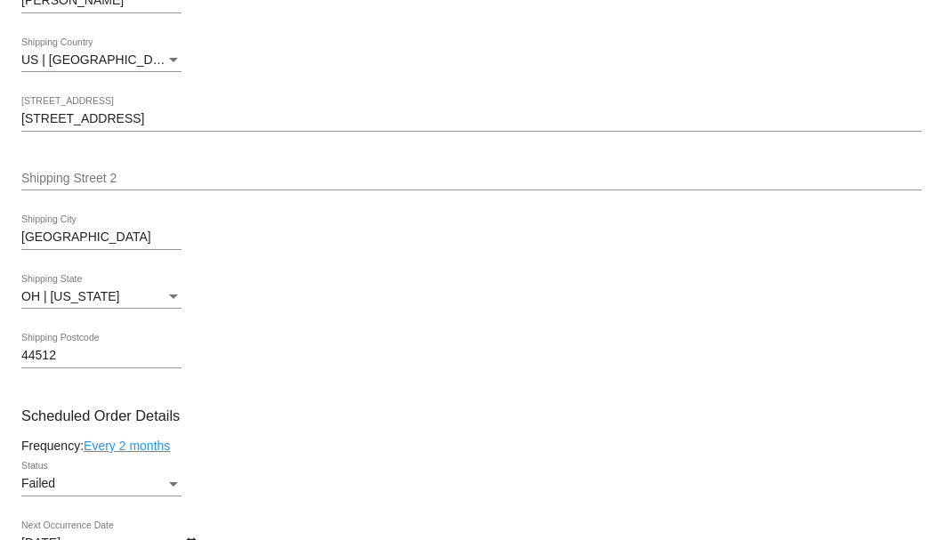
scroll to position [889, 0]
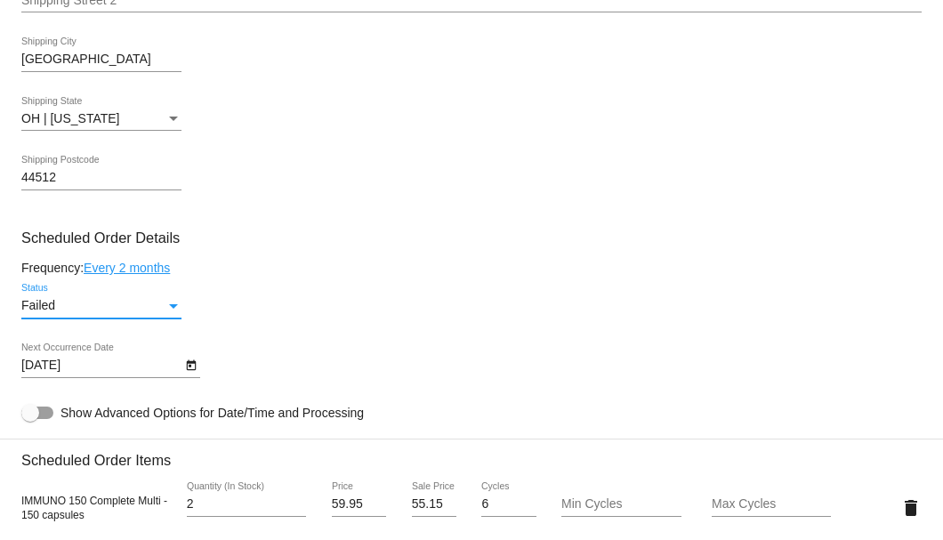
click at [165, 308] on div "Status" at bounding box center [173, 306] width 16 height 14
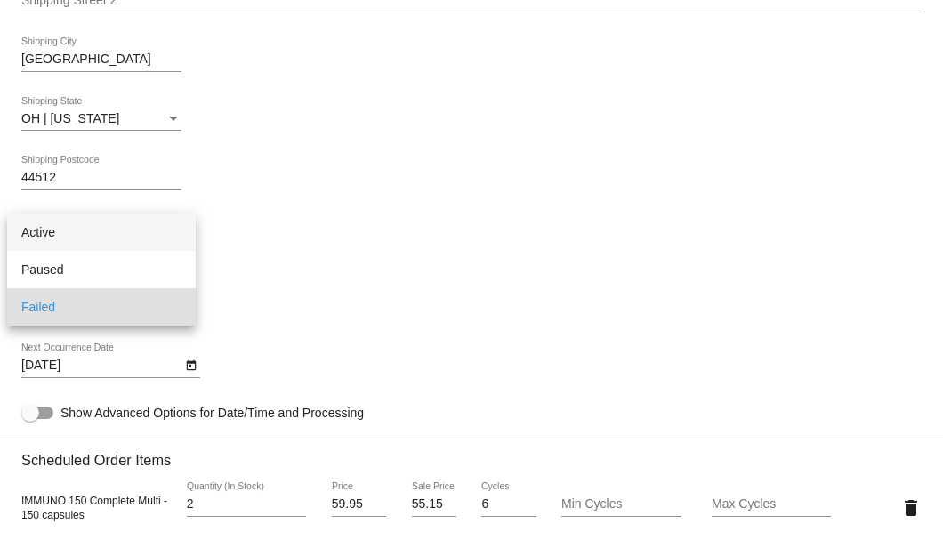
click at [144, 239] on span "Active" at bounding box center [101, 231] width 160 height 37
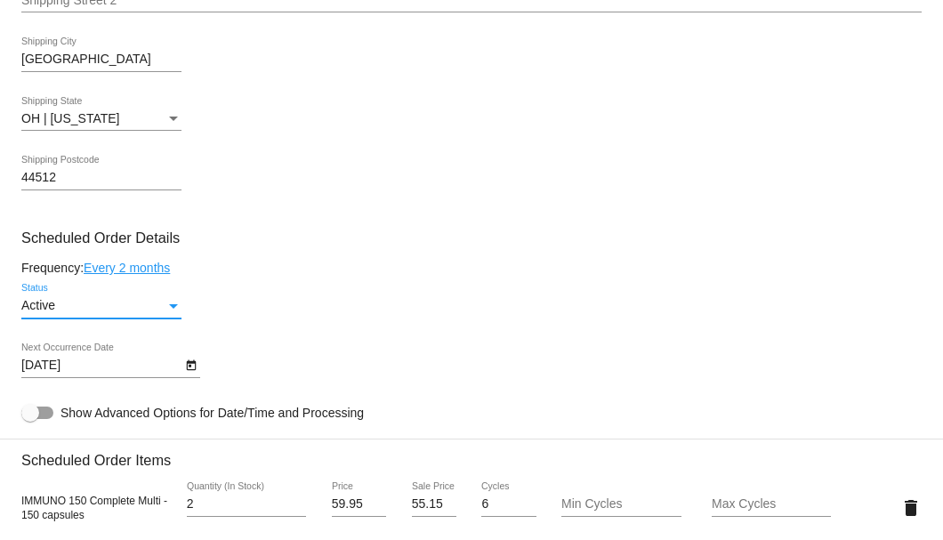
scroll to position [1007, 0]
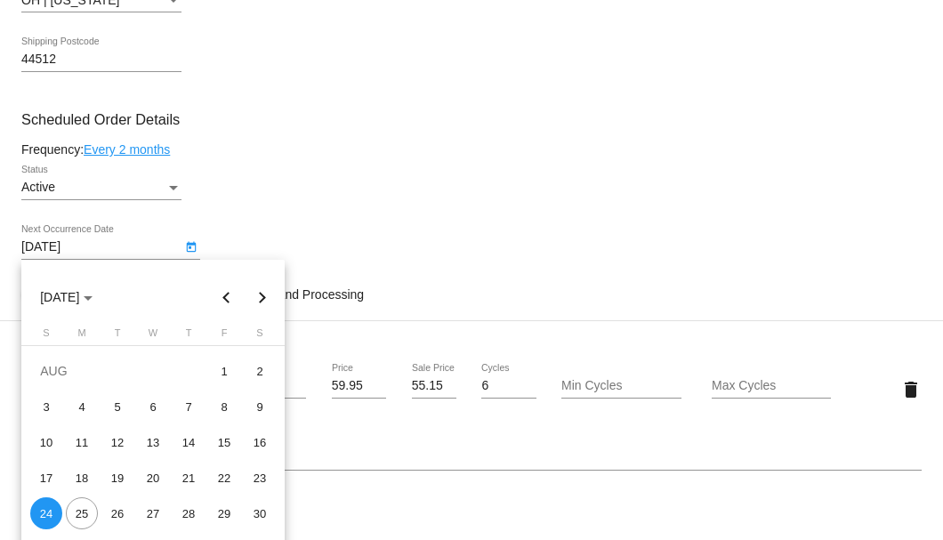
drag, startPoint x: 179, startPoint y: 247, endPoint x: 179, endPoint y: 267, distance: 19.6
click at [179, 267] on body "arrow_back Scheduled Order #742038 Active more_vert Last Processing Cycle ID: 7…" at bounding box center [471, 270] width 943 height 540
click at [78, 515] on div "25" at bounding box center [82, 513] width 32 height 32
type input "8/25/2025"
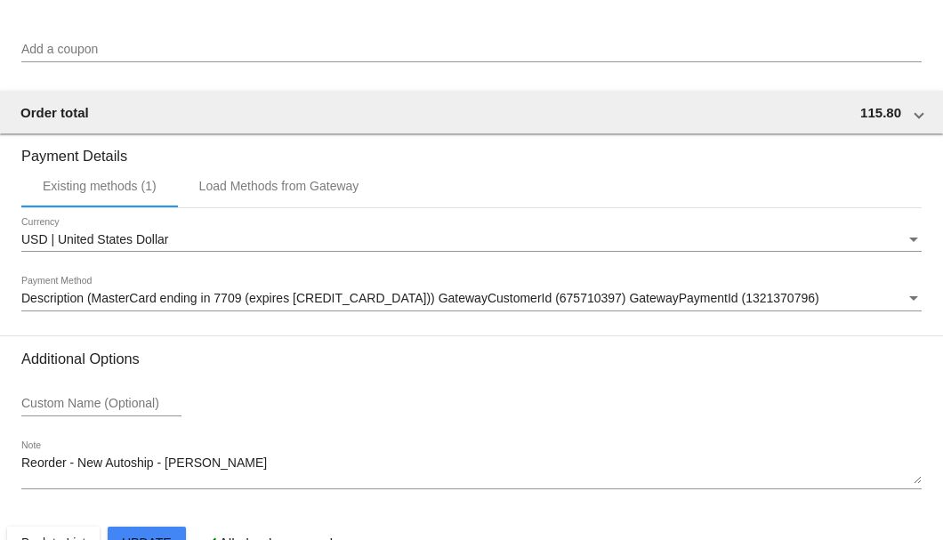
scroll to position [1766, 0]
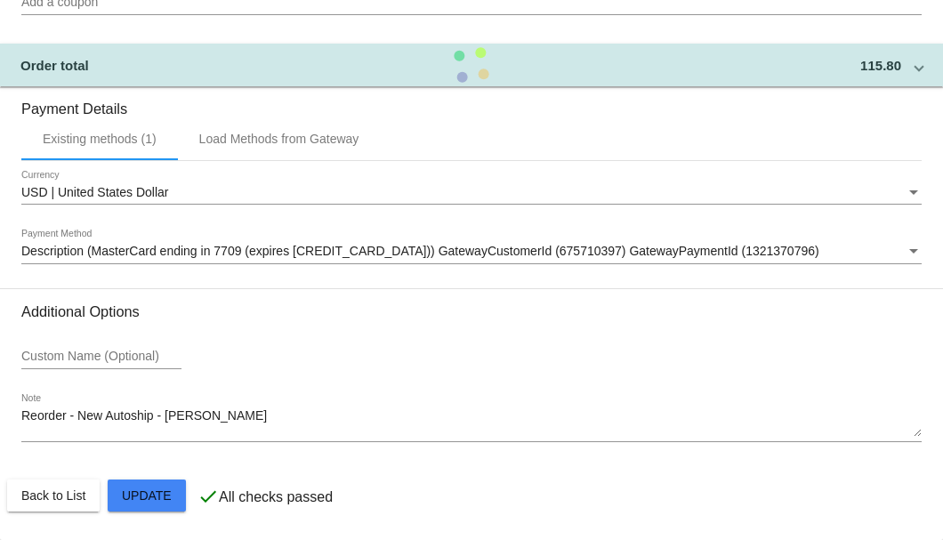
click at [333, 260] on div "Description (MasterCard ending in 7709 (expires 02/30)) GatewayCustomerId (6757…" at bounding box center [471, 246] width 900 height 35
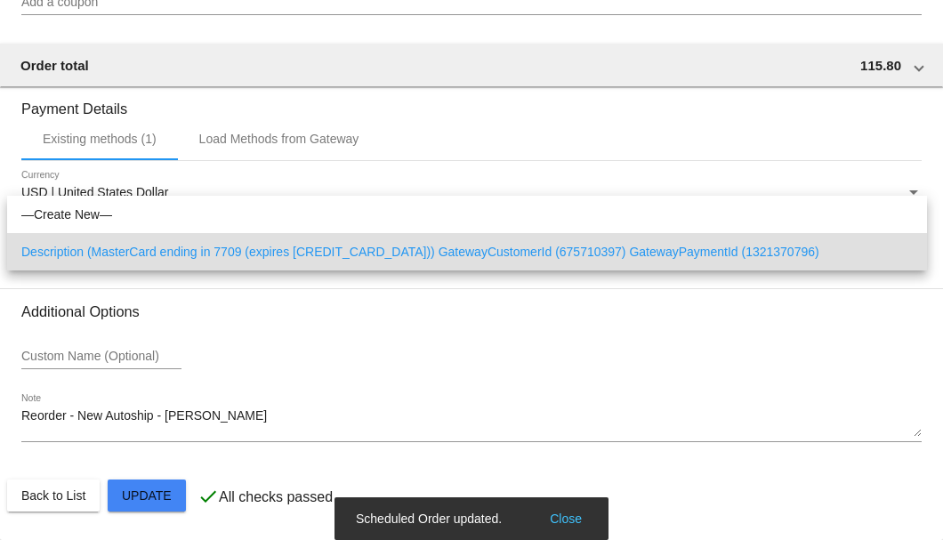
click at [732, 363] on div at bounding box center [471, 270] width 943 height 540
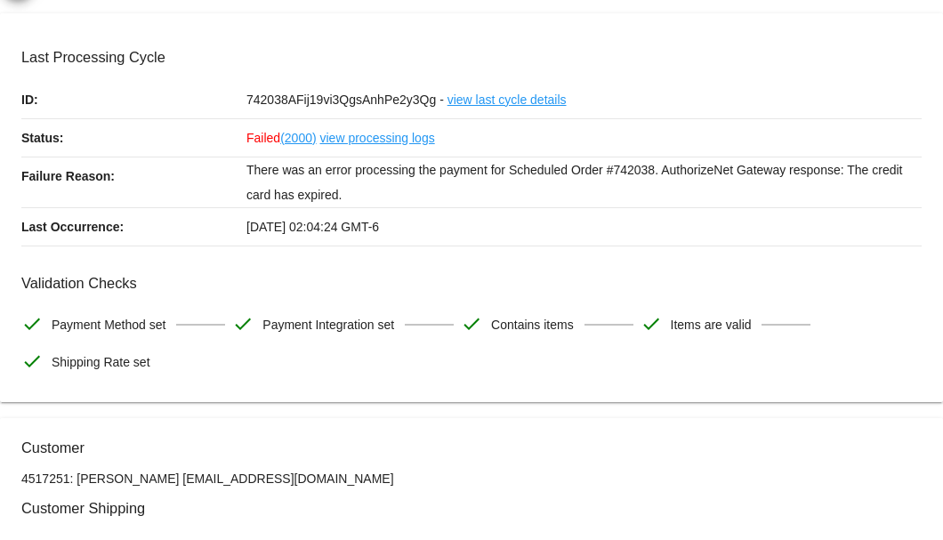
scroll to position [0, 0]
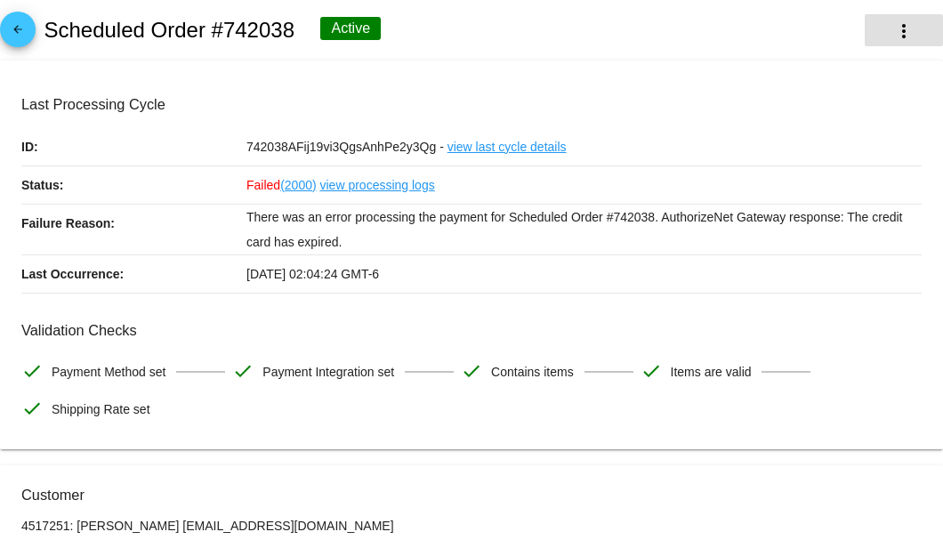
click at [878, 28] on button "more_vert" at bounding box center [903, 30] width 78 height 32
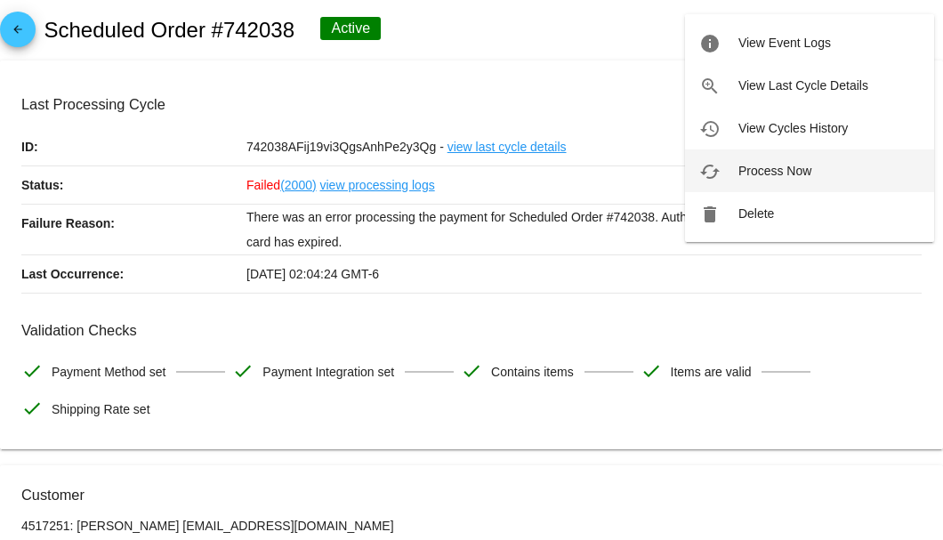
click at [794, 167] on span "Process Now" at bounding box center [774, 171] width 73 height 14
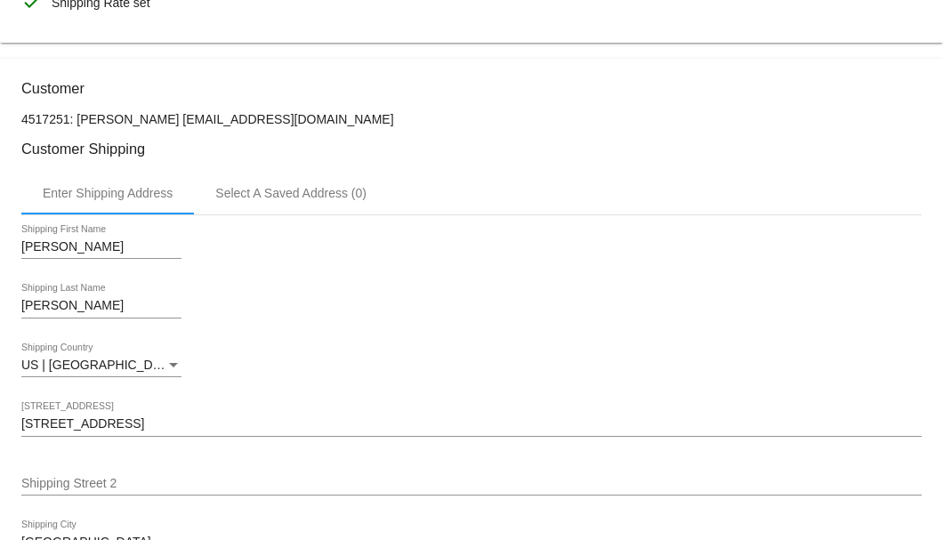
scroll to position [237, 0]
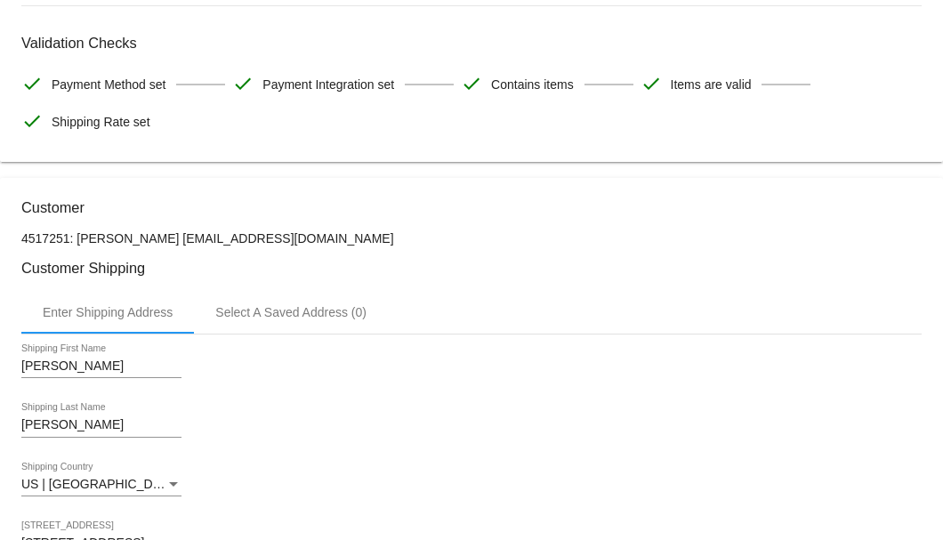
drag, startPoint x: 317, startPoint y: 237, endPoint x: 173, endPoint y: 241, distance: 144.1
click at [173, 241] on p "4517251: donald snowden snowdenbillie@yahoo.com" at bounding box center [471, 238] width 900 height 14
copy p "snowdenbillie@yahoo.com"
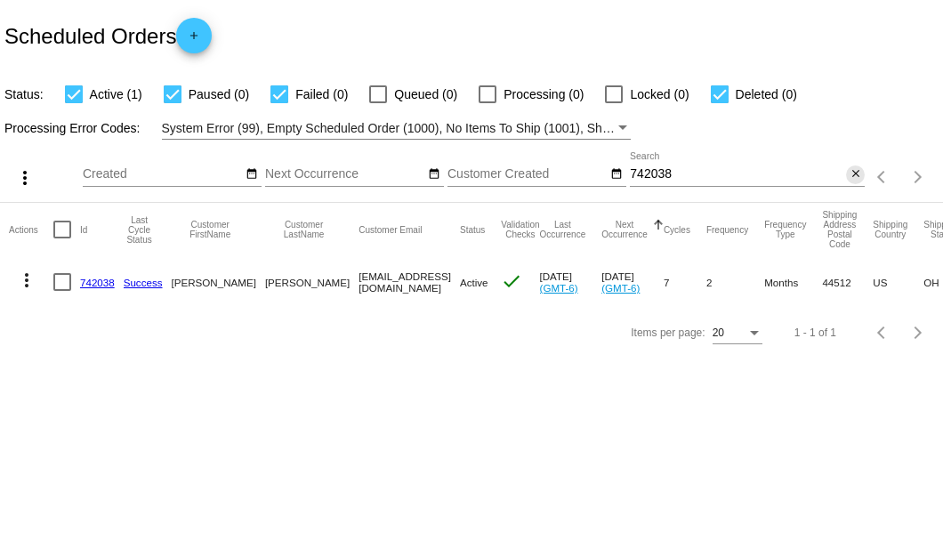
click at [856, 176] on mat-icon "close" at bounding box center [855, 174] width 12 height 14
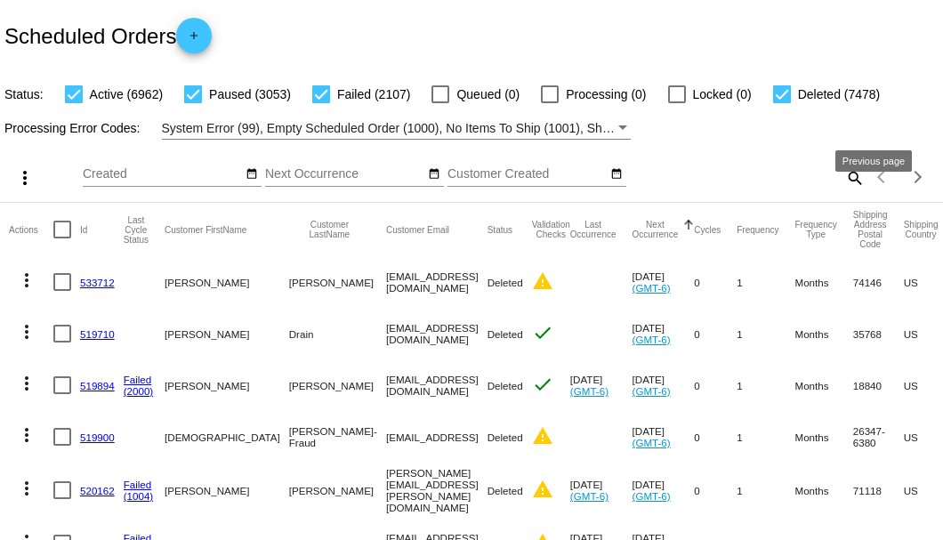
click at [843, 191] on mat-icon "search" at bounding box center [853, 178] width 21 height 28
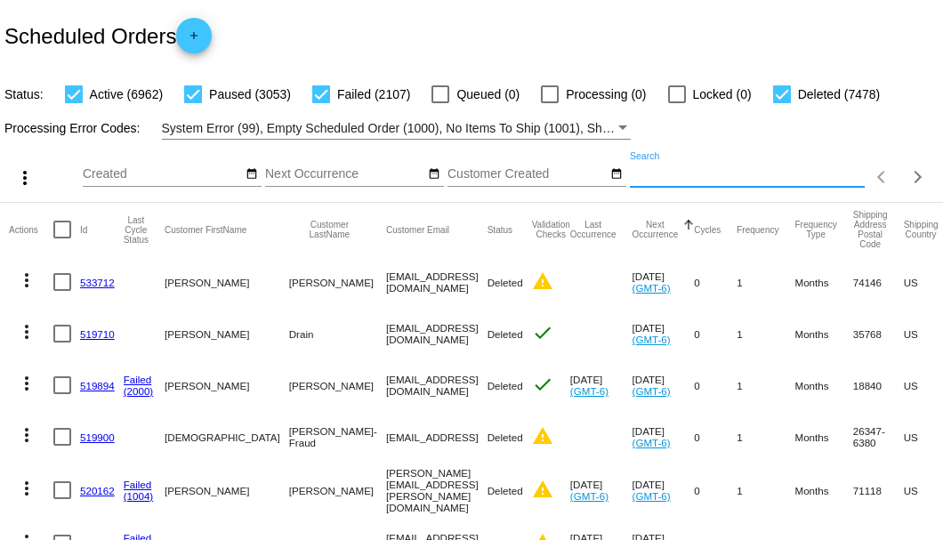
click at [837, 181] on input "Search" at bounding box center [747, 174] width 235 height 14
paste input "720828"
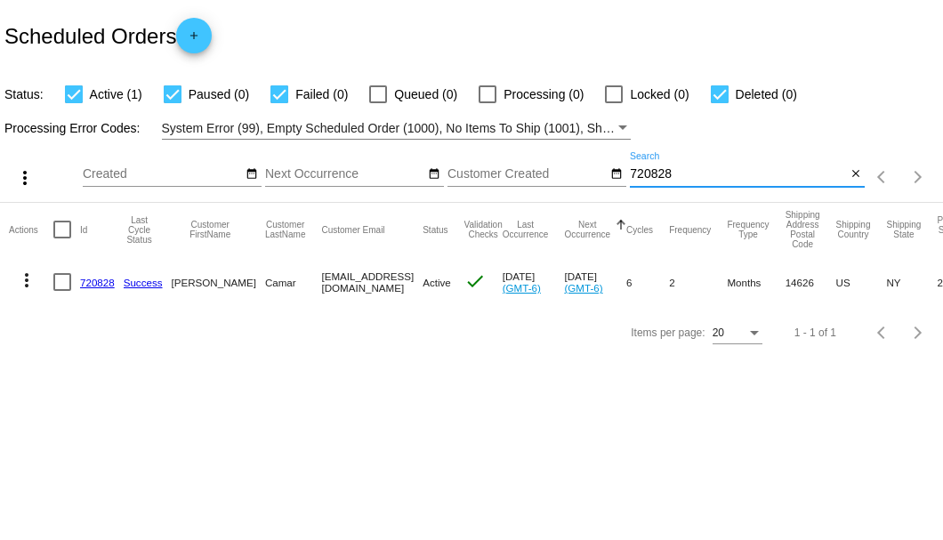
type input "720828"
click at [98, 277] on link "720828" at bounding box center [97, 283] width 35 height 12
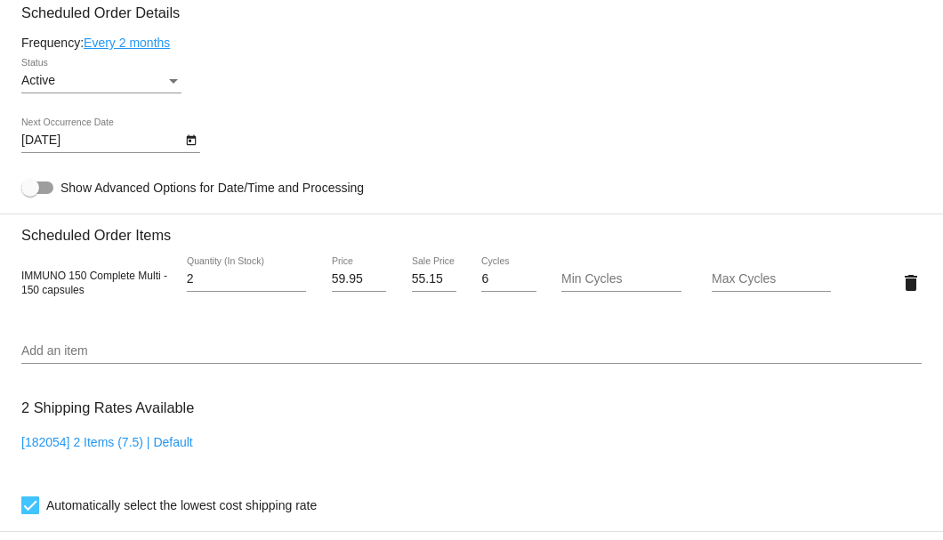
scroll to position [886, 0]
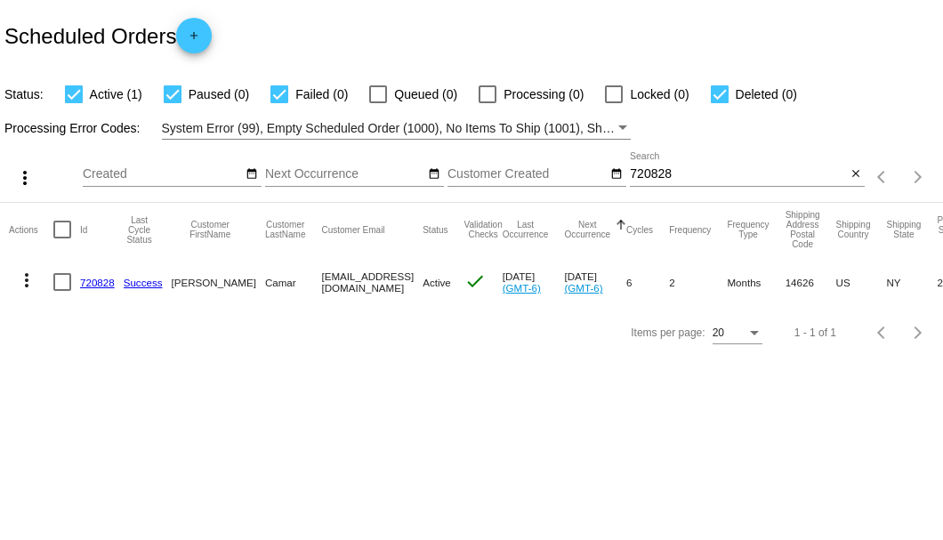
drag, startPoint x: 283, startPoint y: 281, endPoint x: 409, endPoint y: 279, distance: 126.3
click at [409, 279] on mat-row "more_vert 720828 Success Joseph S Camar josephscamar@gmail.com Active check Jun…" at bounding box center [634, 282] width 1250 height 52
copy mat-row "[EMAIL_ADDRESS][DOMAIN_NAME]"
click at [100, 279] on link "720828" at bounding box center [97, 283] width 35 height 12
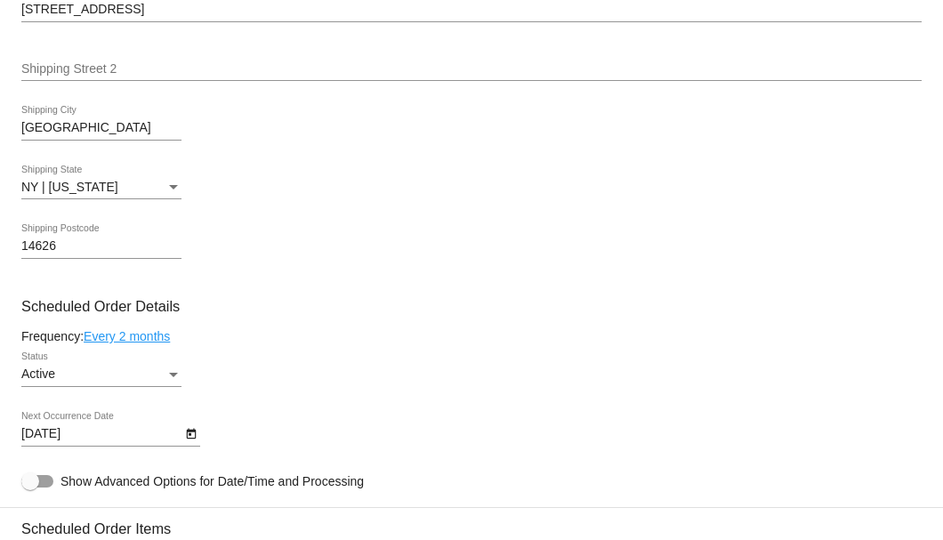
scroll to position [1007, 0]
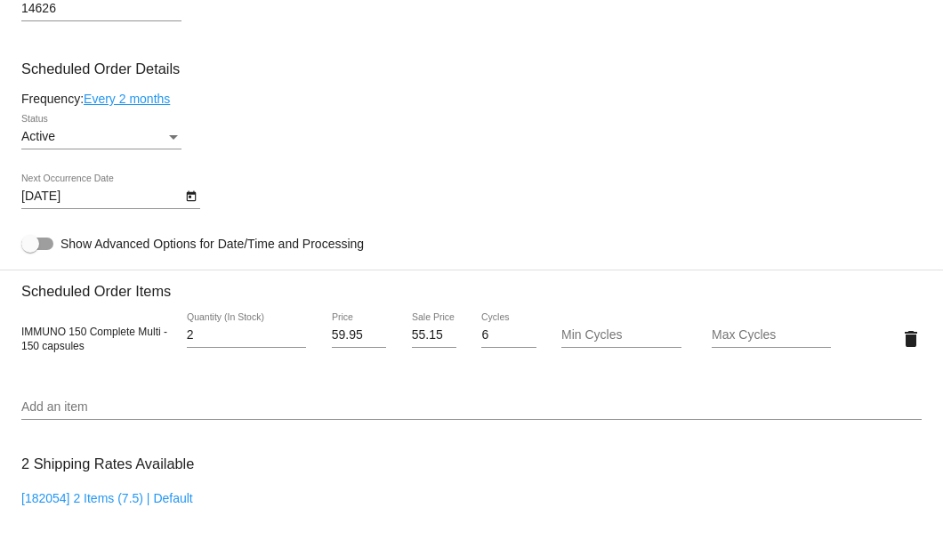
click at [190, 196] on icon "Open calendar" at bounding box center [191, 196] width 12 height 21
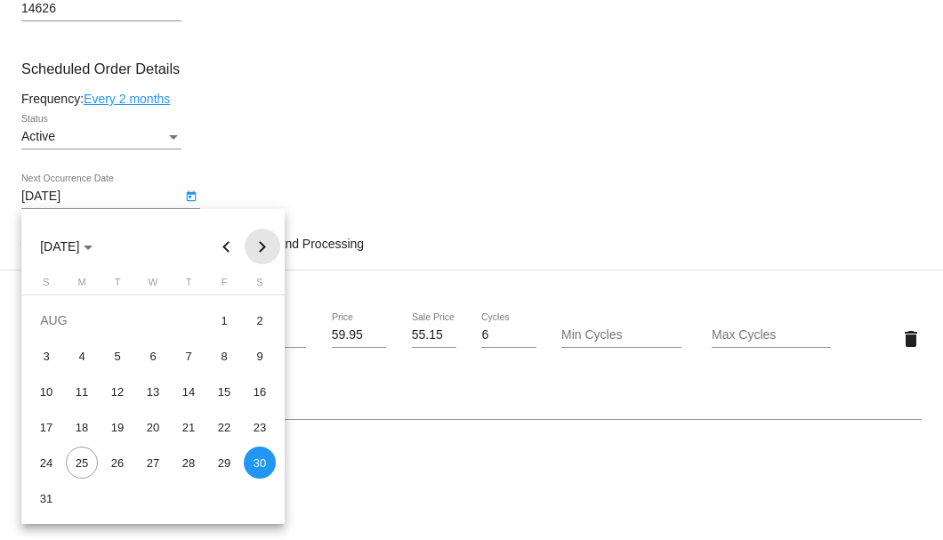
click at [259, 244] on button "Next month" at bounding box center [263, 247] width 36 height 36
click at [221, 352] on div "5" at bounding box center [224, 356] width 32 height 32
type input "9/5/2025"
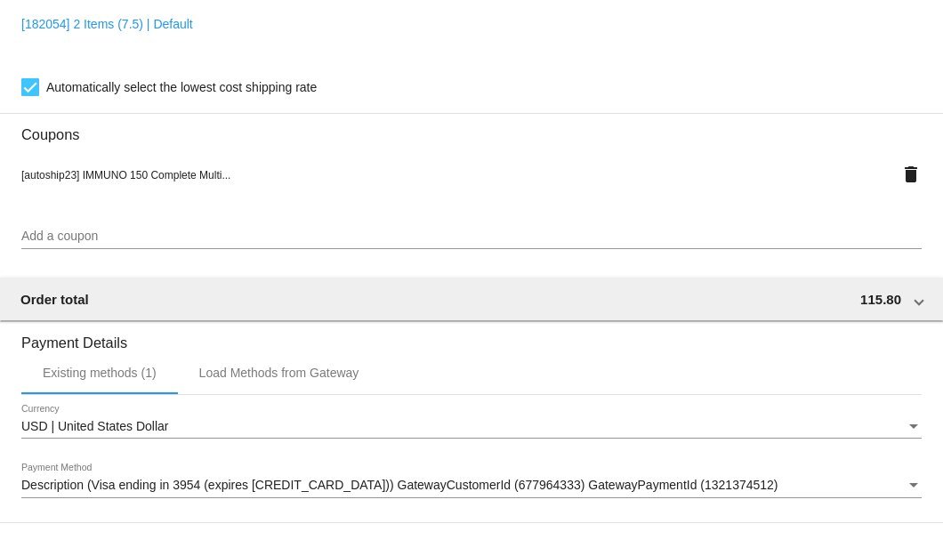
scroll to position [1716, 0]
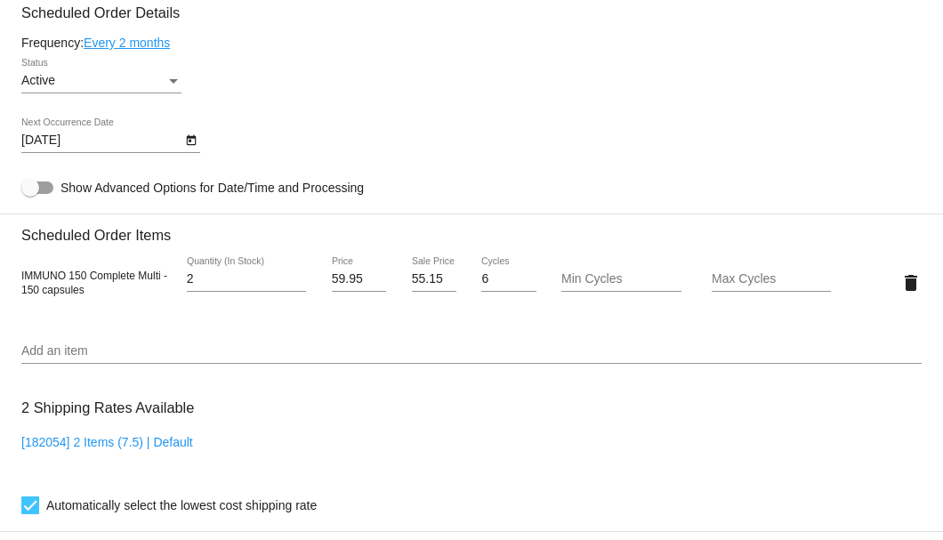
scroll to position [827, 0]
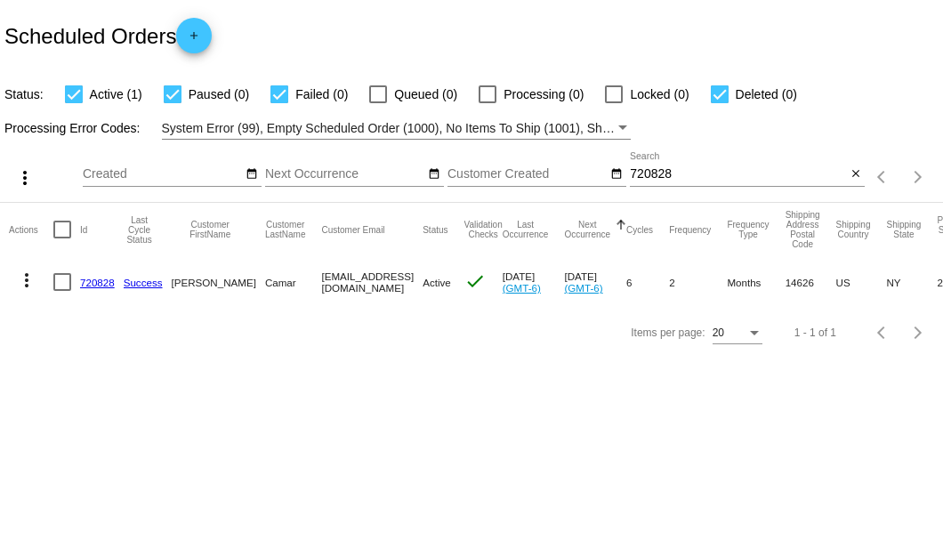
click at [857, 177] on mat-icon "close" at bounding box center [855, 174] width 12 height 14
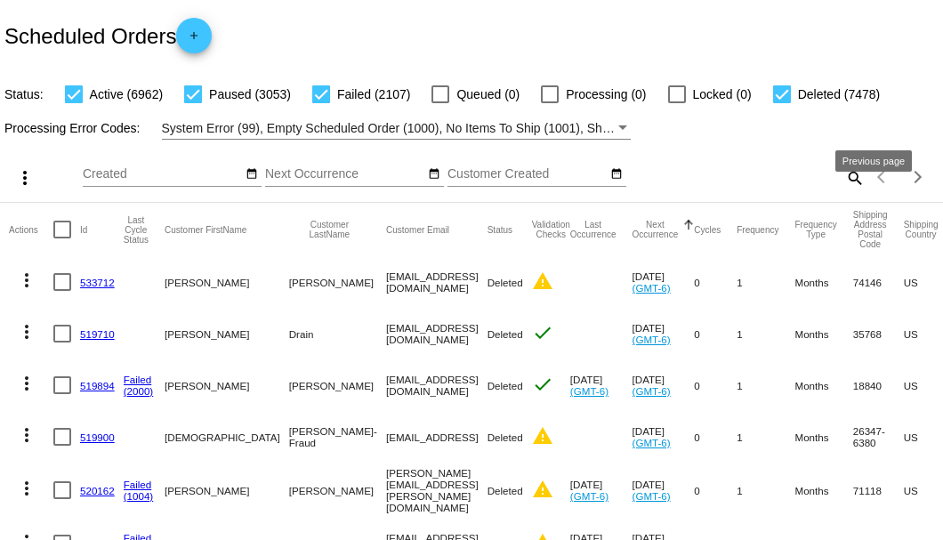
click at [852, 191] on mat-icon "search" at bounding box center [853, 178] width 21 height 28
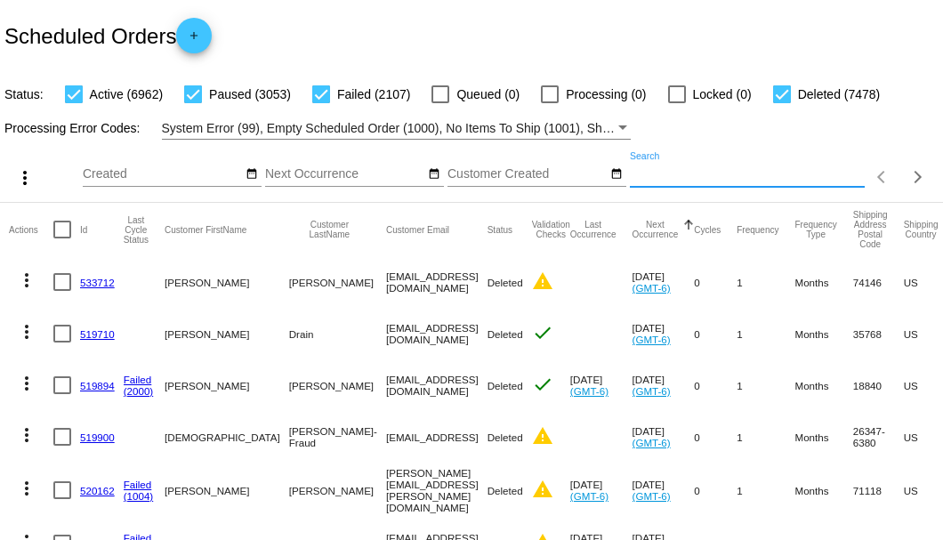
click at [825, 181] on input "Search" at bounding box center [747, 174] width 235 height 14
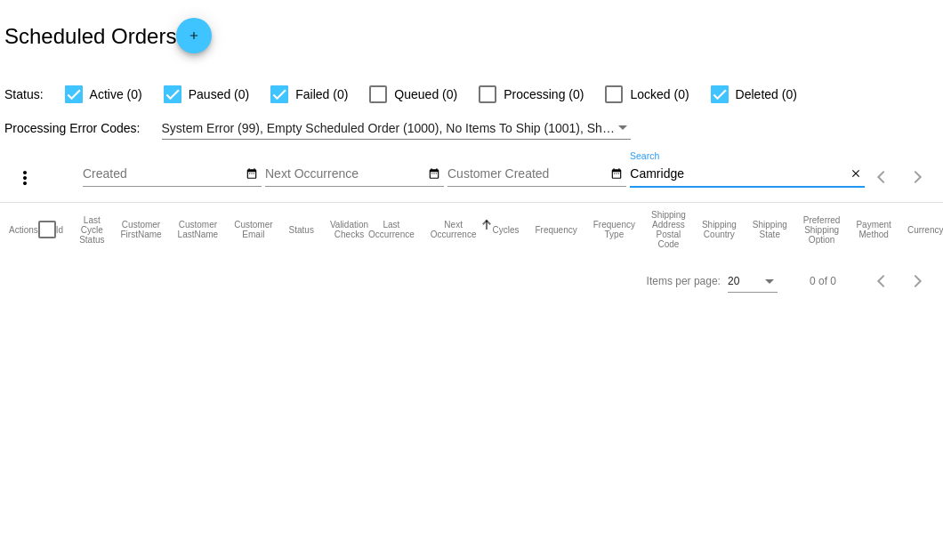
click at [654, 177] on input "Camridge" at bounding box center [738, 174] width 216 height 14
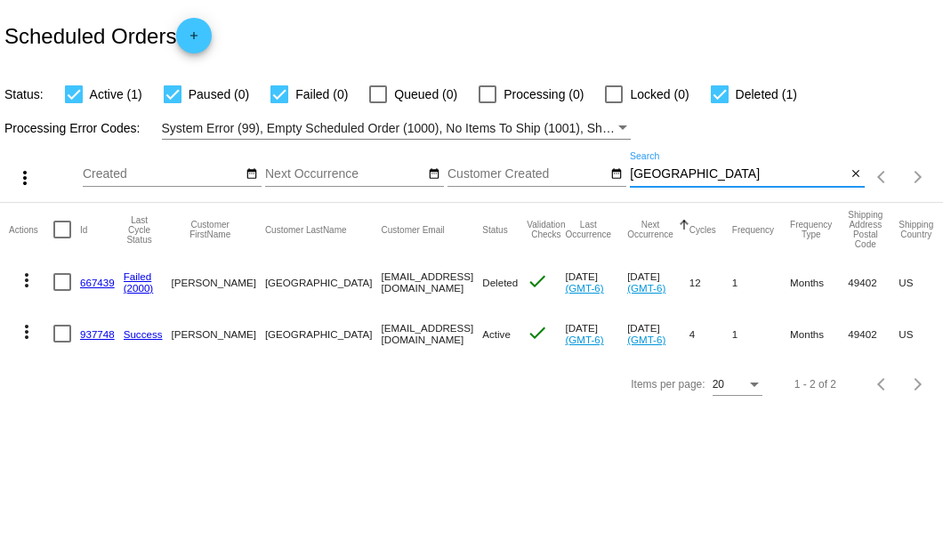
type input "Cambridge"
click at [94, 331] on link "937748" at bounding box center [97, 334] width 35 height 12
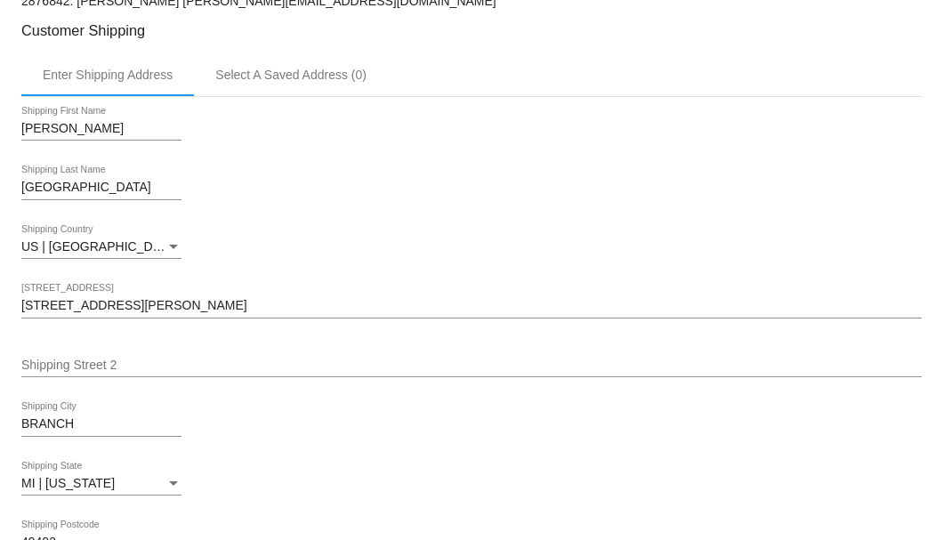
scroll to position [237, 0]
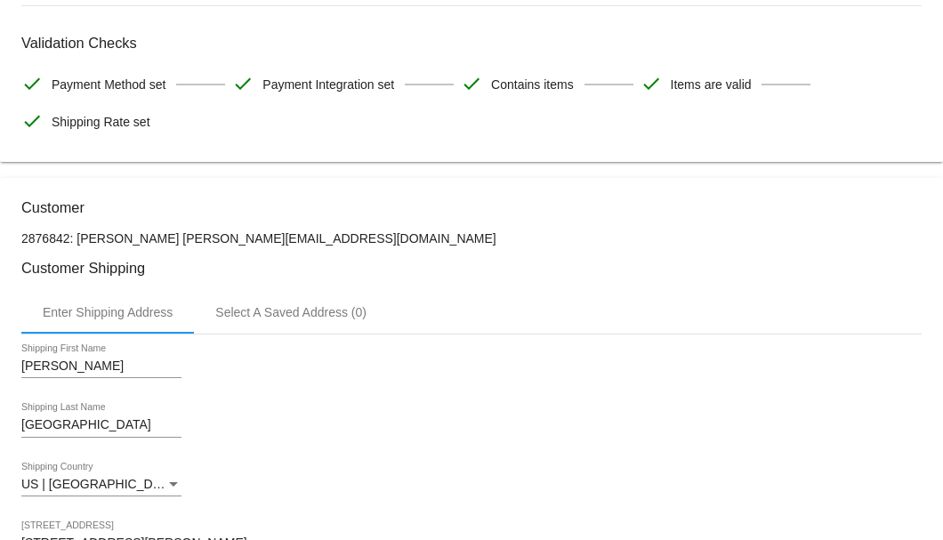
drag, startPoint x: 301, startPoint y: 237, endPoint x: 170, endPoint y: 235, distance: 130.7
click at [170, 235] on p "2876842: Carl Cambridge carlcambridge@mc.com" at bounding box center [471, 238] width 900 height 14
copy p "carlcambridge@mc.com"
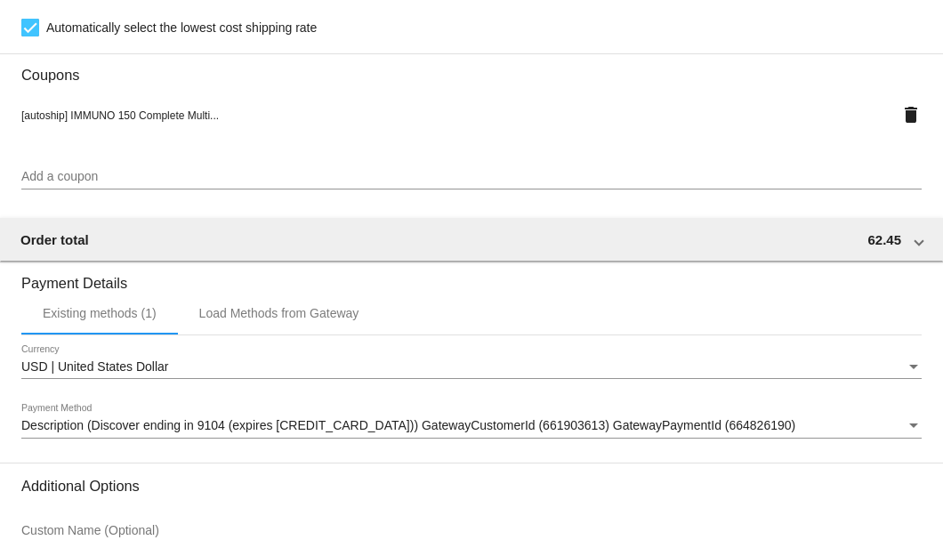
scroll to position [1716, 0]
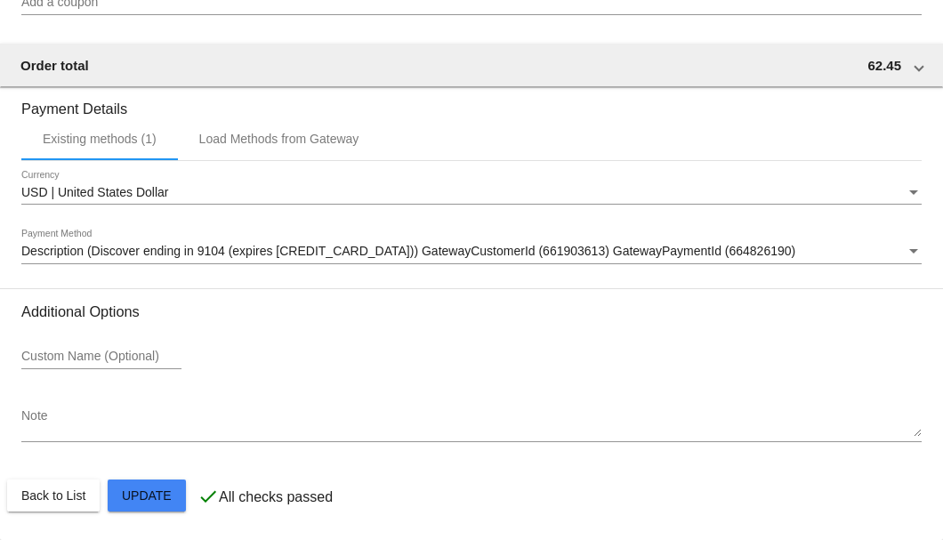
click at [85, 429] on textarea "Note" at bounding box center [471, 423] width 900 height 28
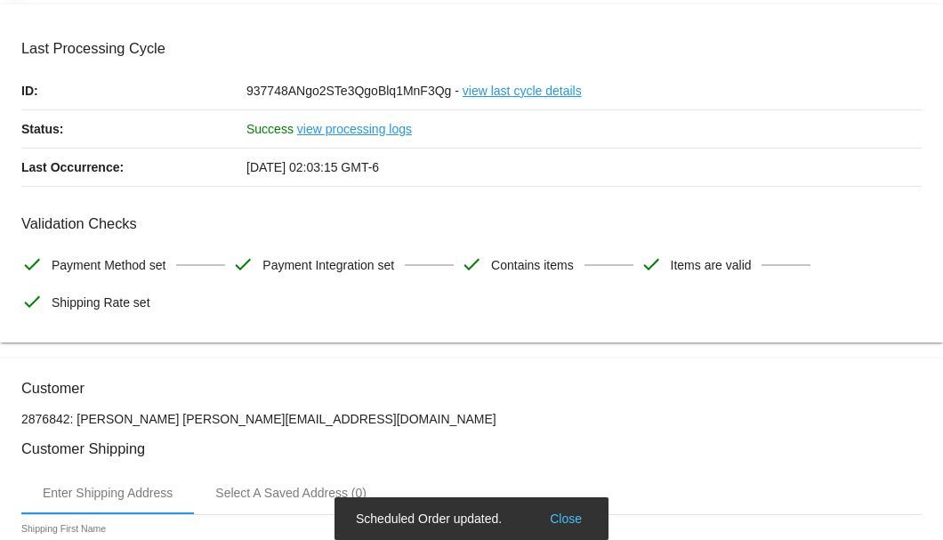
scroll to position [0, 0]
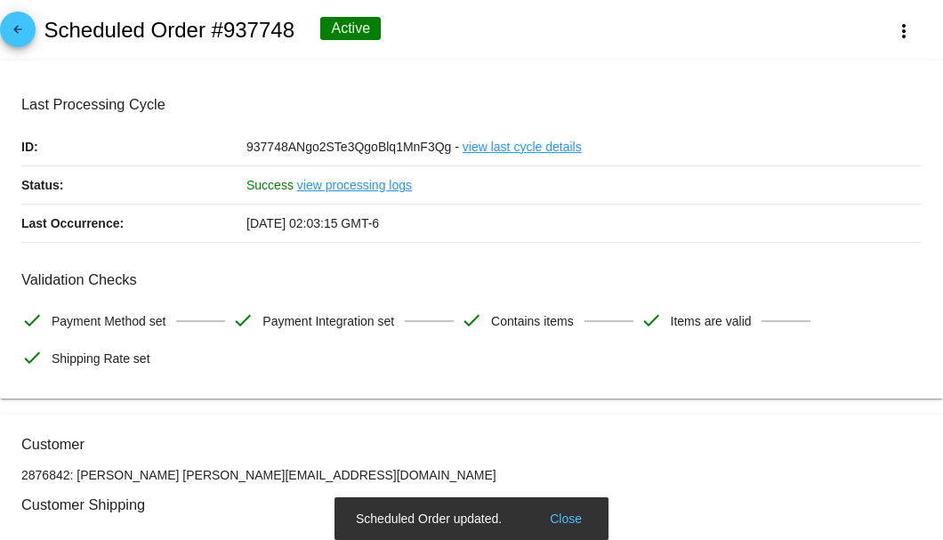
type textarea "8-25 husband died canceled A/S-SB"
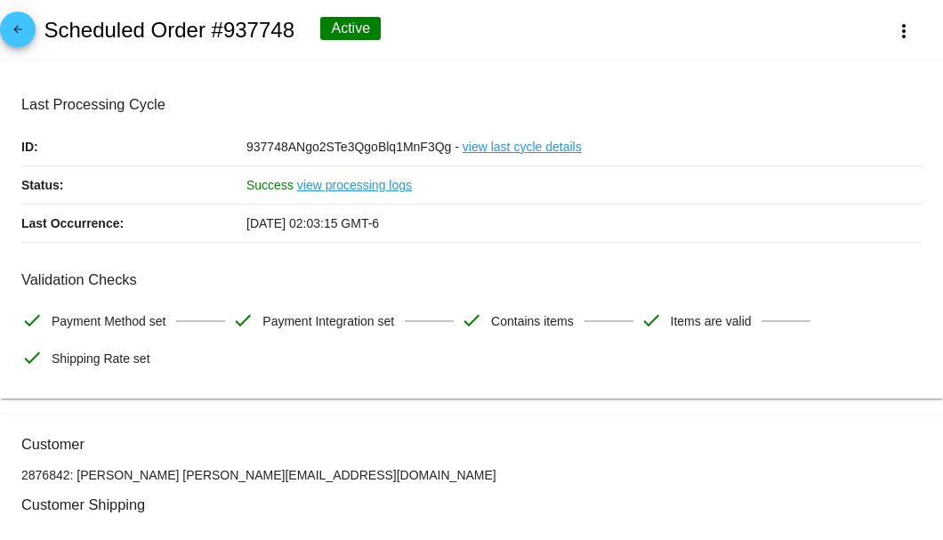
drag, startPoint x: 303, startPoint y: 470, endPoint x: 169, endPoint y: 475, distance: 134.4
click at [169, 475] on p "2876842: Carl Cambridge carlcambridge@mc.com" at bounding box center [471, 475] width 900 height 14
copy p "carlcambridge@mc.com"
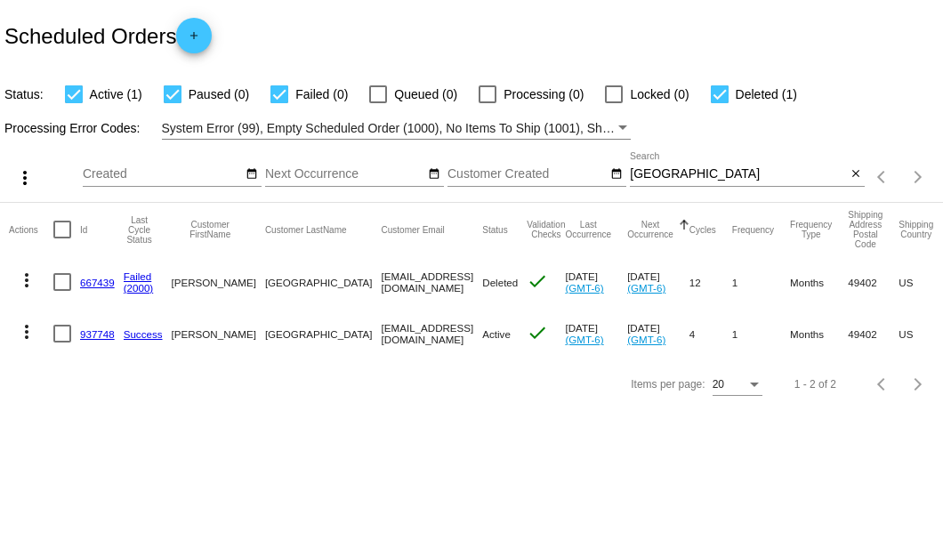
click at [66, 337] on div at bounding box center [62, 334] width 18 height 18
click at [62, 342] on input "checkbox" at bounding box center [61, 342] width 1 height 1
checkbox input "true"
click at [24, 327] on mat-icon "more_vert" at bounding box center [26, 331] width 21 height 21
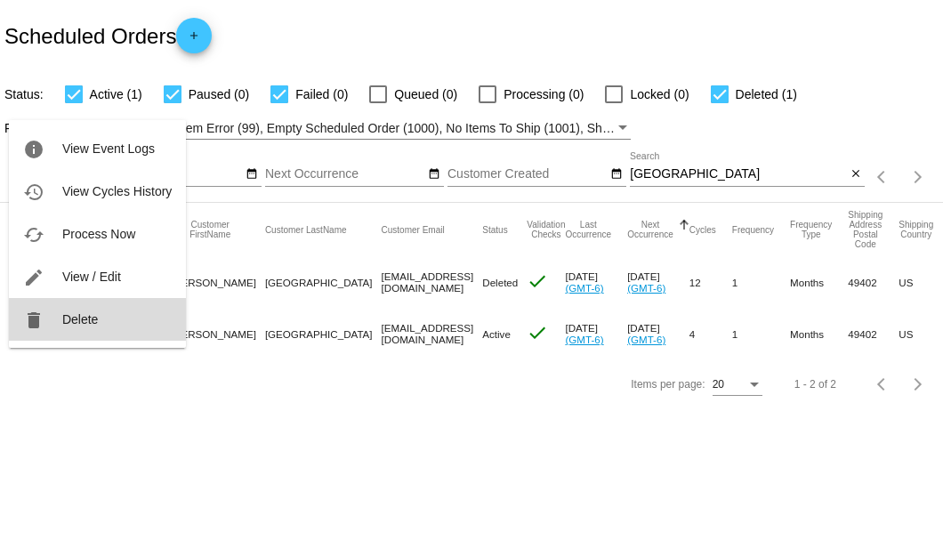
click at [76, 317] on span "Delete" at bounding box center [80, 319] width 36 height 14
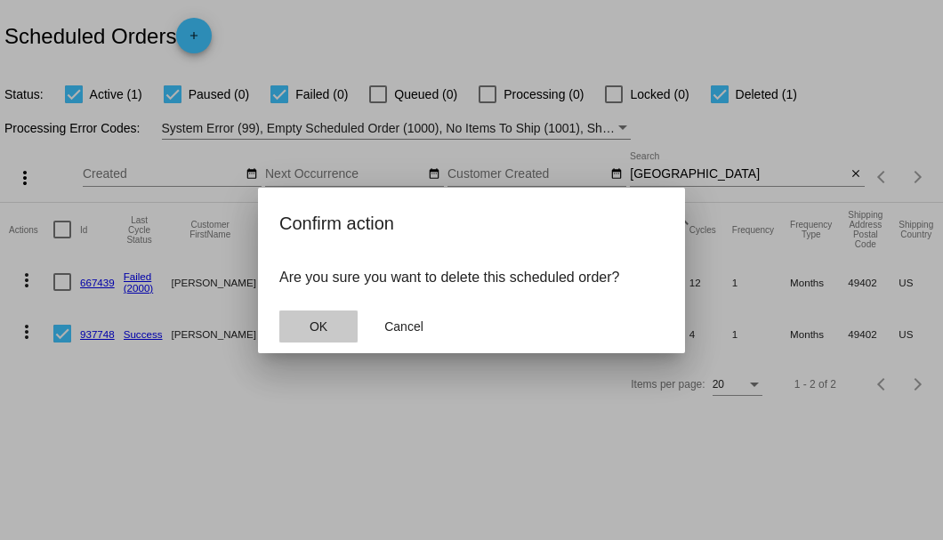
click at [311, 320] on span "OK" at bounding box center [318, 326] width 18 height 14
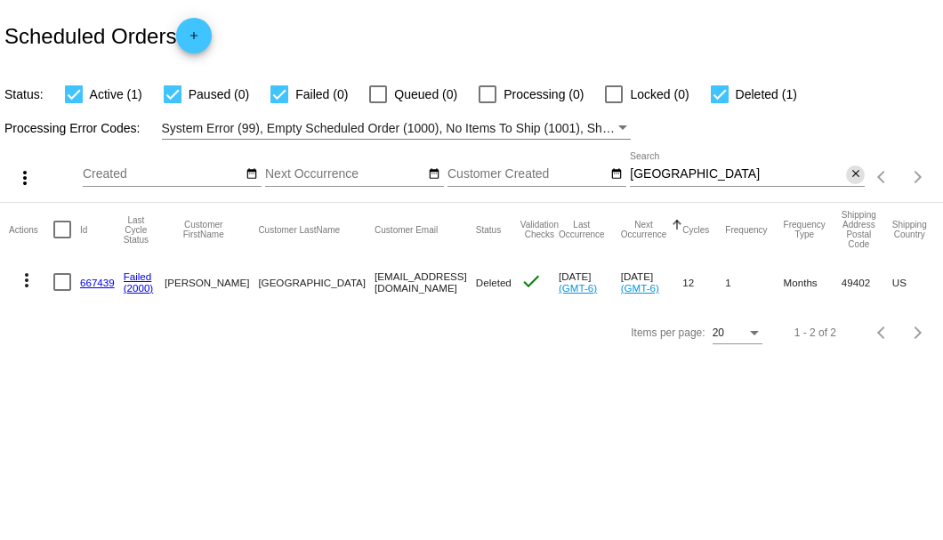
click at [855, 176] on mat-icon "close" at bounding box center [855, 174] width 12 height 14
click at [824, 36] on div "Scheduled Orders add" at bounding box center [471, 35] width 943 height 71
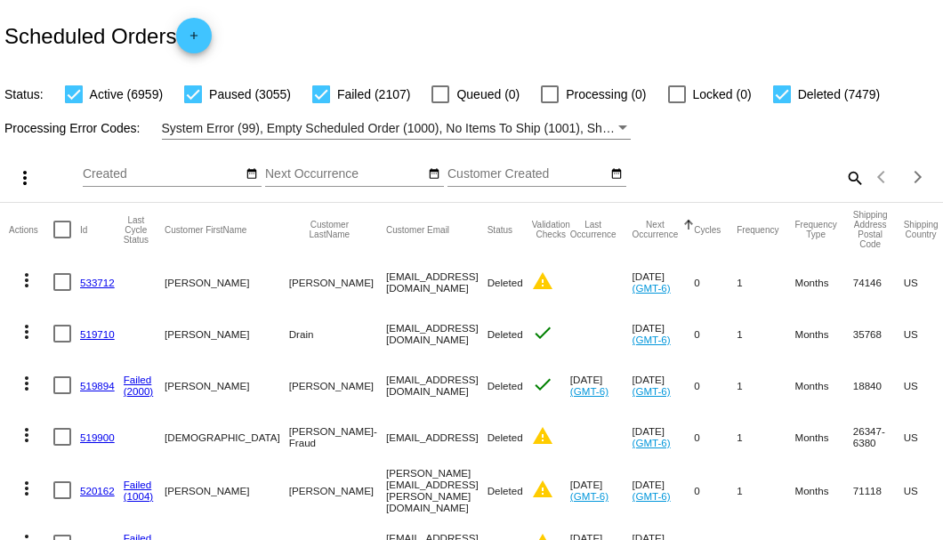
click at [516, 37] on div "Scheduled Orders add" at bounding box center [471, 35] width 943 height 71
click at [847, 191] on mat-icon "search" at bounding box center [853, 178] width 21 height 28
click at [847, 181] on input "Search" at bounding box center [747, 174] width 235 height 14
click at [843, 191] on mat-icon "search" at bounding box center [853, 178] width 21 height 28
click at [842, 181] on input "Search" at bounding box center [747, 174] width 235 height 14
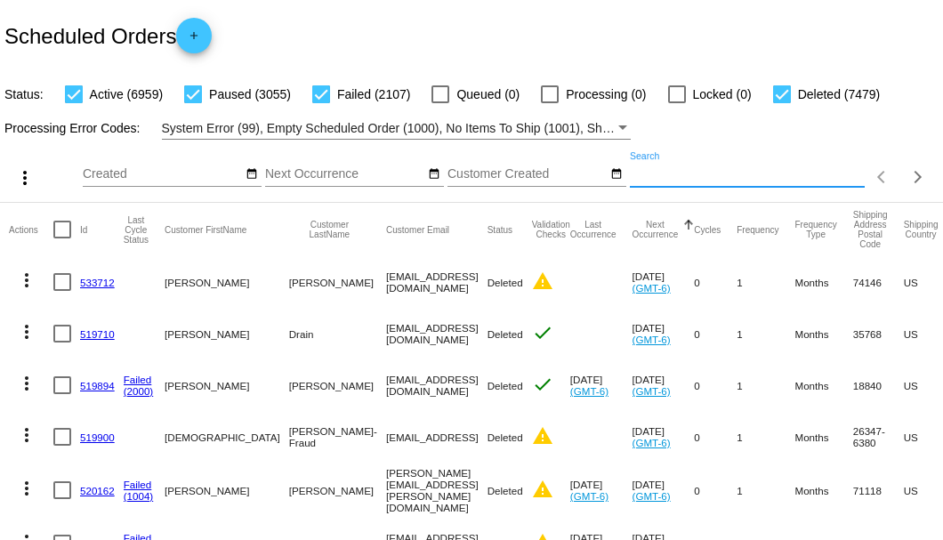
paste input "730755"
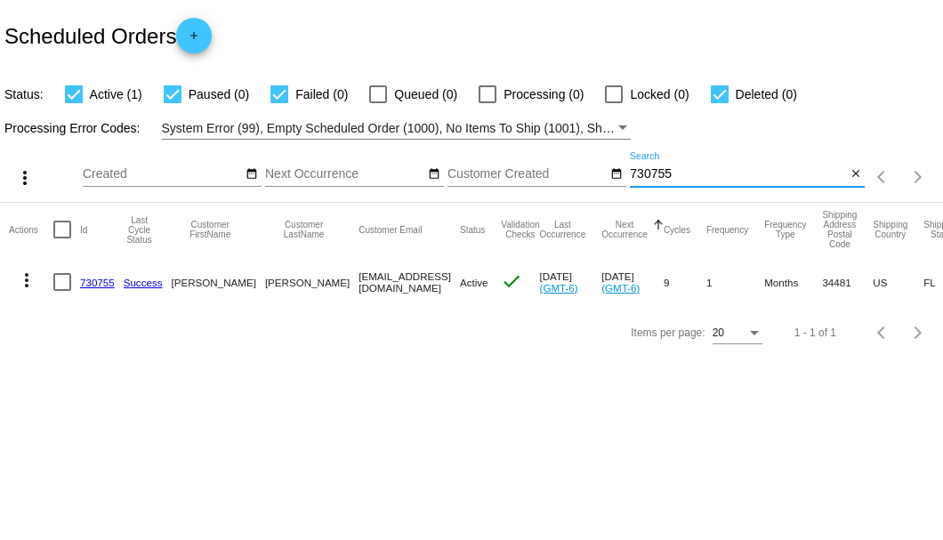
type input "730755"
click at [101, 278] on link "730755" at bounding box center [97, 283] width 35 height 12
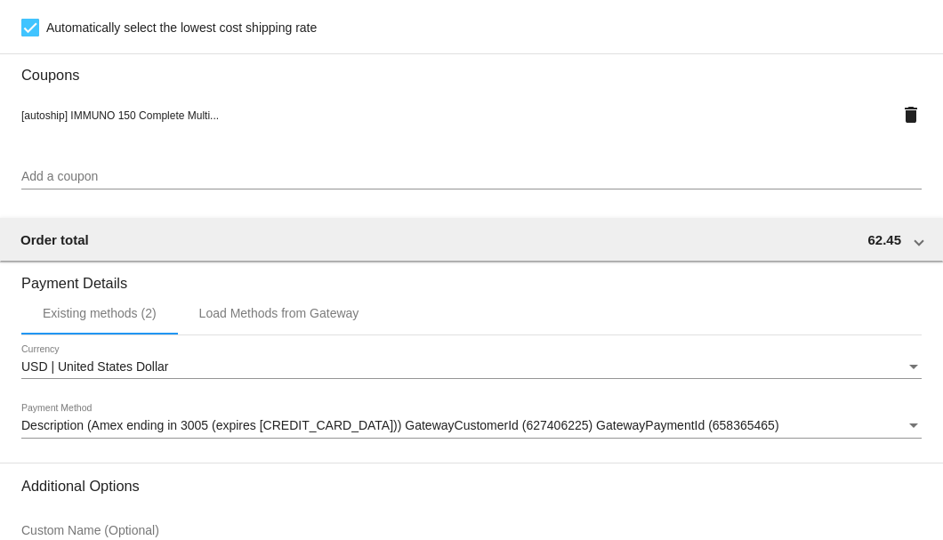
scroll to position [1716, 0]
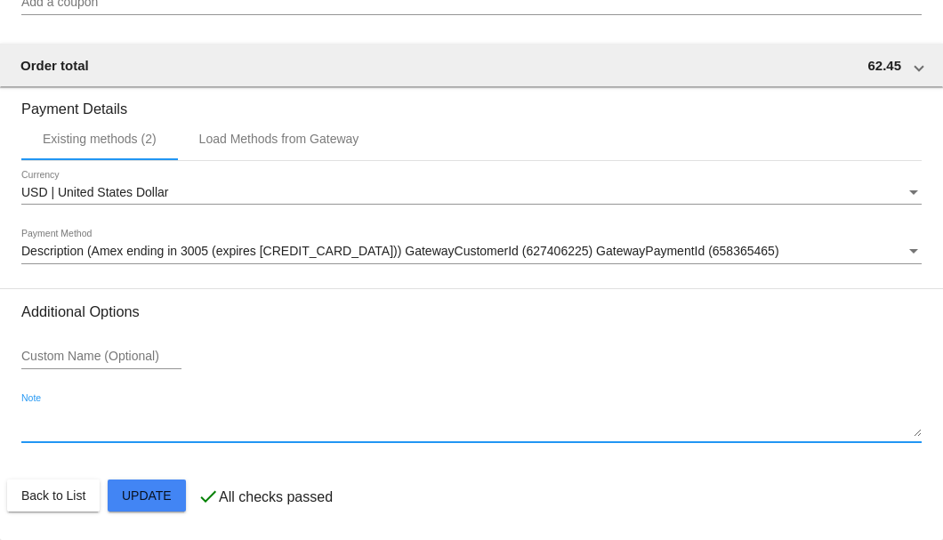
click at [72, 419] on textarea "Note" at bounding box center [471, 423] width 900 height 28
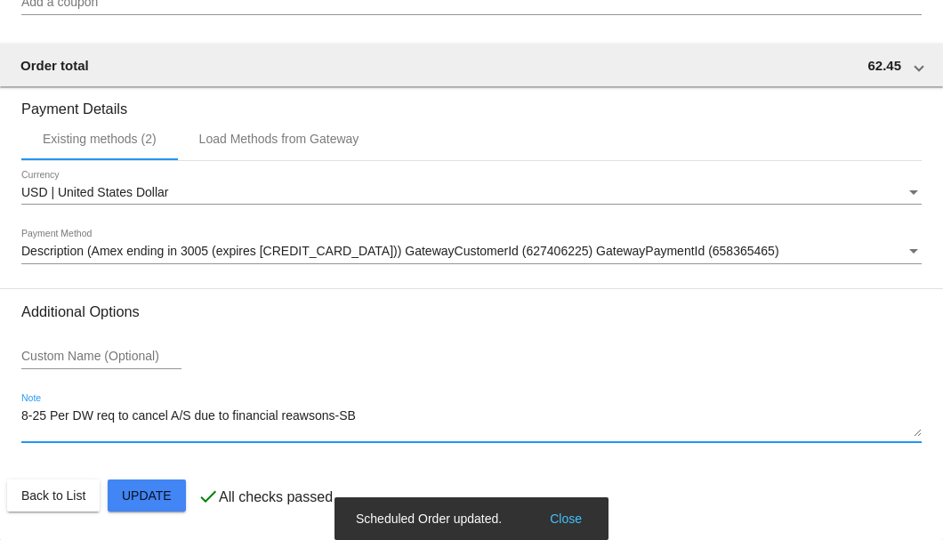
click at [306, 420] on textarea "8-25 Per DW req to cancel A/S due to financial reawsons-SB" at bounding box center [471, 423] width 900 height 28
type textarea "8-25 Per DW req to cancel A/S due to financial reasons-SB"
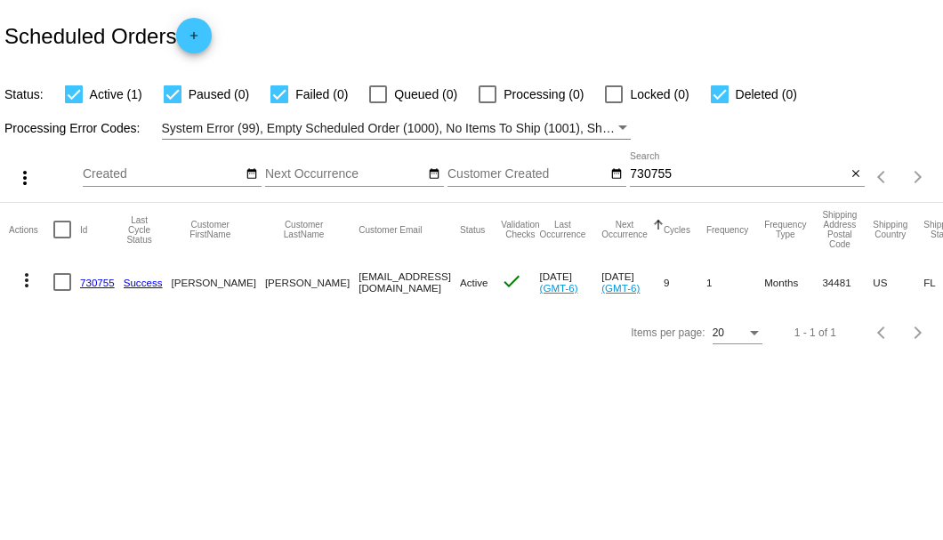
click at [59, 292] on mat-cell at bounding box center [66, 282] width 27 height 52
click at [60, 285] on div at bounding box center [62, 282] width 18 height 18
click at [61, 291] on input "checkbox" at bounding box center [61, 291] width 1 height 1
checkbox input "true"
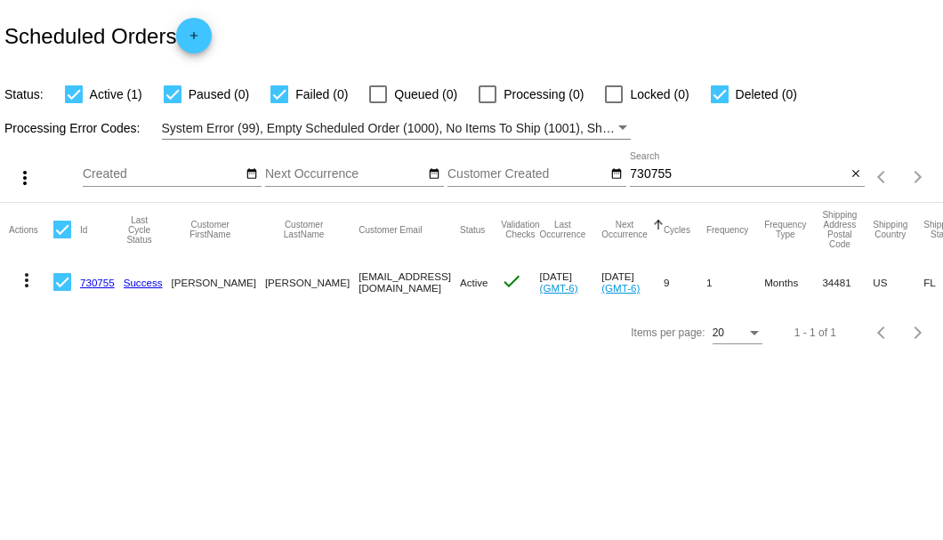
click at [29, 280] on mat-icon "more_vert" at bounding box center [26, 279] width 21 height 21
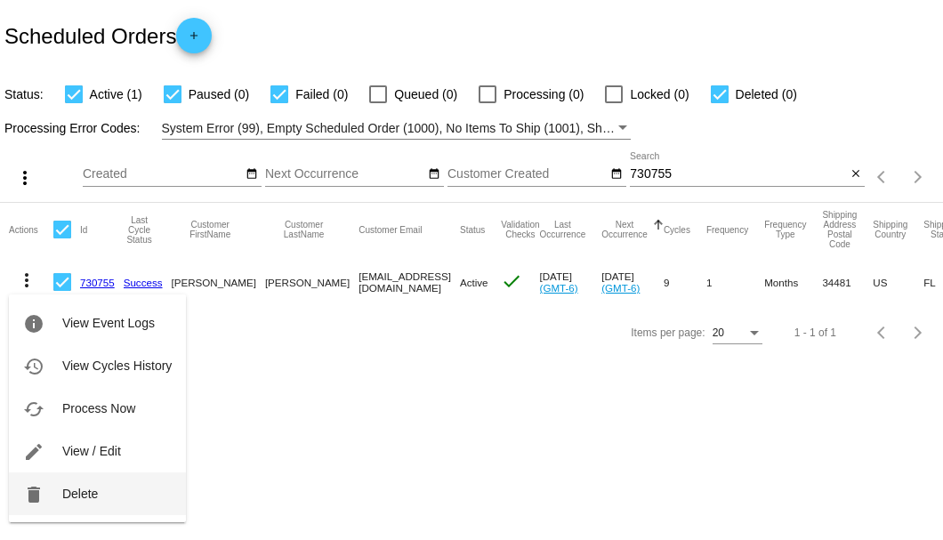
click at [74, 494] on span "Delete" at bounding box center [80, 493] width 36 height 14
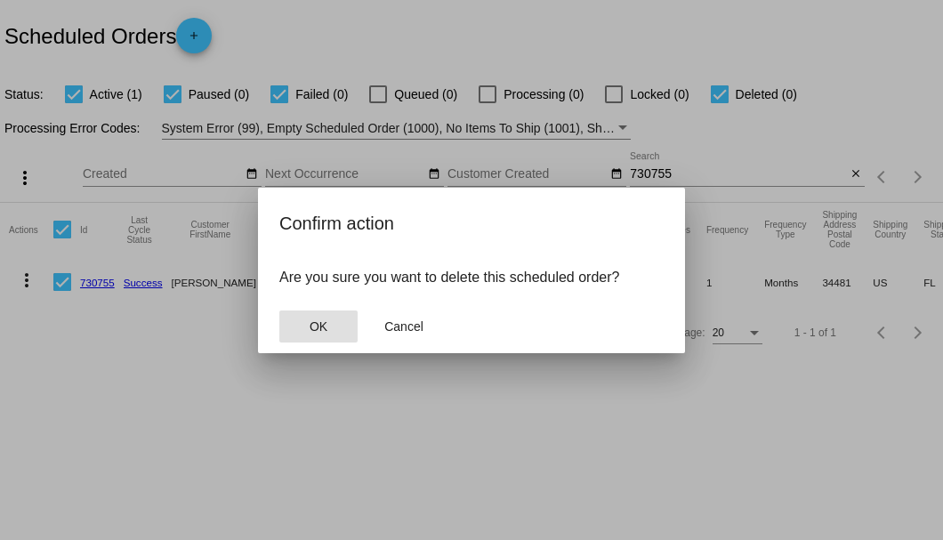
click at [327, 330] on span "OK" at bounding box center [318, 326] width 18 height 14
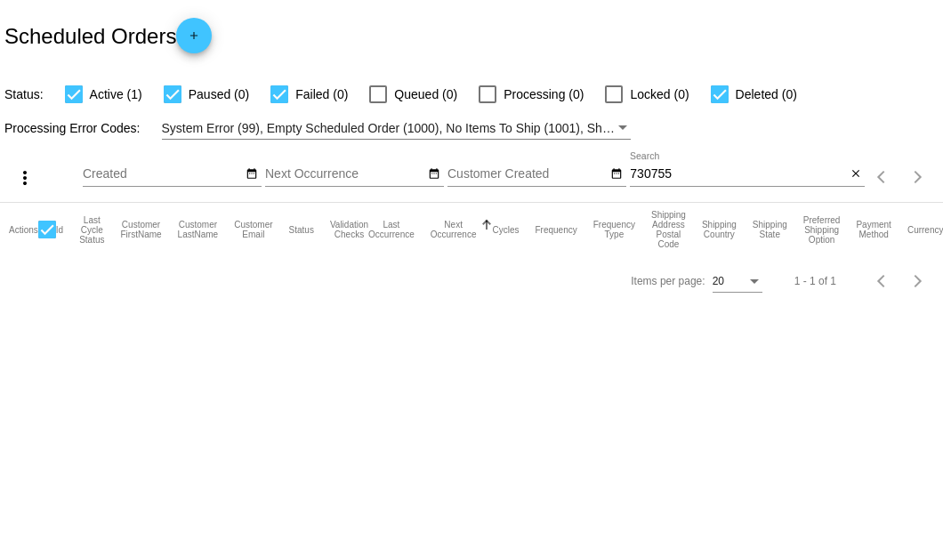
click at [712, 180] on input "730755" at bounding box center [738, 174] width 216 height 14
type input "730755"
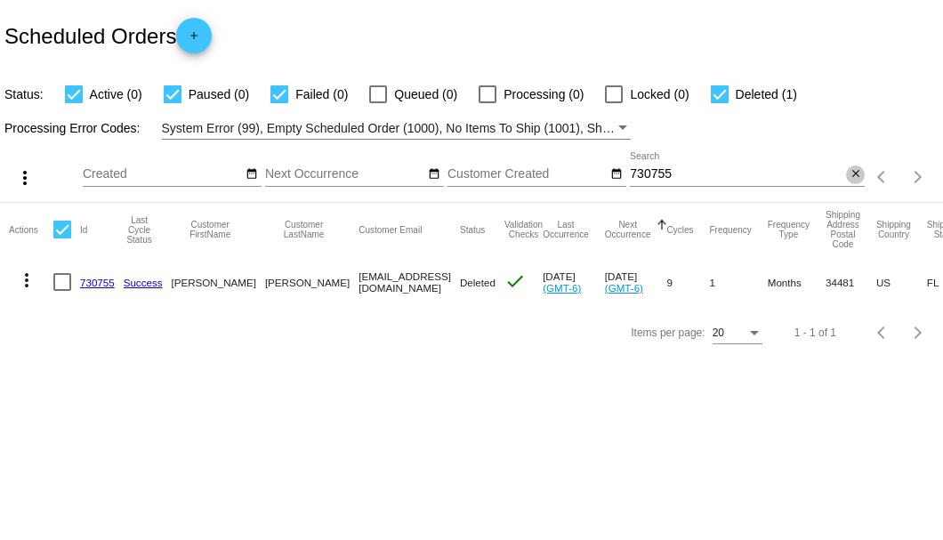
click at [855, 171] on mat-icon "close" at bounding box center [855, 174] width 12 height 14
